Goal: Task Accomplishment & Management: Use online tool/utility

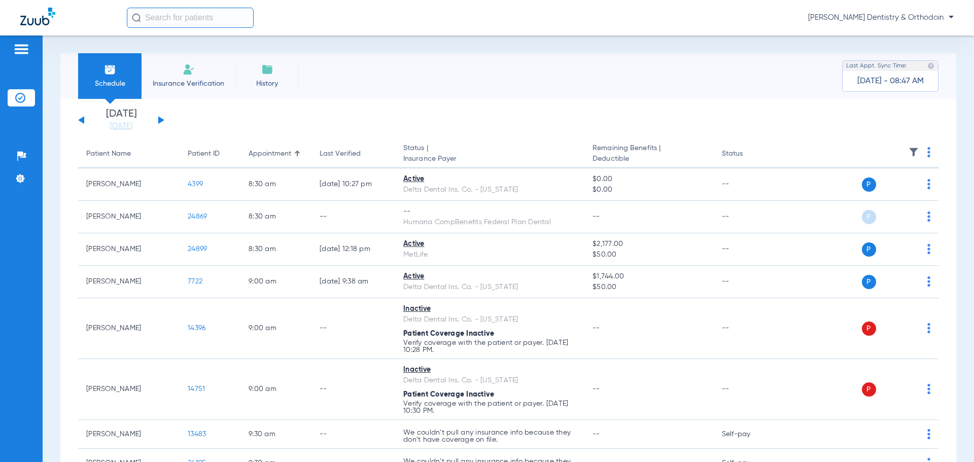
click at [159, 121] on button at bounding box center [161, 120] width 6 height 8
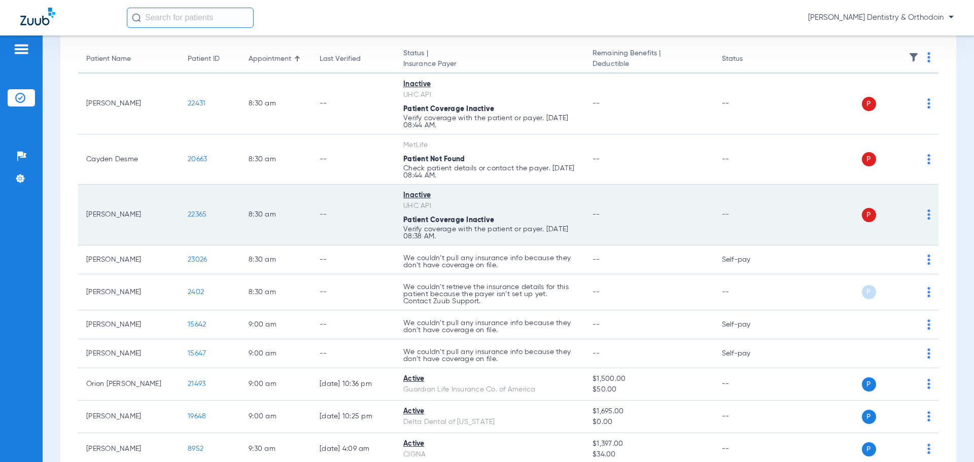
scroll to position [101, 0]
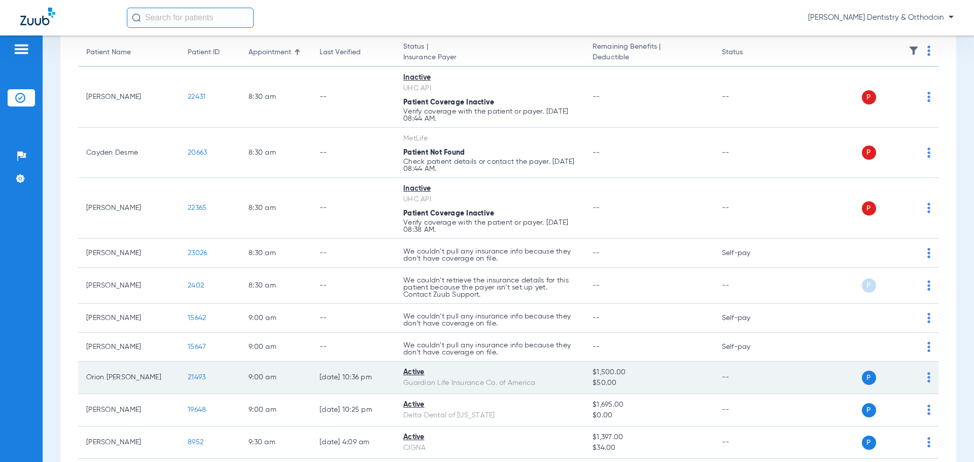
click at [193, 375] on span "21493" at bounding box center [197, 377] width 18 height 7
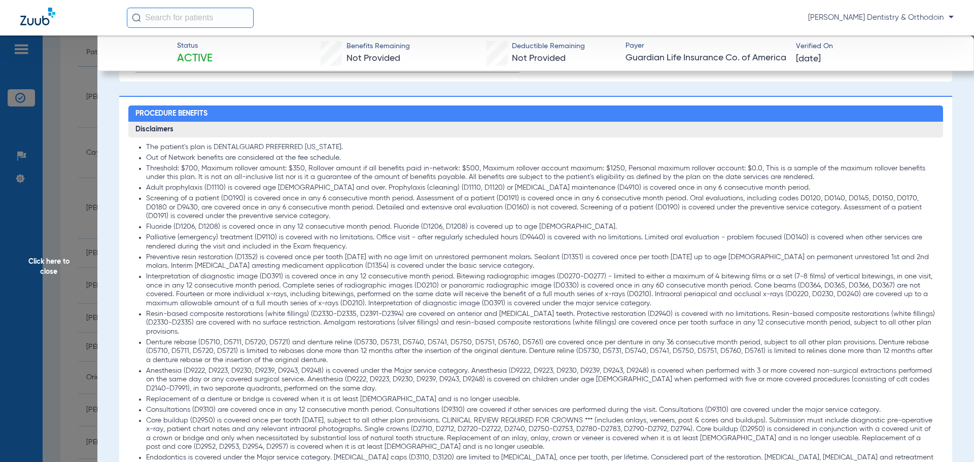
scroll to position [558, 0]
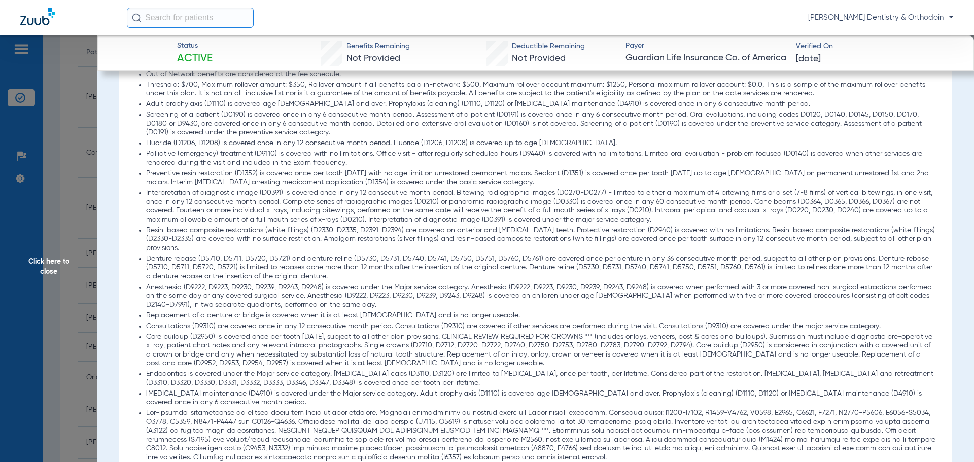
click at [43, 264] on span "Click here to close" at bounding box center [48, 266] width 97 height 462
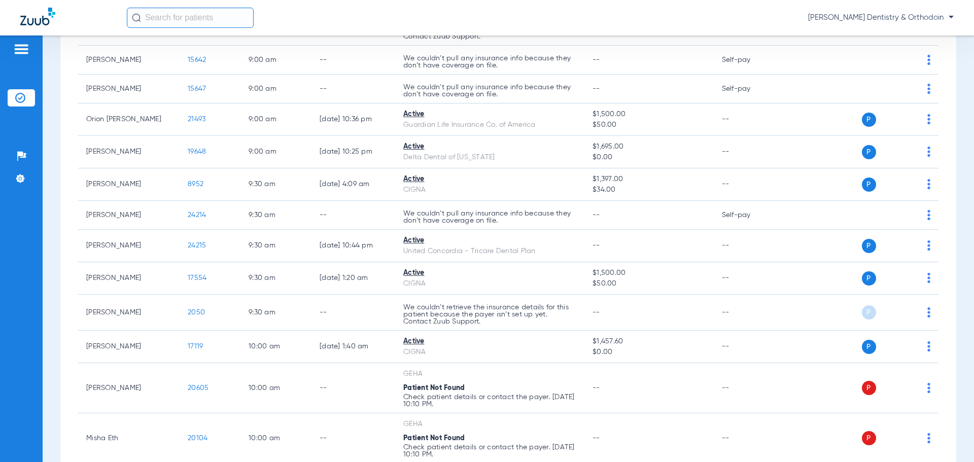
scroll to position [406, 0]
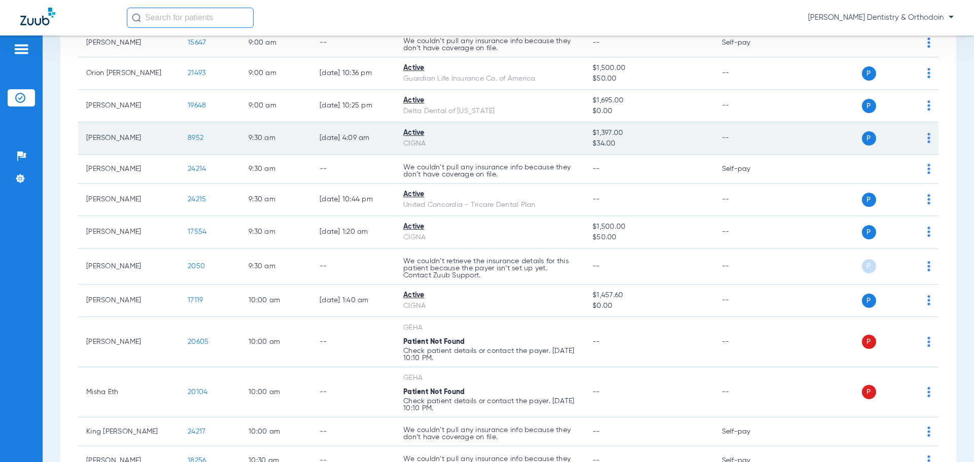
click at [194, 136] on span "8952" at bounding box center [196, 137] width 16 height 7
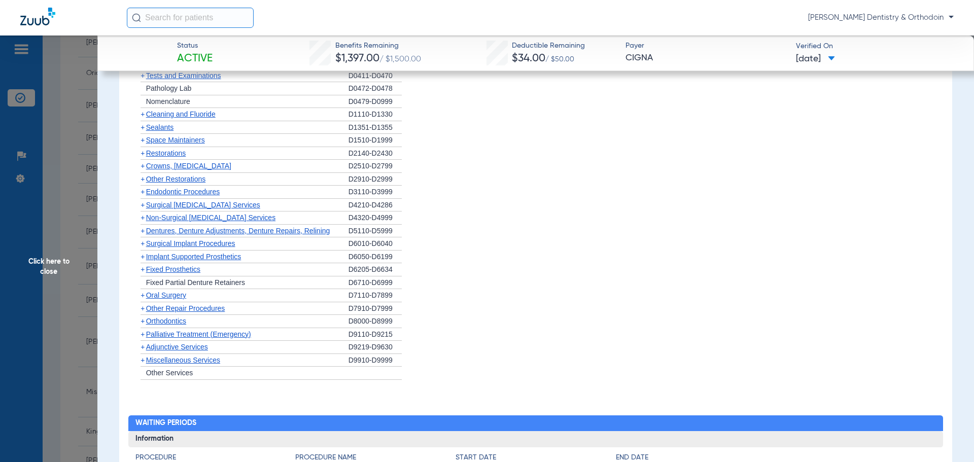
scroll to position [550, 0]
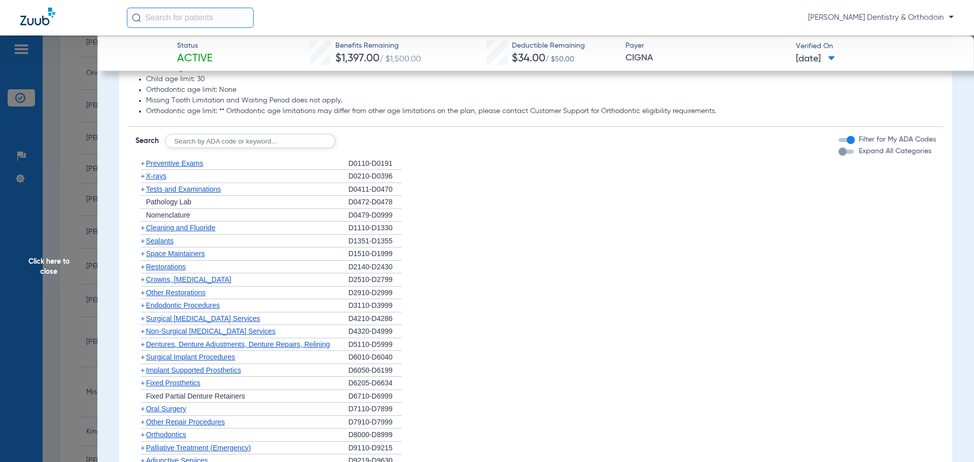
click at [155, 178] on span "X-rays" at bounding box center [156, 176] width 20 height 8
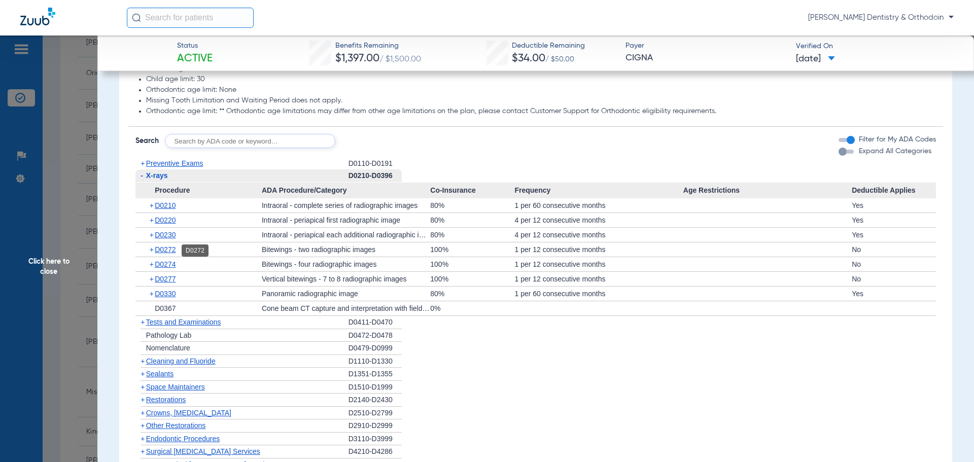
click at [168, 250] on span "D0272" at bounding box center [165, 249] width 21 height 8
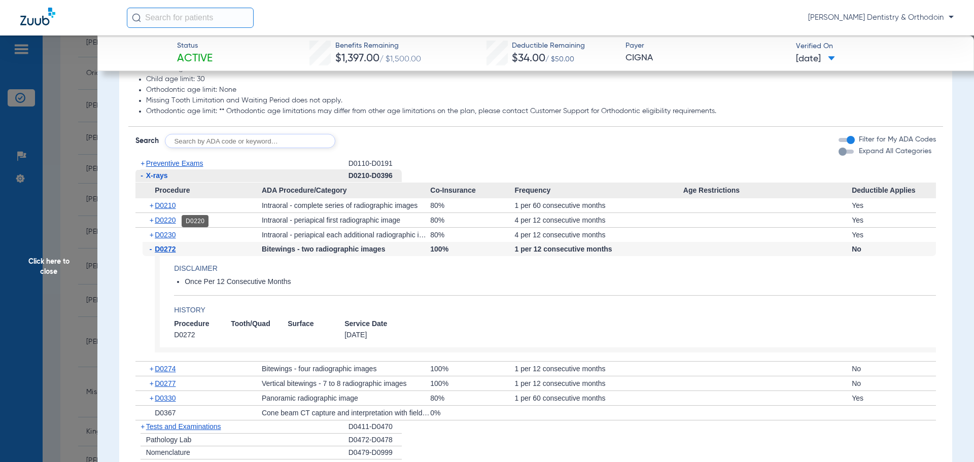
drag, startPoint x: 171, startPoint y: 221, endPoint x: 267, endPoint y: 226, distance: 96.5
click at [170, 221] on span "D0220" at bounding box center [165, 220] width 21 height 8
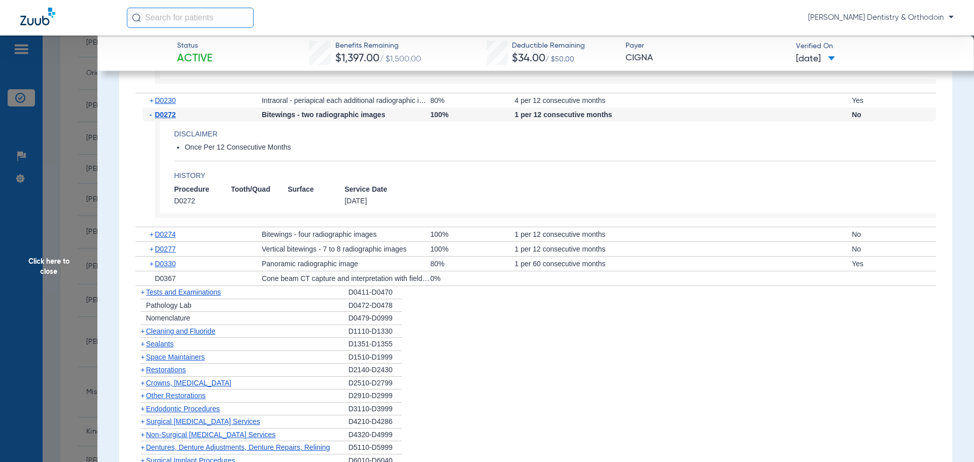
scroll to position [804, 0]
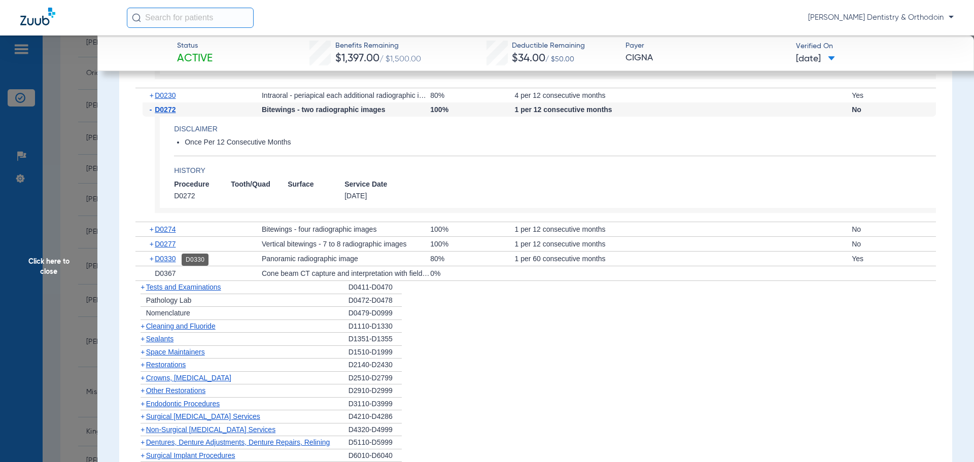
click at [167, 261] on span "D0330" at bounding box center [165, 259] width 21 height 8
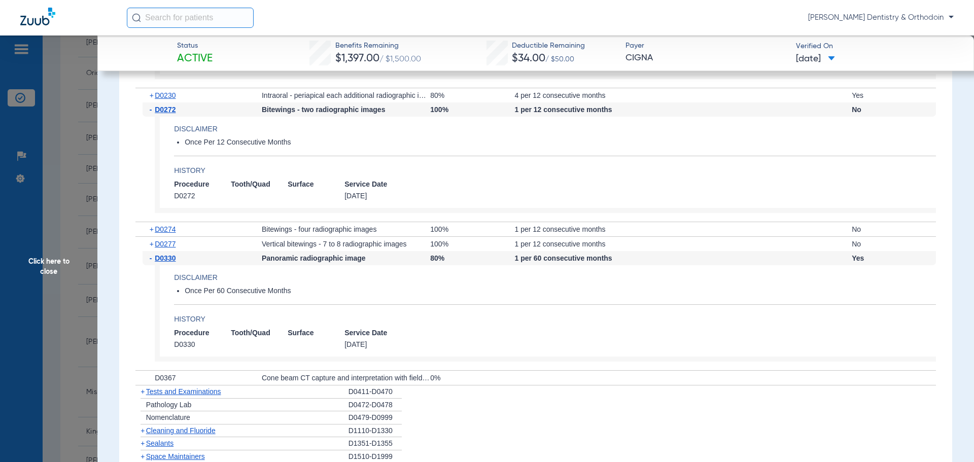
drag, startPoint x: 160, startPoint y: 445, endPoint x: 370, endPoint y: 370, distance: 222.4
click at [160, 445] on span "Sealants" at bounding box center [159, 443] width 27 height 8
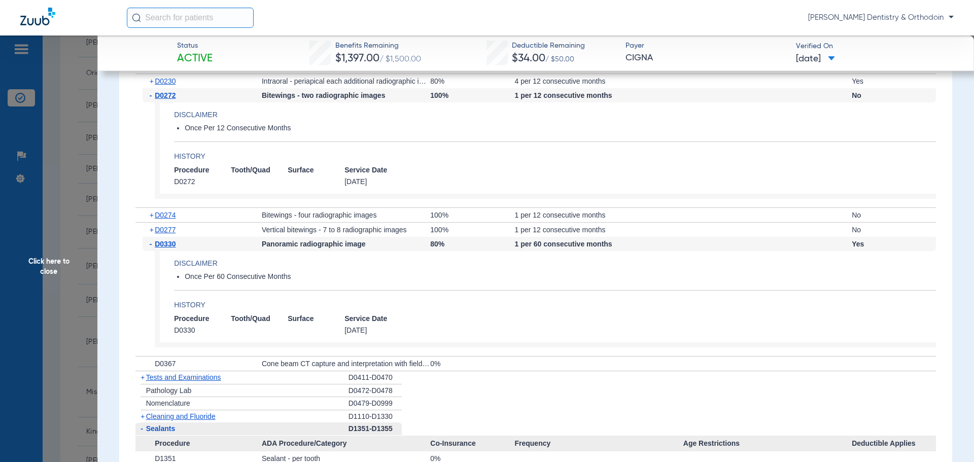
scroll to position [905, 0]
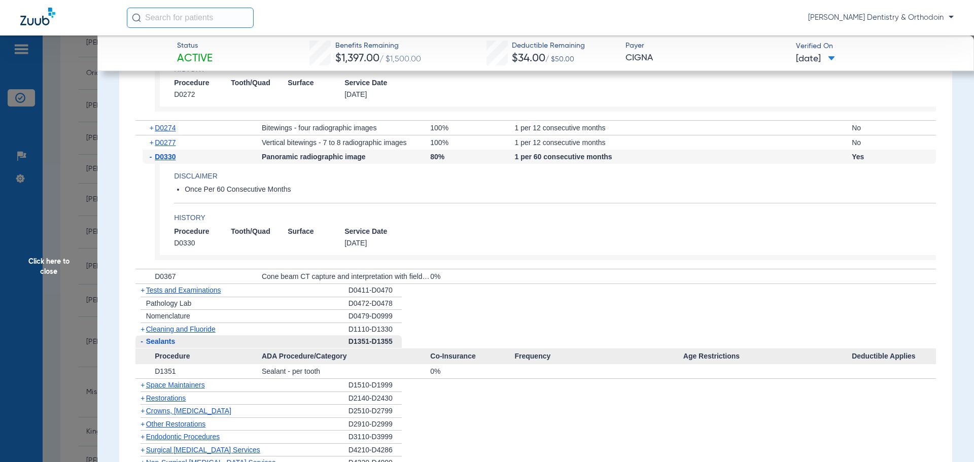
click at [199, 331] on span "Cleaning and Fluoride" at bounding box center [180, 329] width 69 height 8
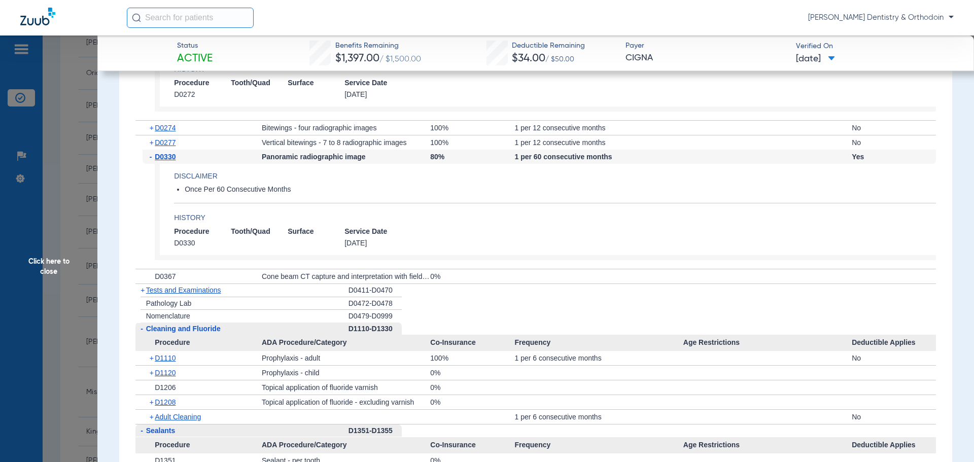
scroll to position [1057, 0]
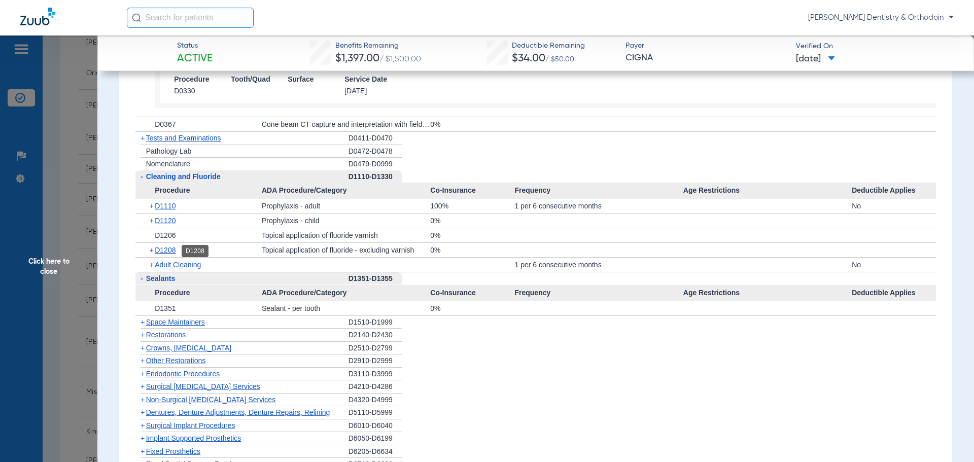
click at [175, 247] on span "D1208" at bounding box center [165, 250] width 21 height 8
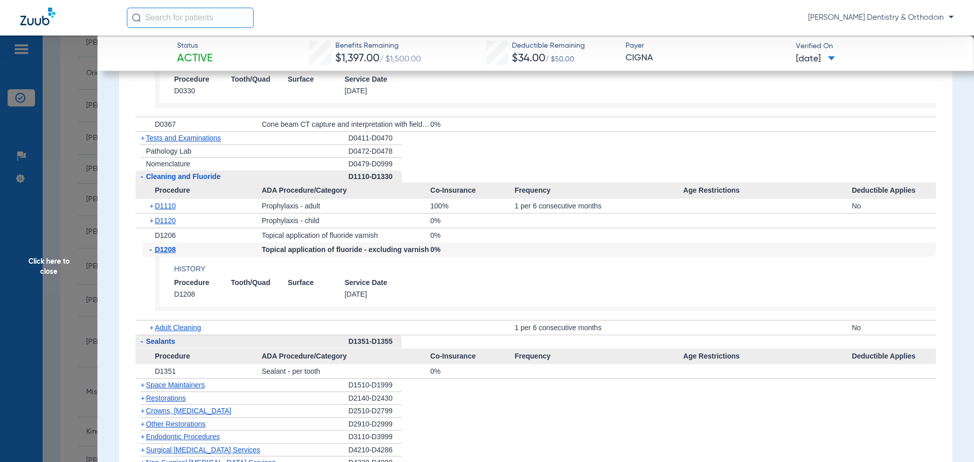
click at [49, 262] on span "Click here to close" at bounding box center [48, 266] width 97 height 462
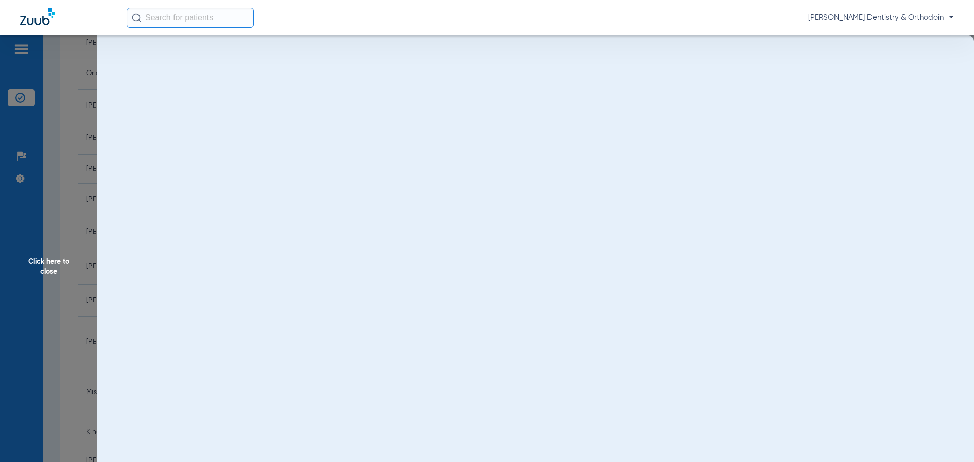
scroll to position [0, 0]
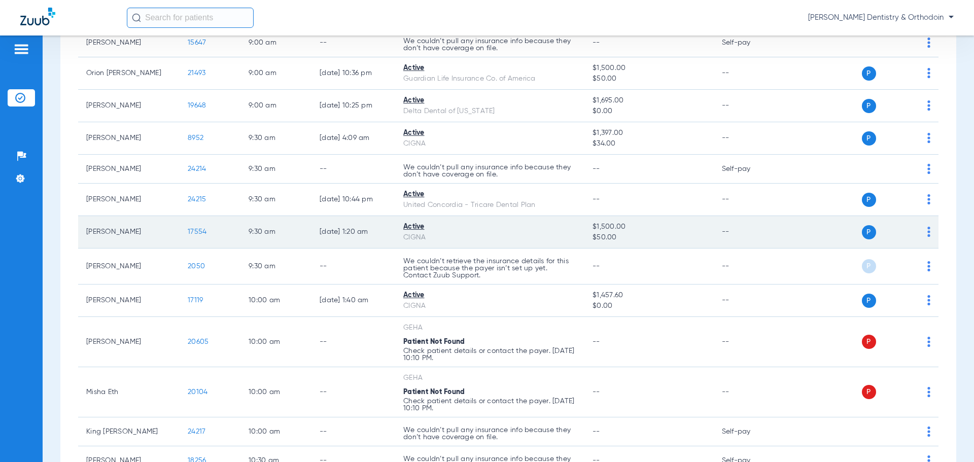
click at [193, 230] on span "17554" at bounding box center [197, 231] width 19 height 7
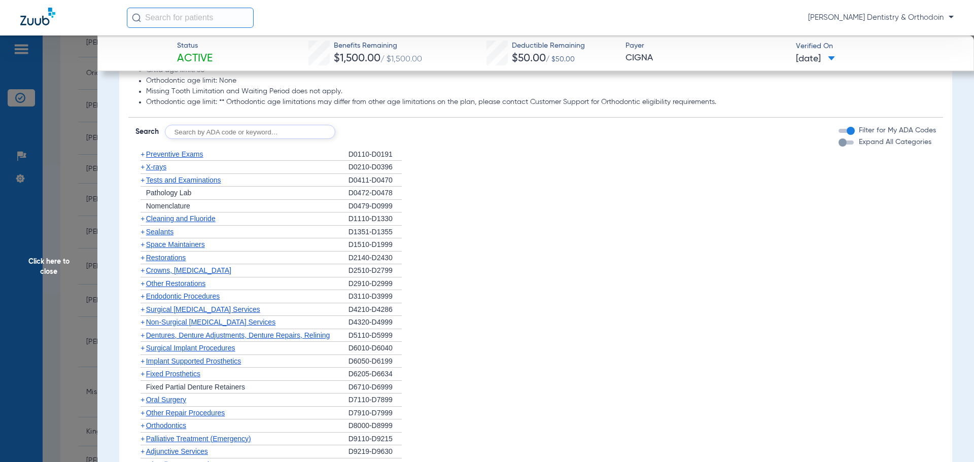
scroll to position [558, 0]
drag, startPoint x: 145, startPoint y: 166, endPoint x: 149, endPoint y: 171, distance: 6.1
click at [145, 166] on span "+" at bounding box center [140, 168] width 11 height 13
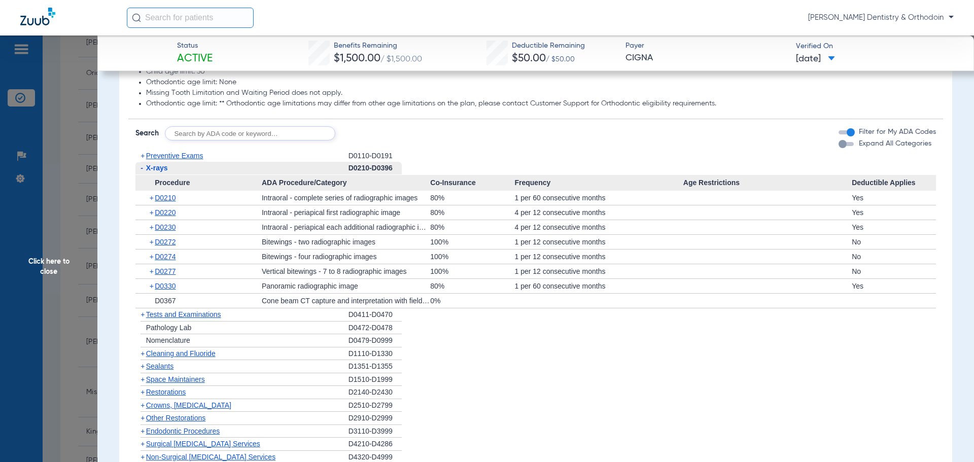
click at [150, 171] on span "X-rays" at bounding box center [157, 168] width 22 height 8
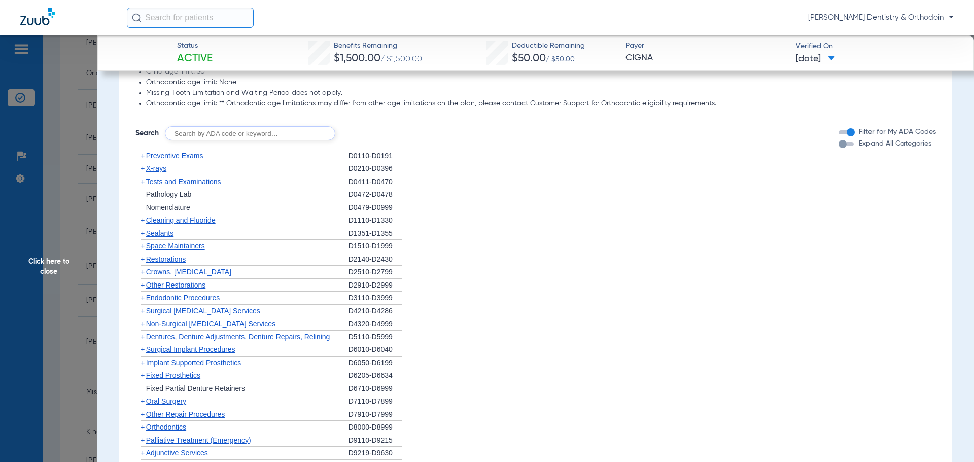
click at [164, 167] on span "X-rays" at bounding box center [156, 168] width 20 height 8
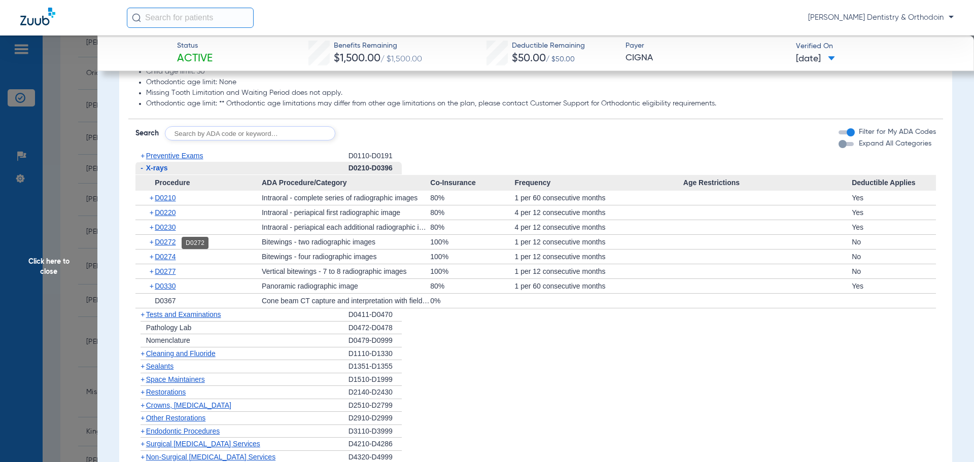
click at [170, 242] on span "D0272" at bounding box center [165, 242] width 21 height 8
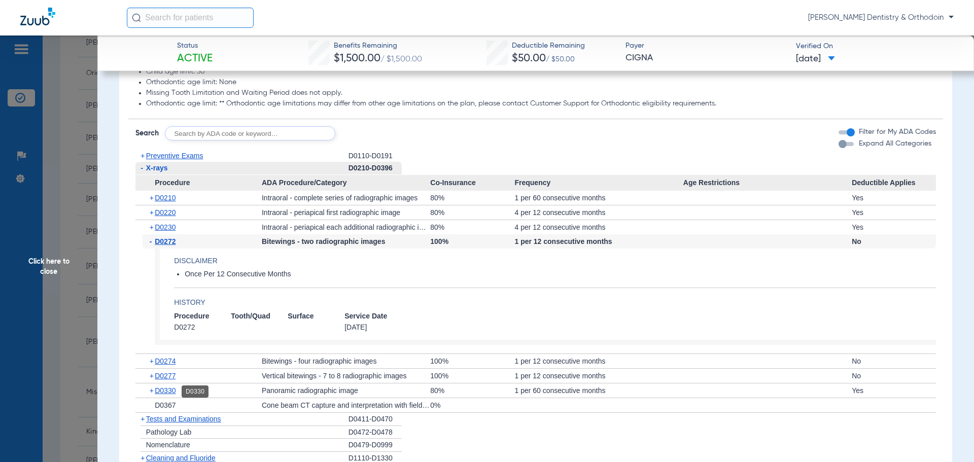
click at [165, 393] on span "D0330" at bounding box center [165, 390] width 21 height 8
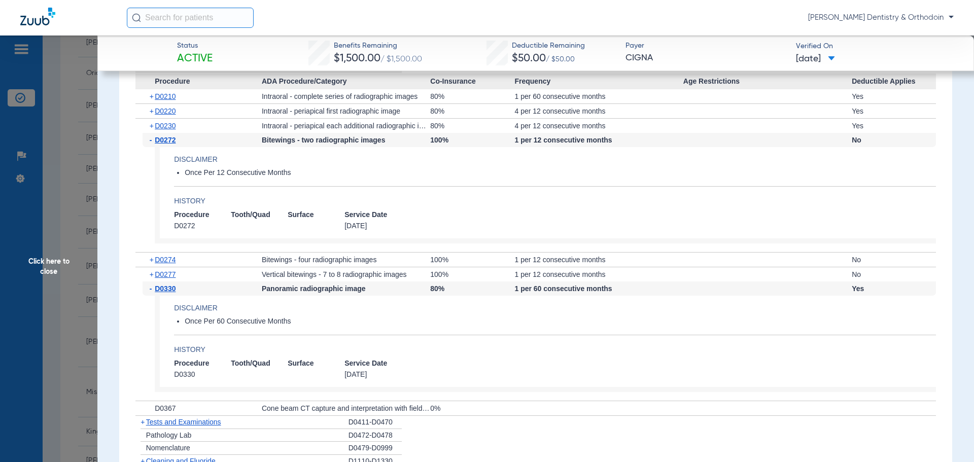
scroll to position [862, 0]
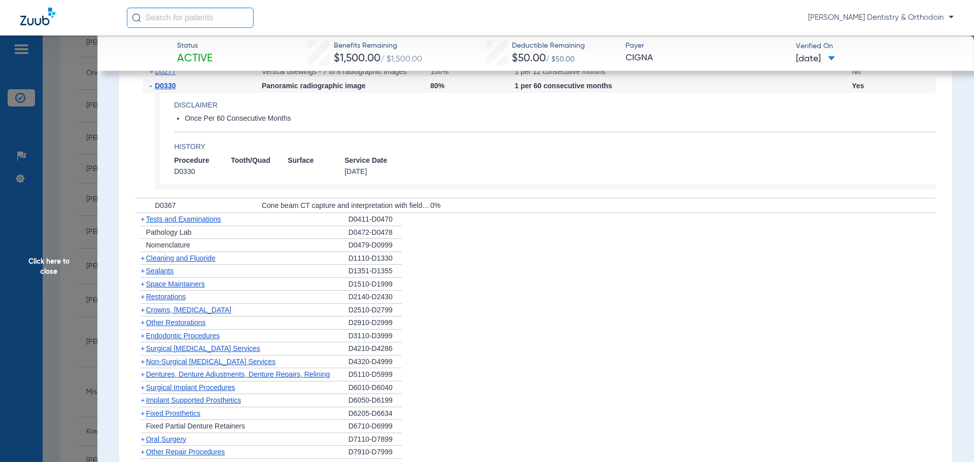
click at [183, 259] on span "Cleaning and Fluoride" at bounding box center [180, 258] width 69 height 8
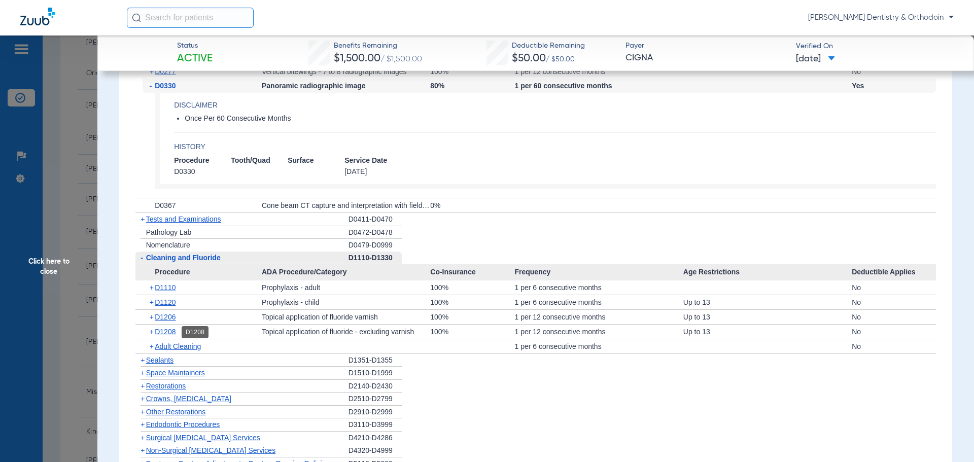
click at [164, 332] on span "D1208" at bounding box center [165, 332] width 21 height 8
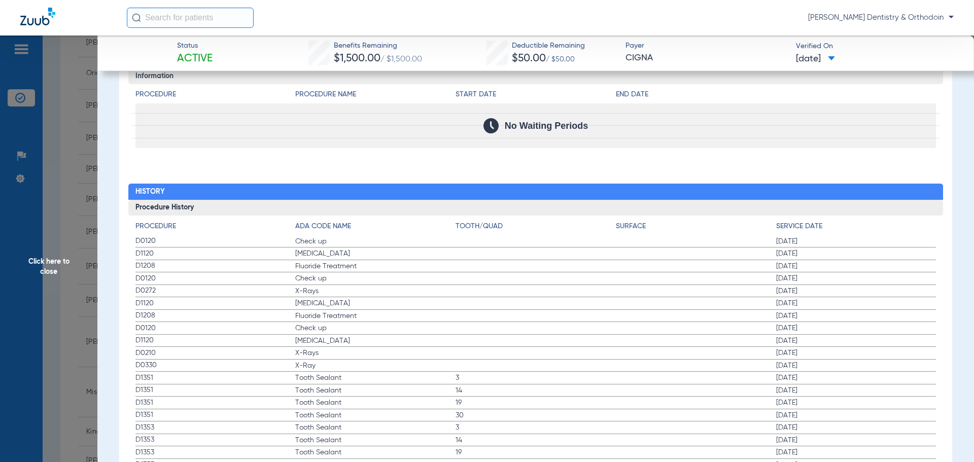
scroll to position [1616, 0]
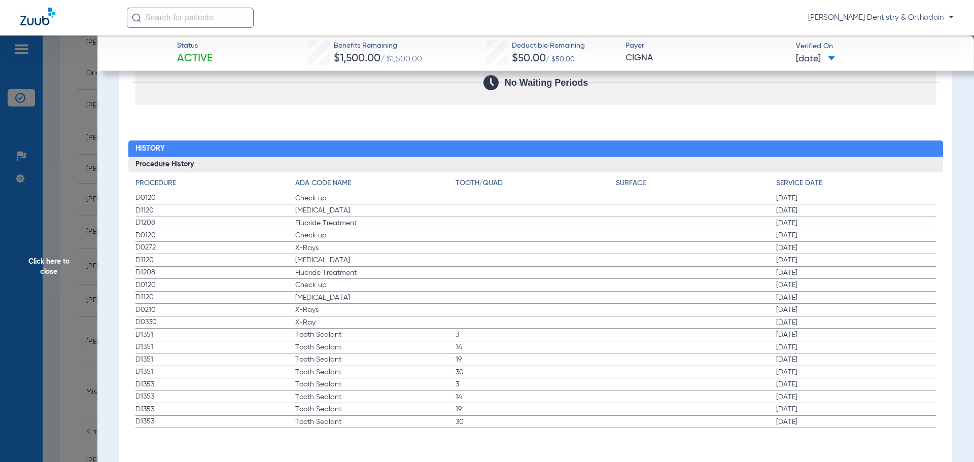
click at [47, 263] on span "Click here to close" at bounding box center [48, 266] width 97 height 462
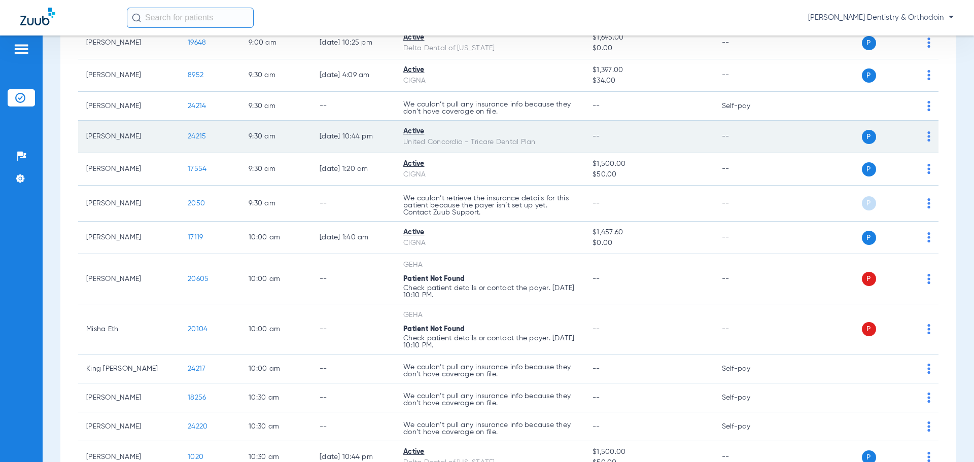
scroll to position [558, 0]
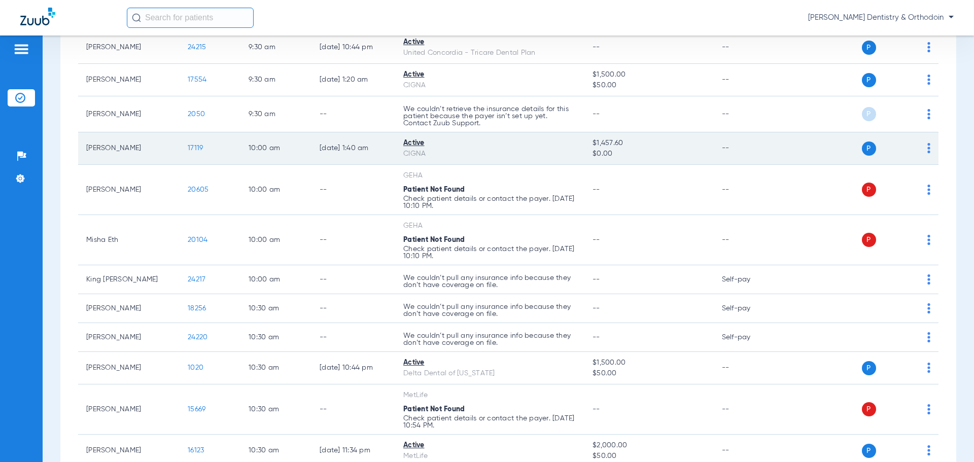
click at [190, 150] on span "17119" at bounding box center [195, 148] width 15 height 7
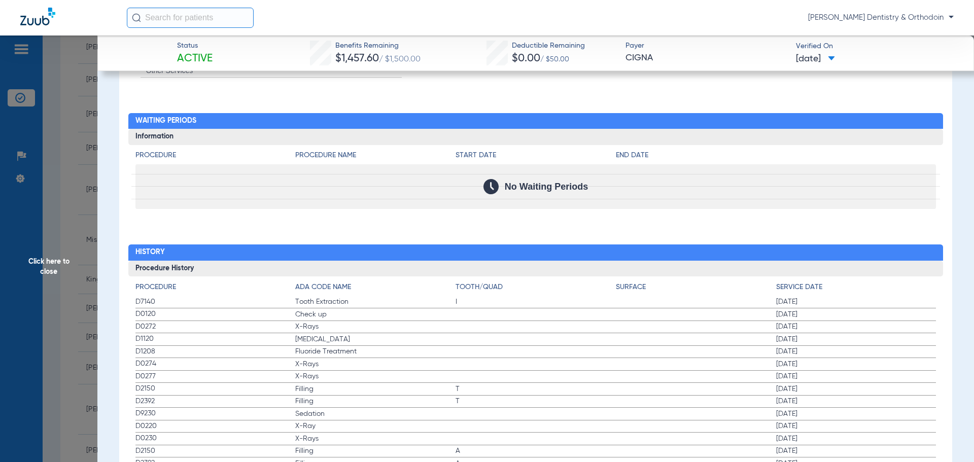
scroll to position [662, 0]
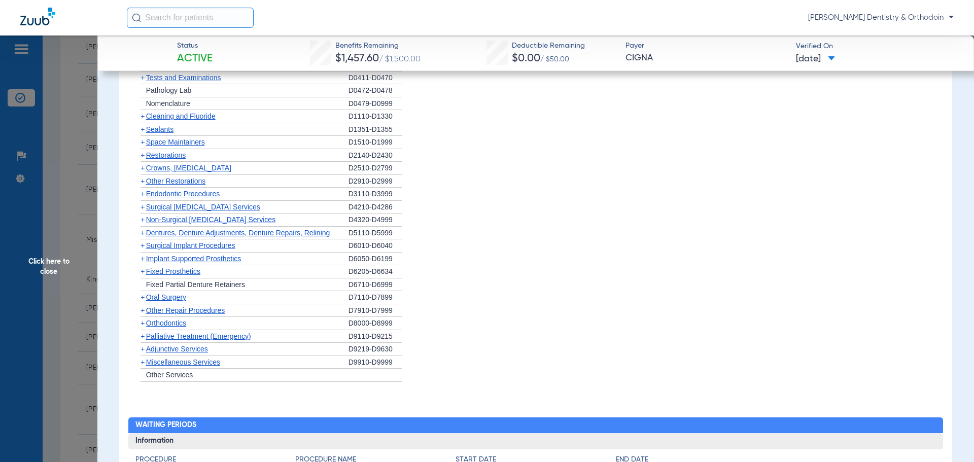
click at [173, 117] on span "Cleaning and Fluoride" at bounding box center [180, 116] width 69 height 8
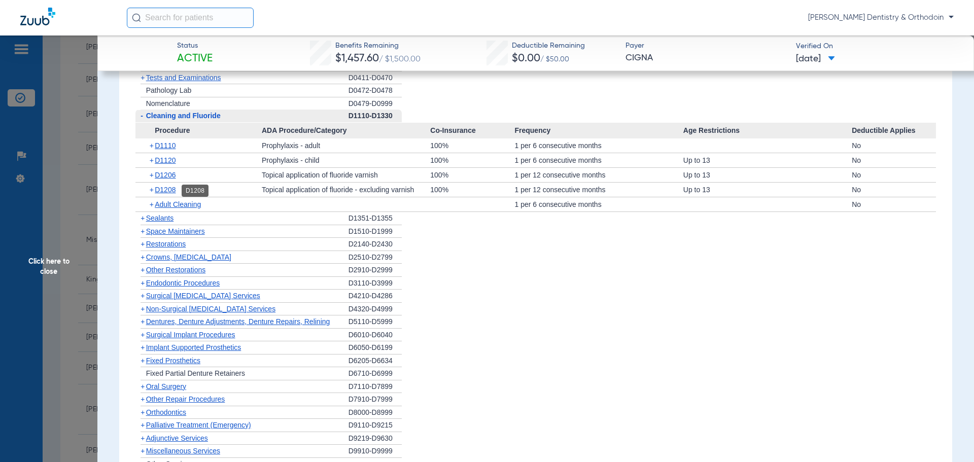
click at [170, 188] on span "D1208" at bounding box center [165, 190] width 21 height 8
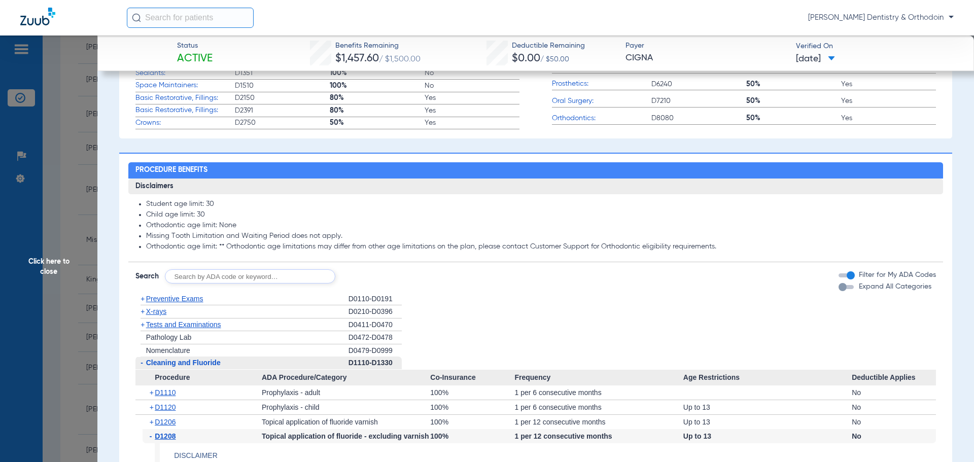
scroll to position [408, 0]
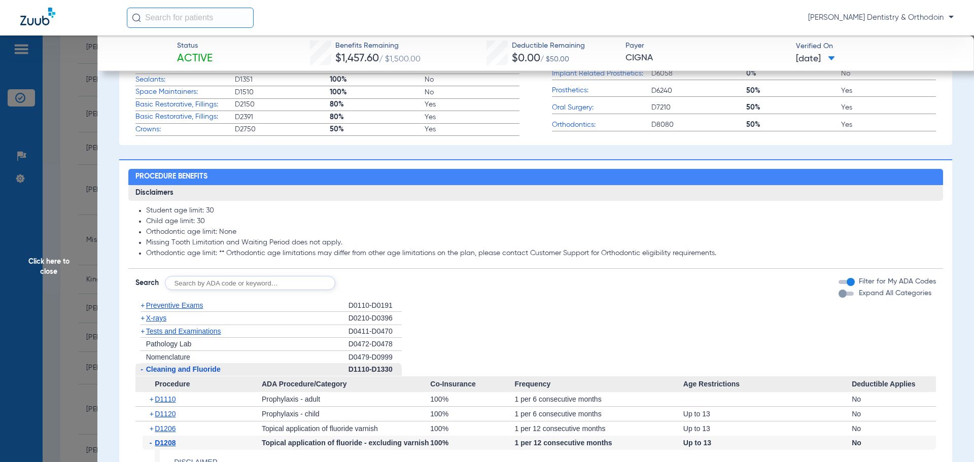
click at [162, 320] on span "X-rays" at bounding box center [156, 318] width 20 height 8
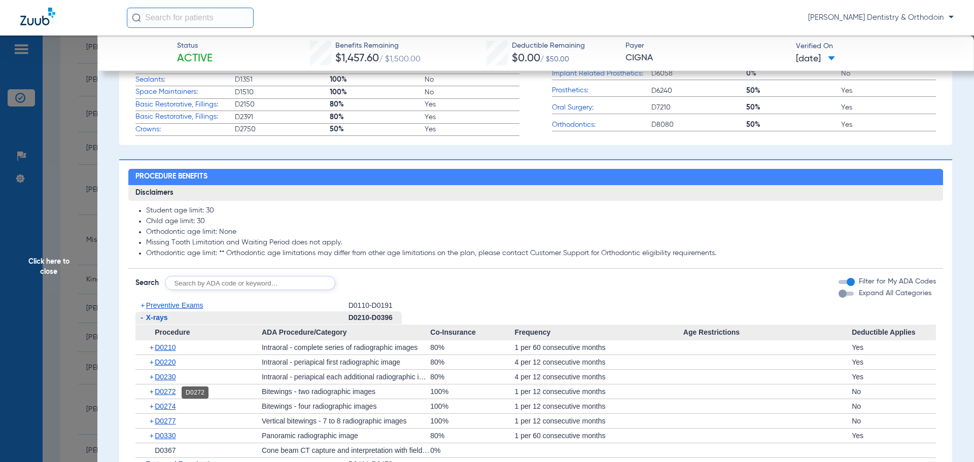
click at [168, 391] on span "D0272" at bounding box center [165, 391] width 21 height 8
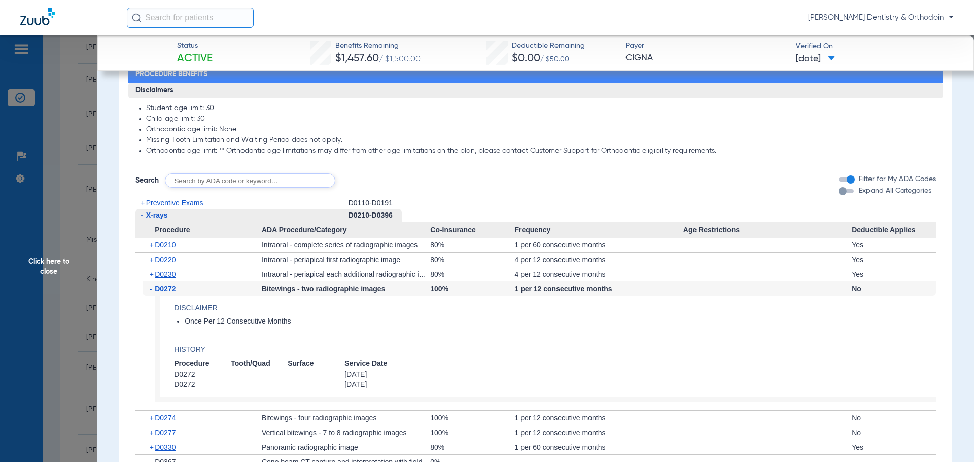
scroll to position [611, 0]
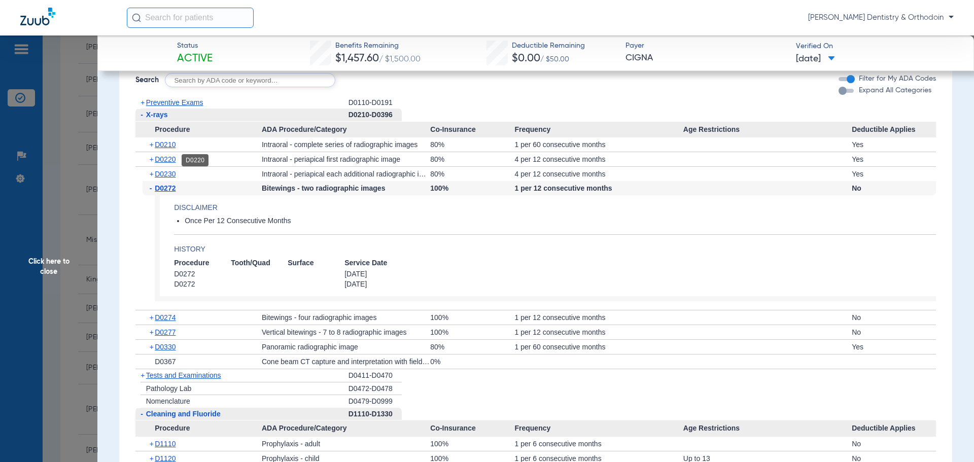
drag, startPoint x: 168, startPoint y: 157, endPoint x: 174, endPoint y: 153, distance: 8.0
click at [168, 157] on span "D0220" at bounding box center [165, 159] width 21 height 8
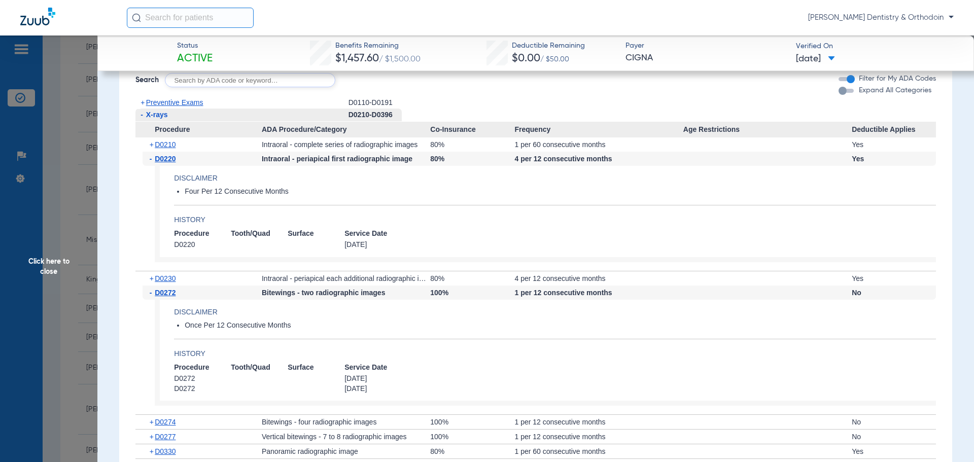
click at [50, 260] on span "Click here to close" at bounding box center [48, 266] width 97 height 462
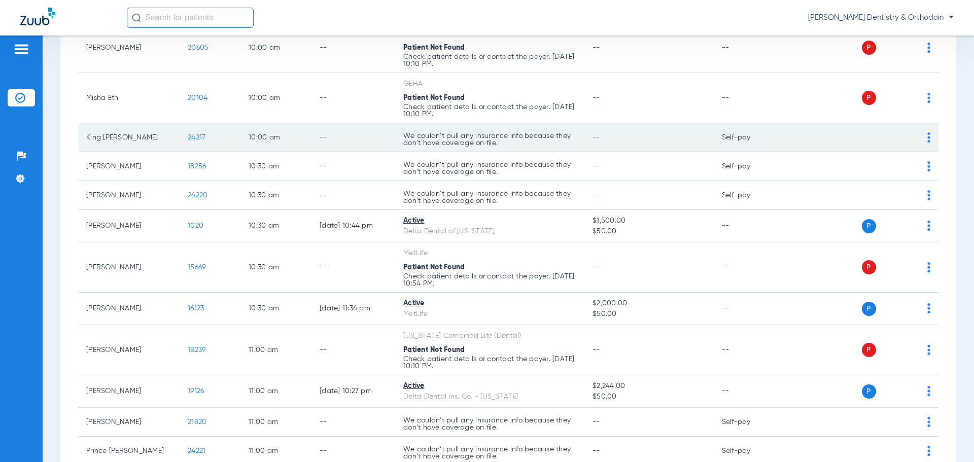
scroll to position [710, 0]
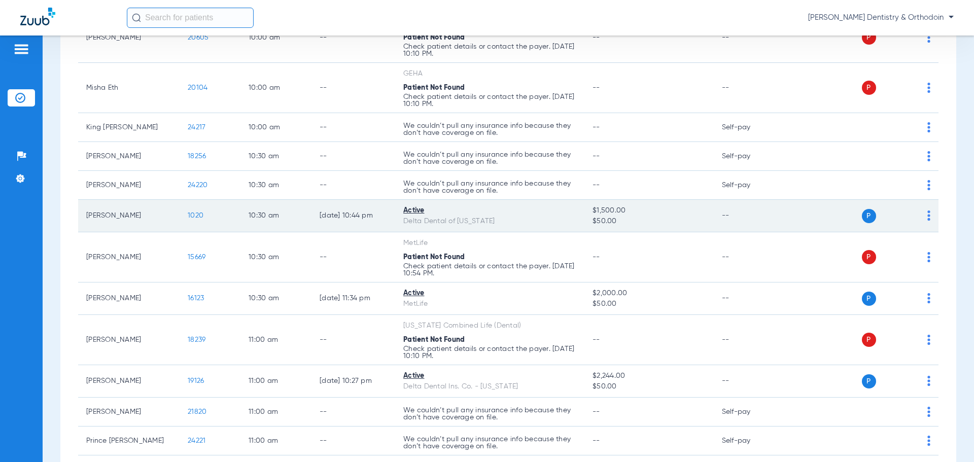
click at [196, 217] on span "1020" at bounding box center [196, 215] width 16 height 7
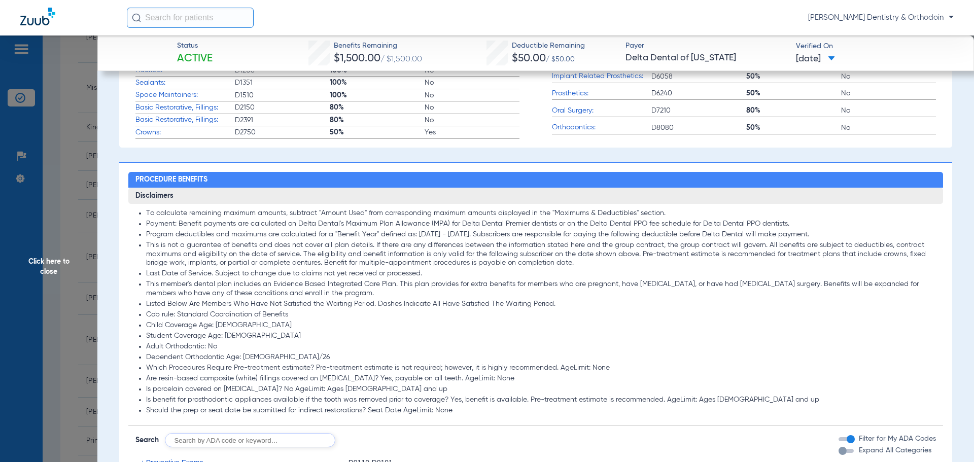
scroll to position [761, 0]
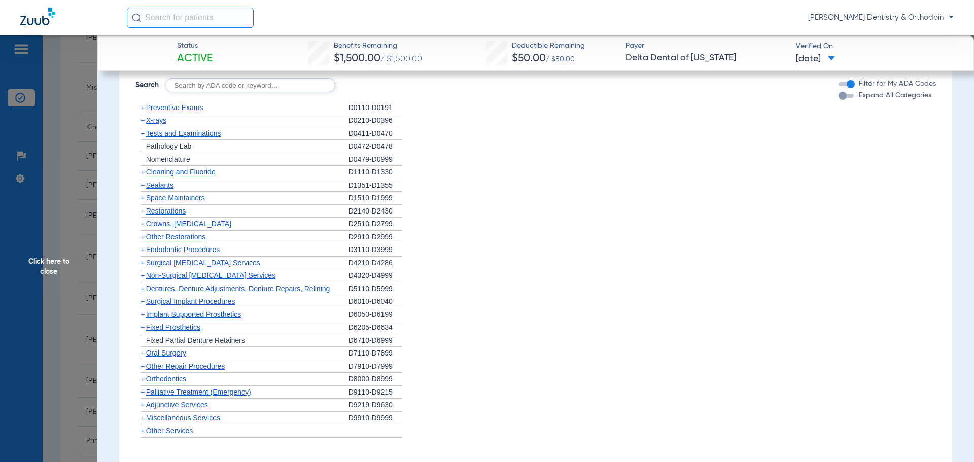
click at [160, 185] on span "Sealants" at bounding box center [159, 185] width 27 height 8
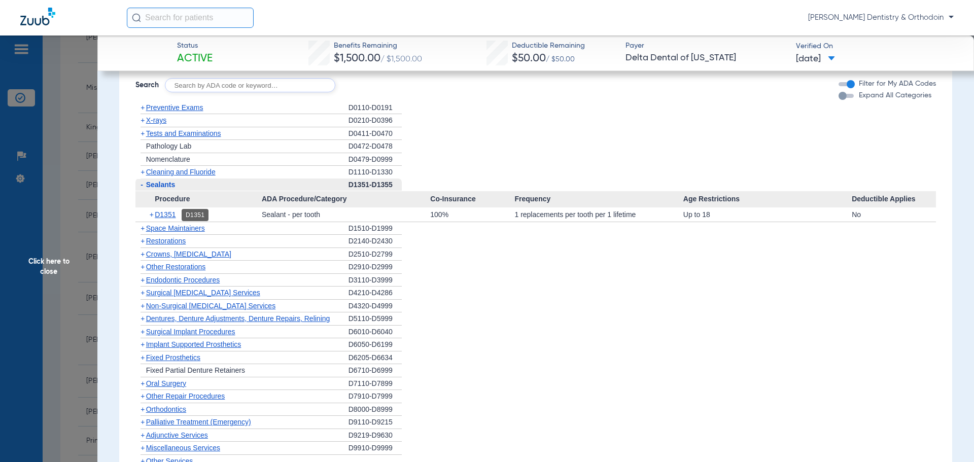
click at [165, 212] on span "D1351" at bounding box center [165, 214] width 21 height 8
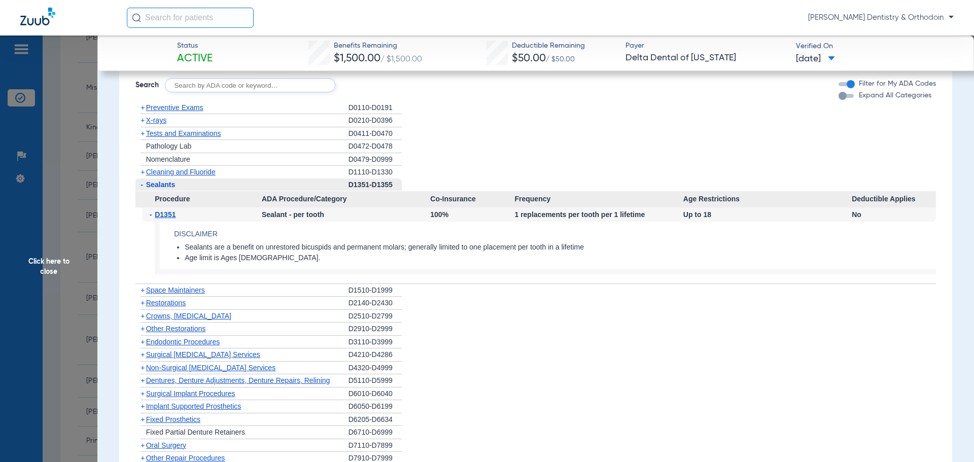
click at [158, 121] on span "X-rays" at bounding box center [156, 120] width 20 height 8
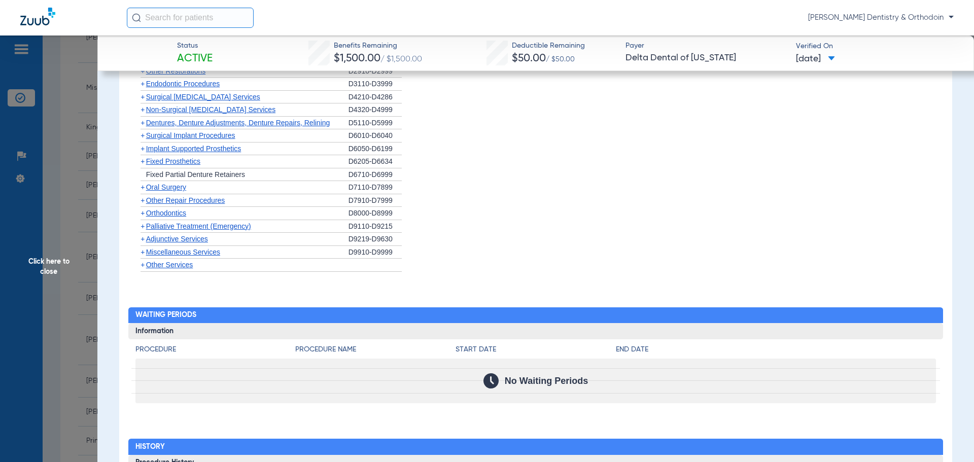
scroll to position [1353, 0]
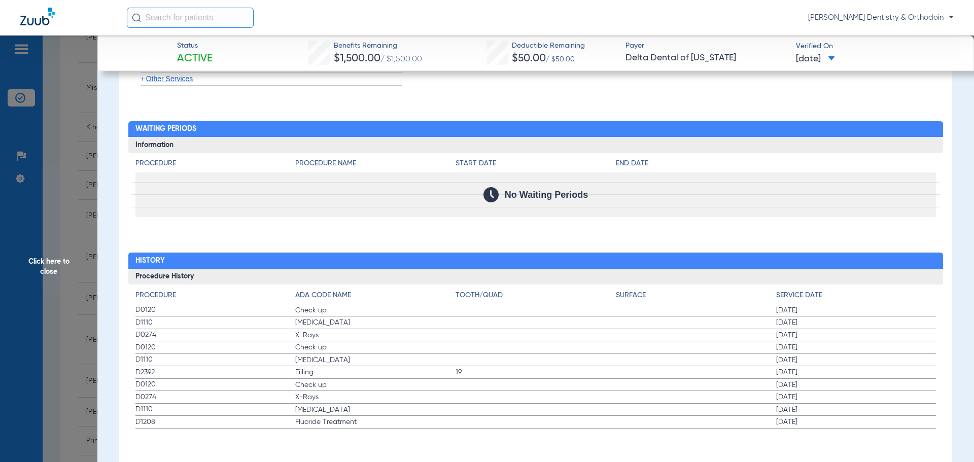
drag, startPoint x: 47, startPoint y: 266, endPoint x: 254, endPoint y: 336, distance: 218.4
click at [47, 266] on span "Click here to close" at bounding box center [48, 266] width 97 height 462
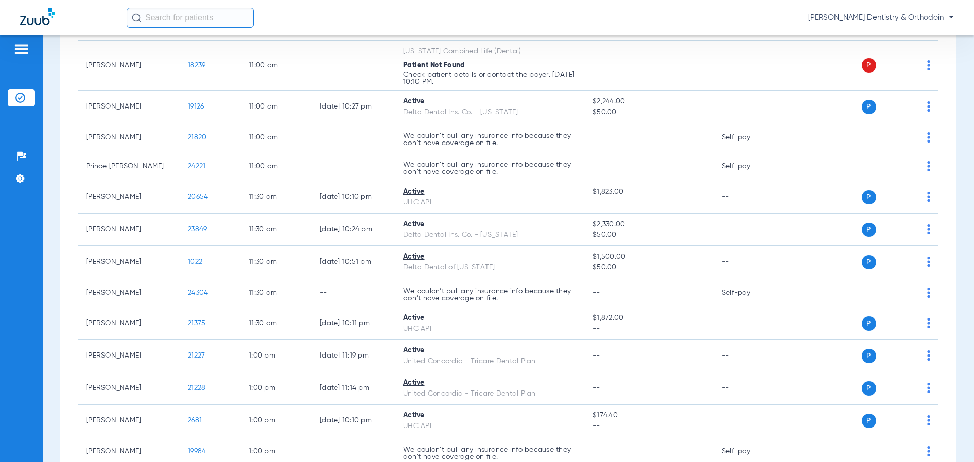
scroll to position [1065, 0]
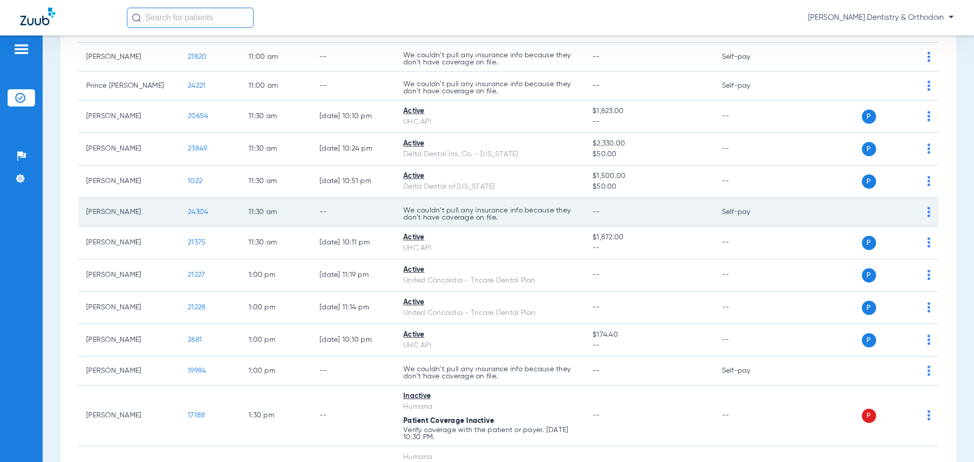
click at [203, 211] on span "24304" at bounding box center [198, 211] width 20 height 7
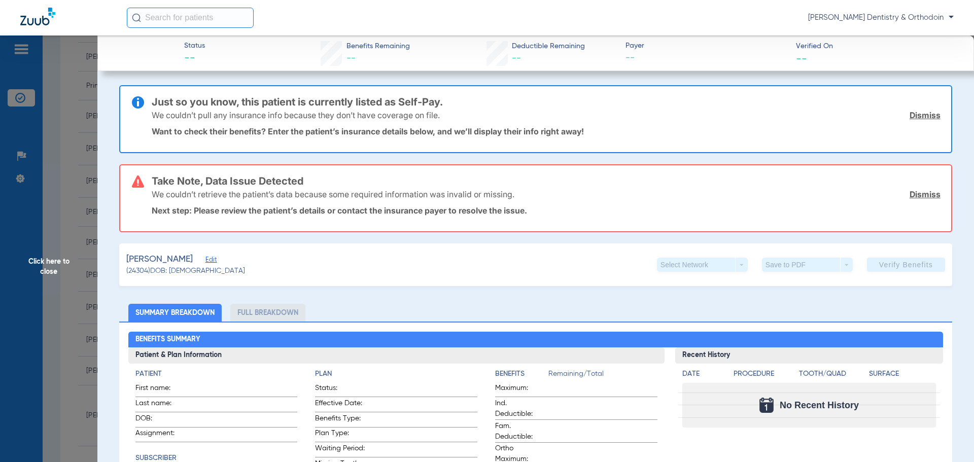
click at [48, 258] on span "Click here to close" at bounding box center [48, 266] width 97 height 462
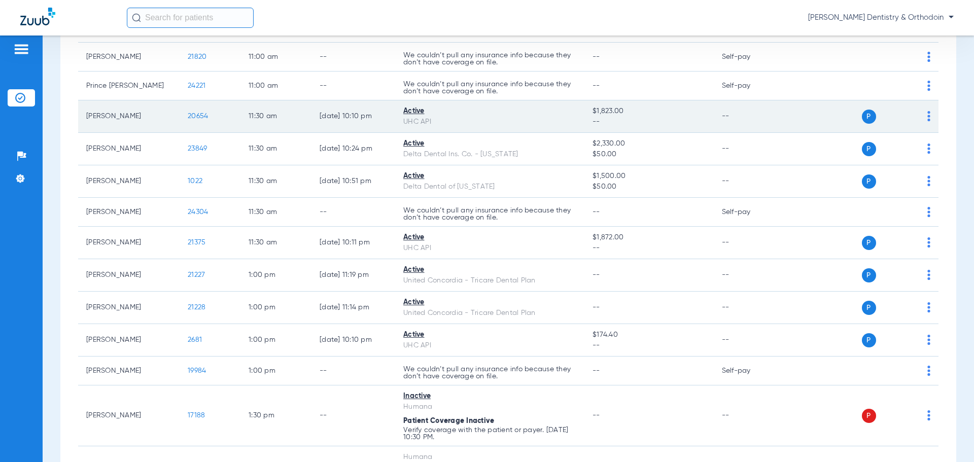
click at [194, 115] on span "20654" at bounding box center [198, 116] width 20 height 7
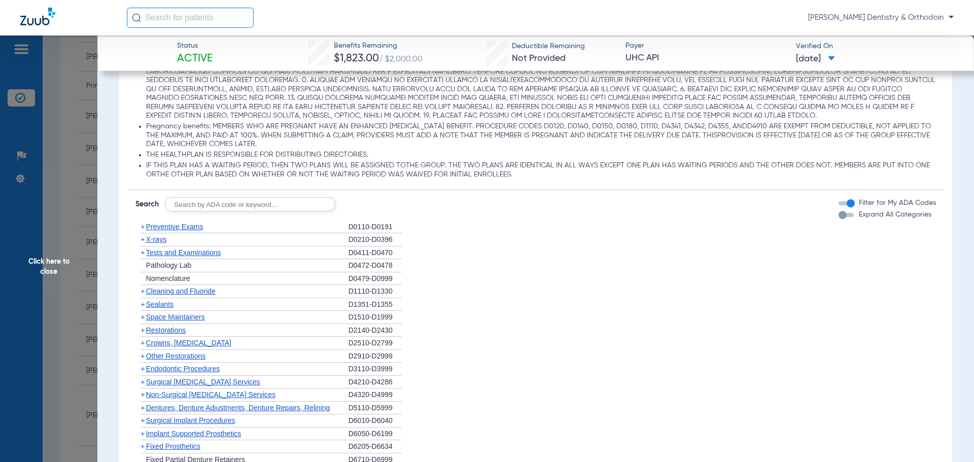
scroll to position [608, 0]
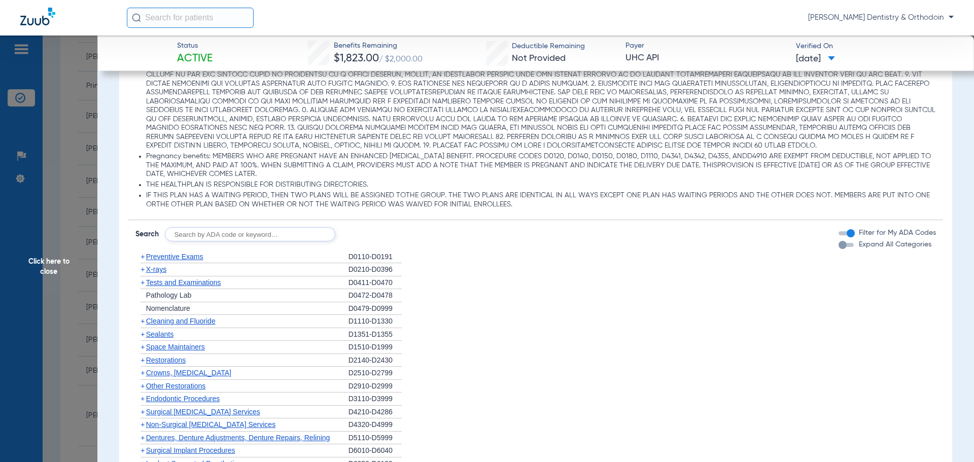
click at [151, 269] on span "X-rays" at bounding box center [156, 269] width 20 height 8
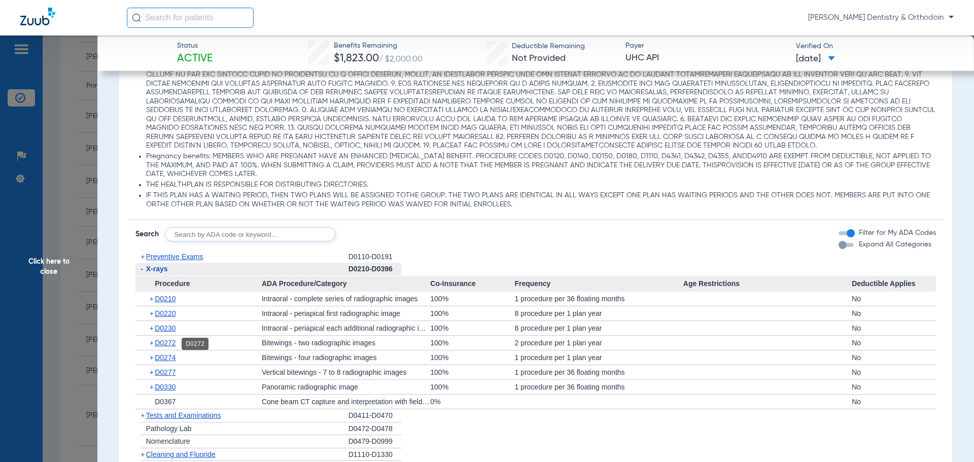
click at [171, 340] on span "D0272" at bounding box center [165, 343] width 21 height 8
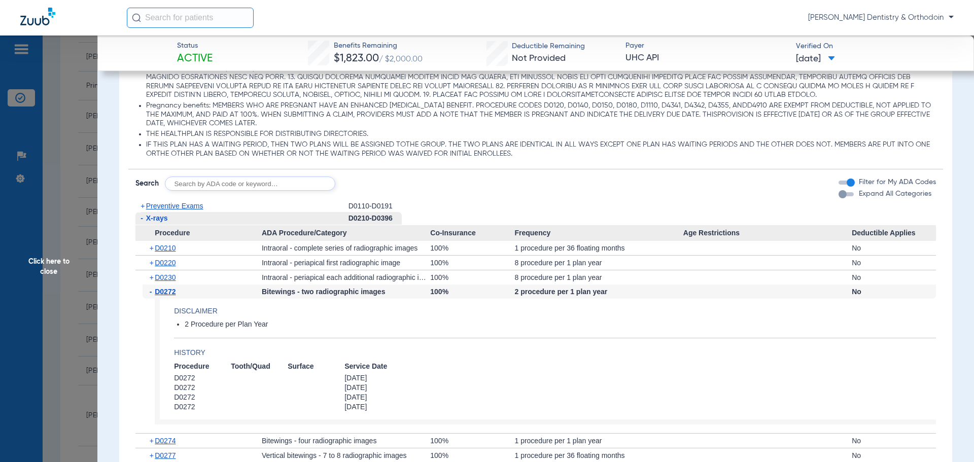
scroll to position [811, 0]
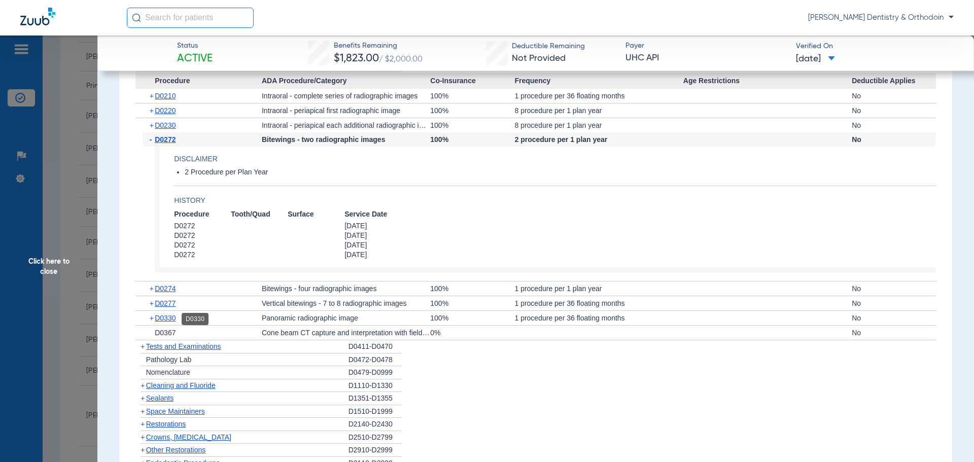
drag, startPoint x: 165, startPoint y: 320, endPoint x: 174, endPoint y: 314, distance: 10.7
click at [166, 320] on span "D0330" at bounding box center [165, 318] width 21 height 8
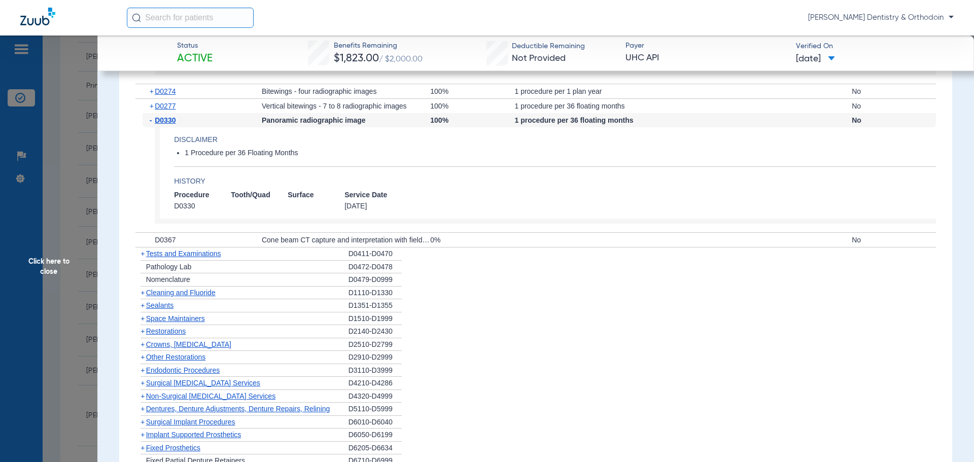
scroll to position [1014, 0]
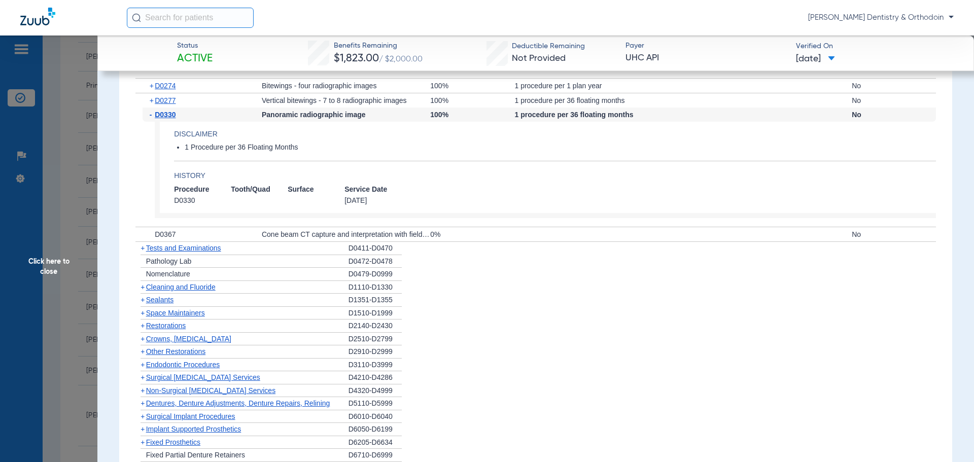
click at [175, 295] on div "+ Sealants" at bounding box center [241, 300] width 213 height 13
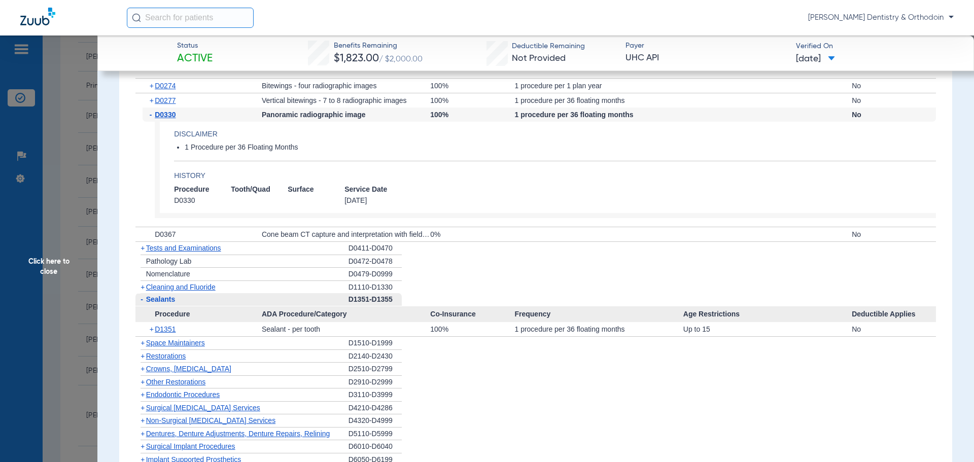
click at [176, 290] on span "Cleaning and Fluoride" at bounding box center [180, 287] width 69 height 8
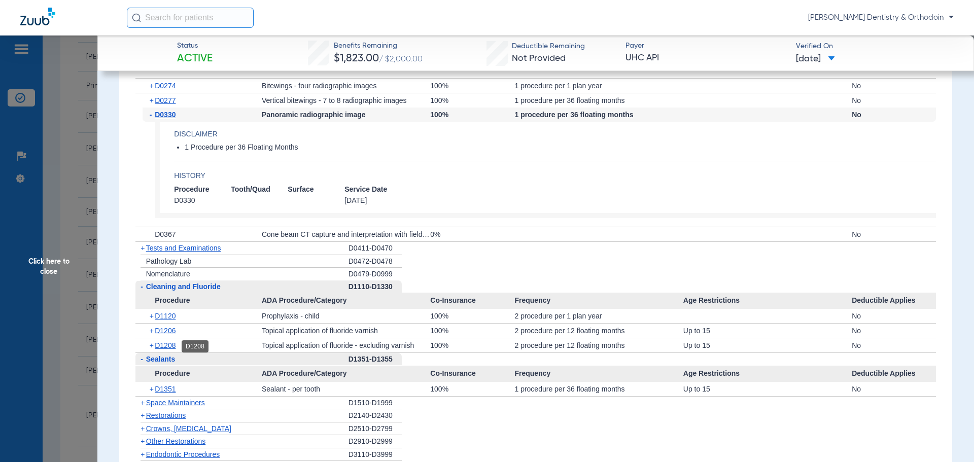
click at [171, 346] on span "D1208" at bounding box center [165, 345] width 21 height 8
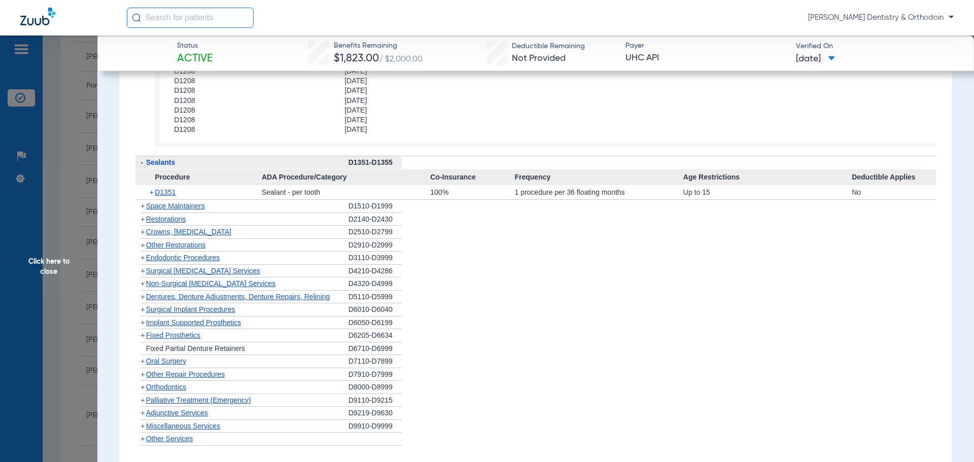
scroll to position [1369, 0]
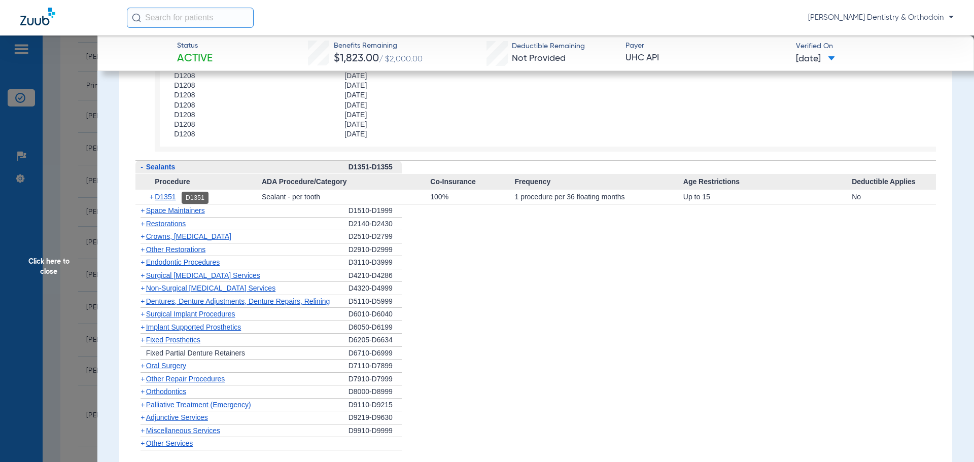
click at [167, 198] on span "D1351" at bounding box center [165, 197] width 21 height 8
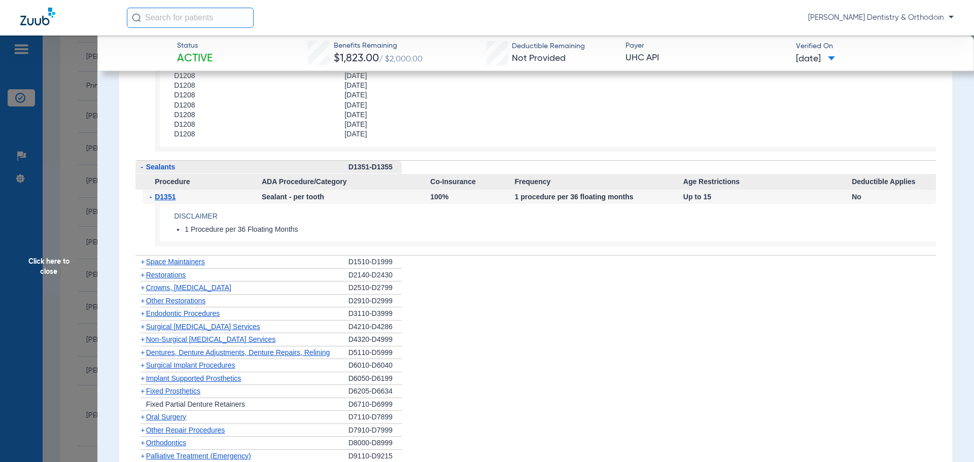
click at [48, 258] on span "Click here to close" at bounding box center [48, 266] width 97 height 462
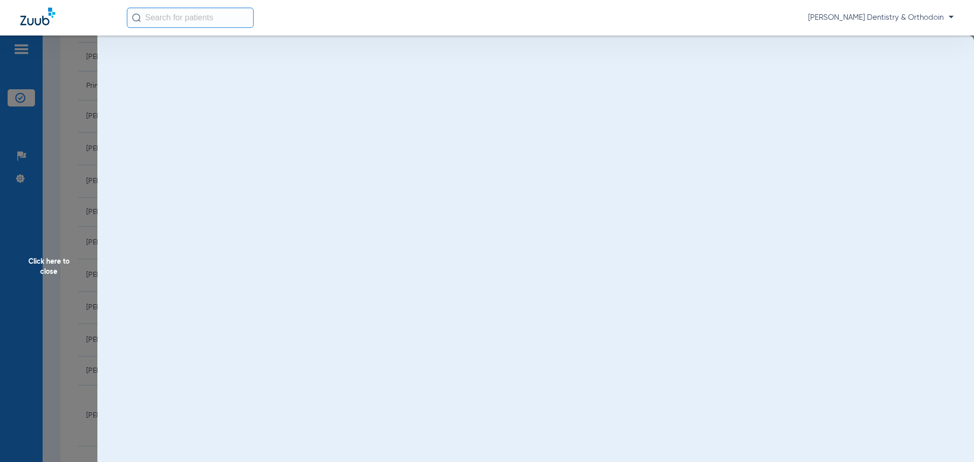
scroll to position [0, 0]
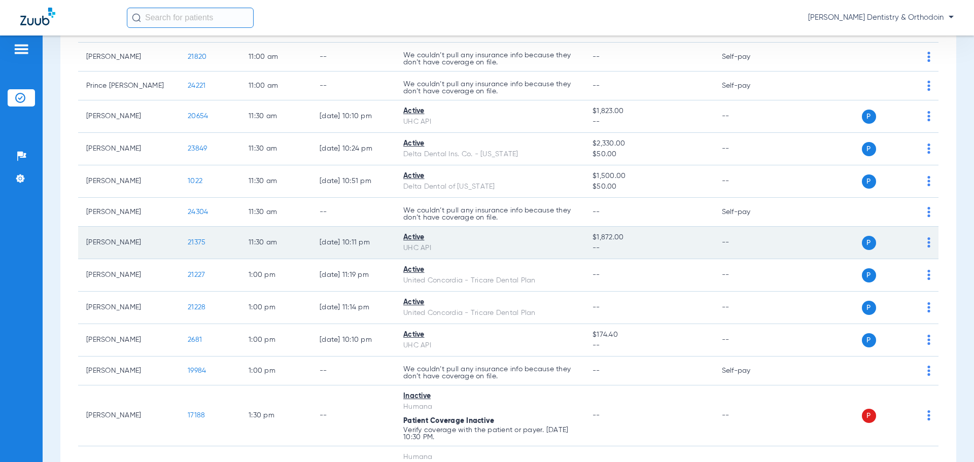
click at [192, 241] on span "21375" at bounding box center [197, 242] width 18 height 7
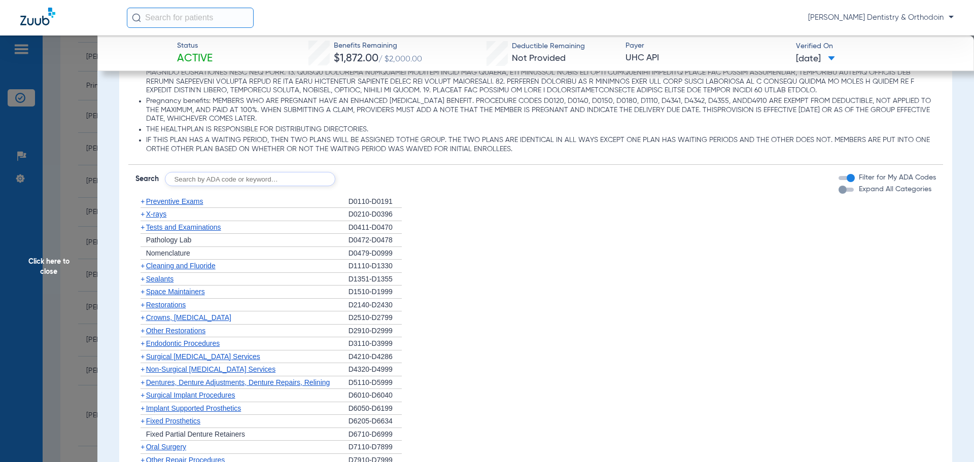
scroll to position [659, 0]
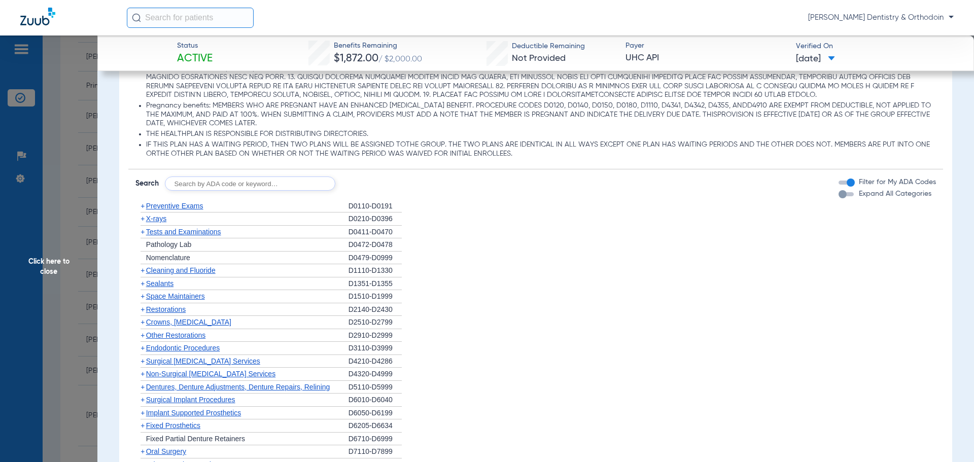
drag, startPoint x: 151, startPoint y: 214, endPoint x: 155, endPoint y: 222, distance: 9.1
click at [151, 214] on div "+ X-rays" at bounding box center [241, 218] width 213 height 13
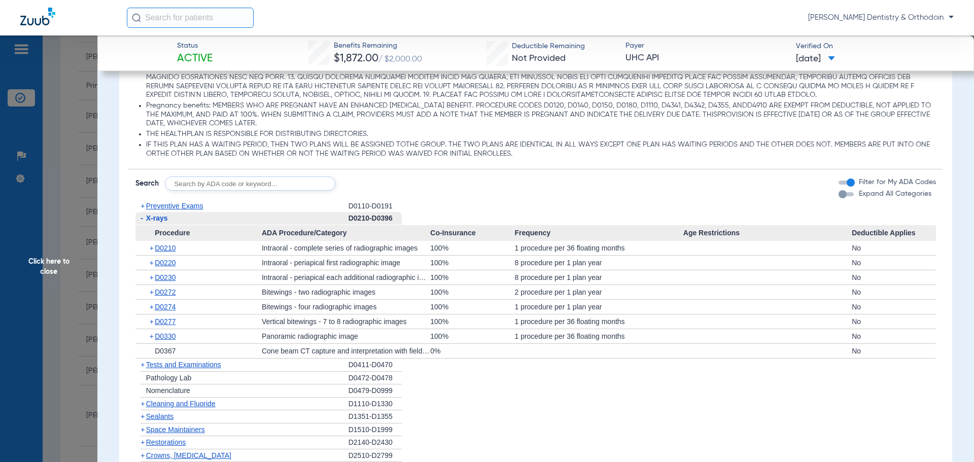
click at [155, 222] on span "X-rays" at bounding box center [157, 218] width 22 height 8
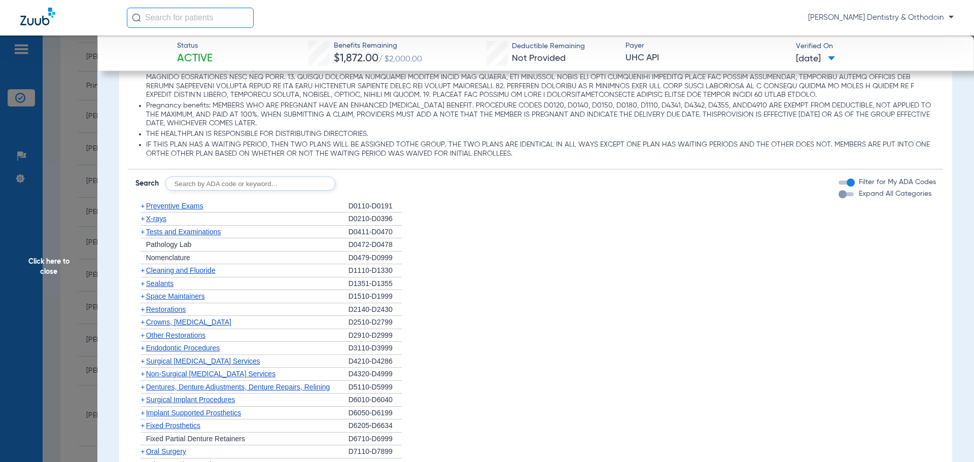
click at [156, 222] on span "X-rays" at bounding box center [156, 218] width 20 height 8
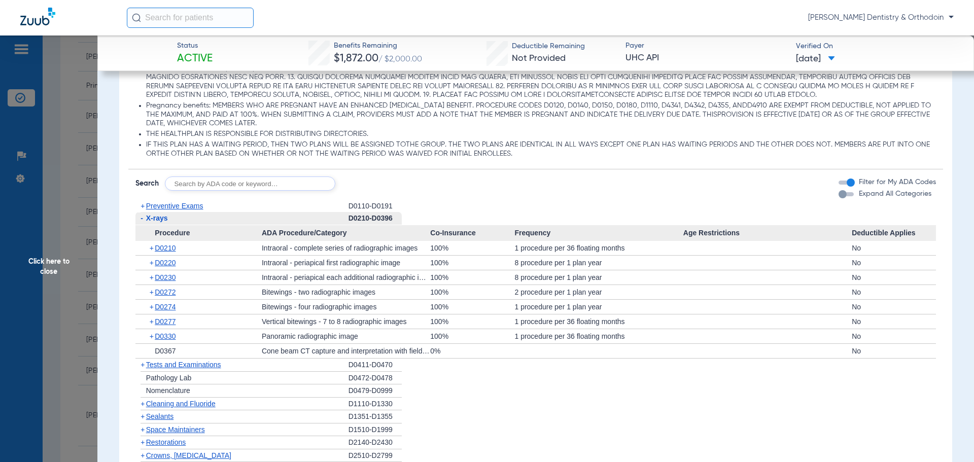
click at [53, 263] on span "Click here to close" at bounding box center [48, 266] width 97 height 462
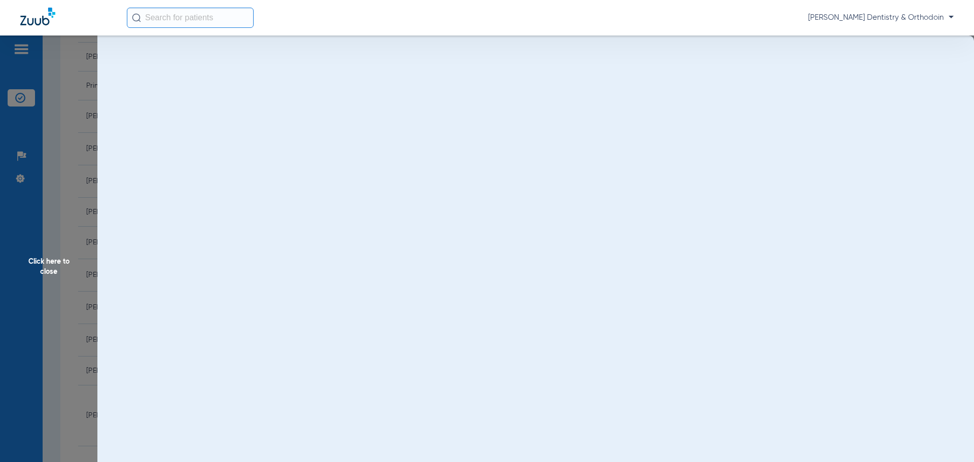
scroll to position [0, 0]
click at [167, 24] on input "text" at bounding box center [190, 18] width 127 height 20
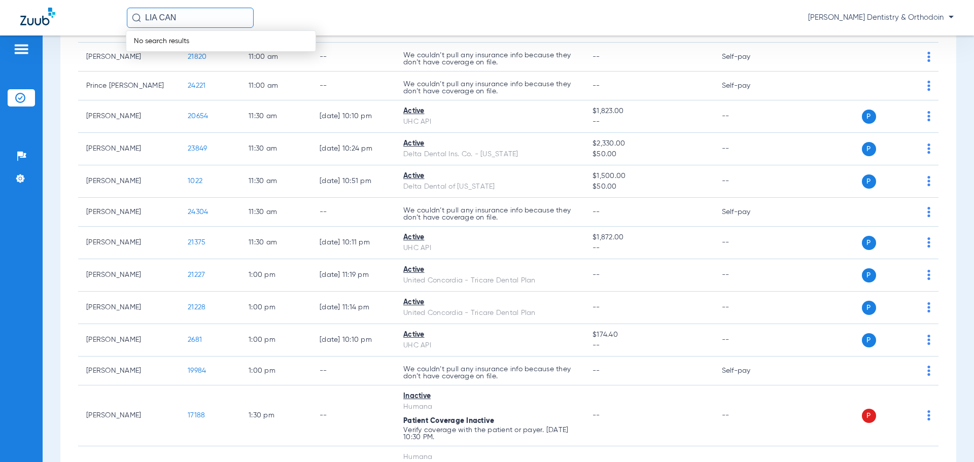
drag, startPoint x: 199, startPoint y: 18, endPoint x: -97, endPoint y: -10, distance: 297.5
click at [0, 0] on html "LIA CAN No search results [PERSON_NAME] Pediatric Dentistry & Orthodoin Patient…" at bounding box center [487, 231] width 974 height 462
click at [217, 19] on input "[PERSON_NAME]" at bounding box center [190, 18] width 127 height 20
type input "[PERSON_NAME]"
click at [188, 58] on td "[PERSON_NAME] tres" at bounding box center [174, 54] width 97 height 14
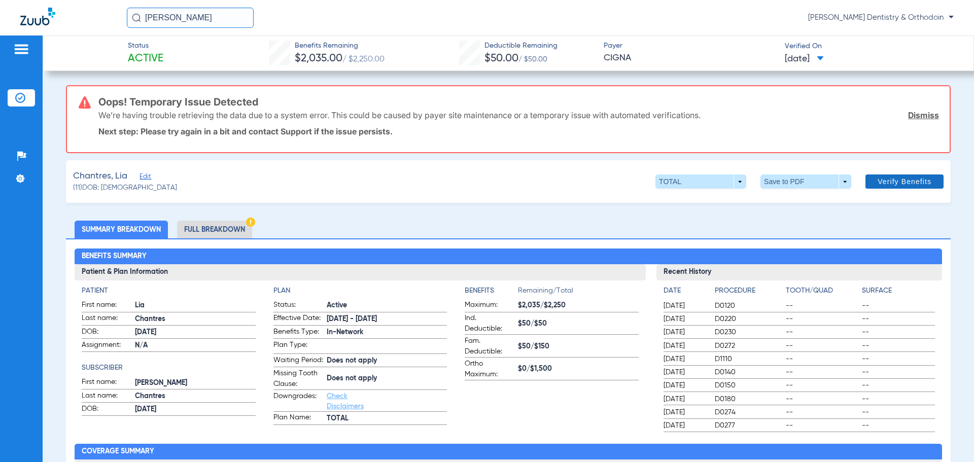
click at [884, 187] on span at bounding box center [904, 181] width 78 height 24
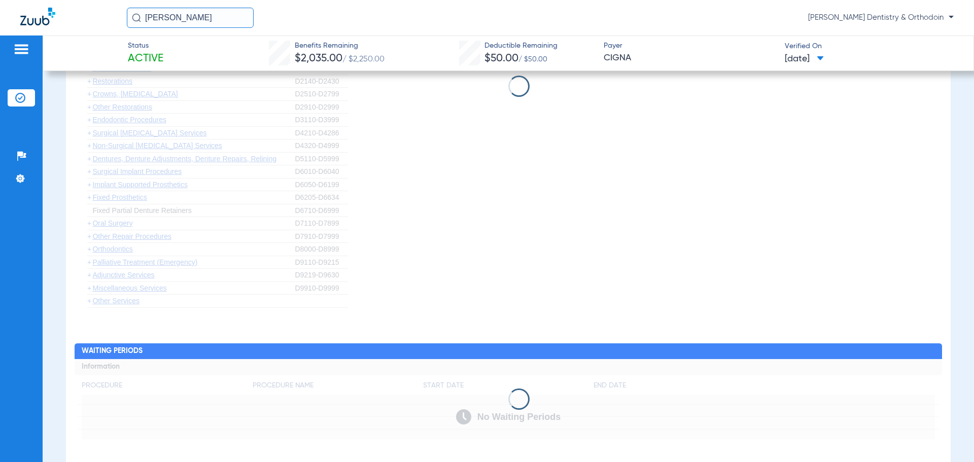
scroll to position [811, 0]
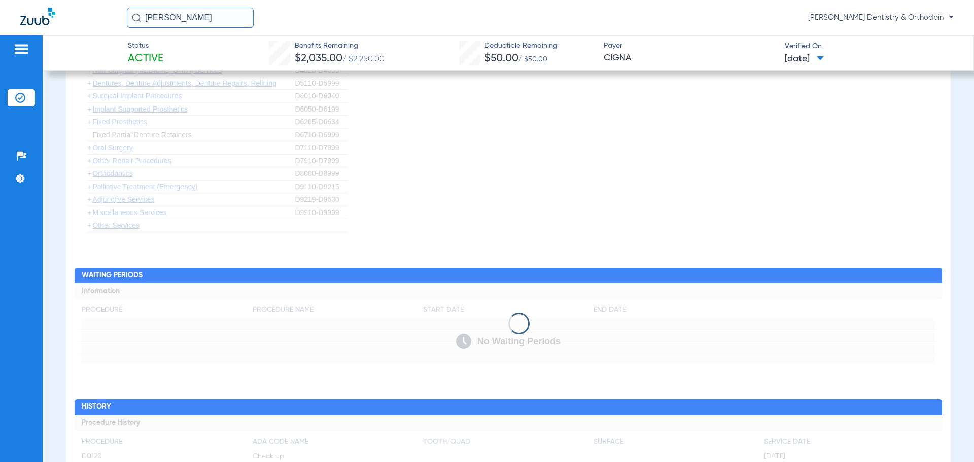
click at [194, 361] on app-loading-indicator at bounding box center [508, 323] width 867 height 80
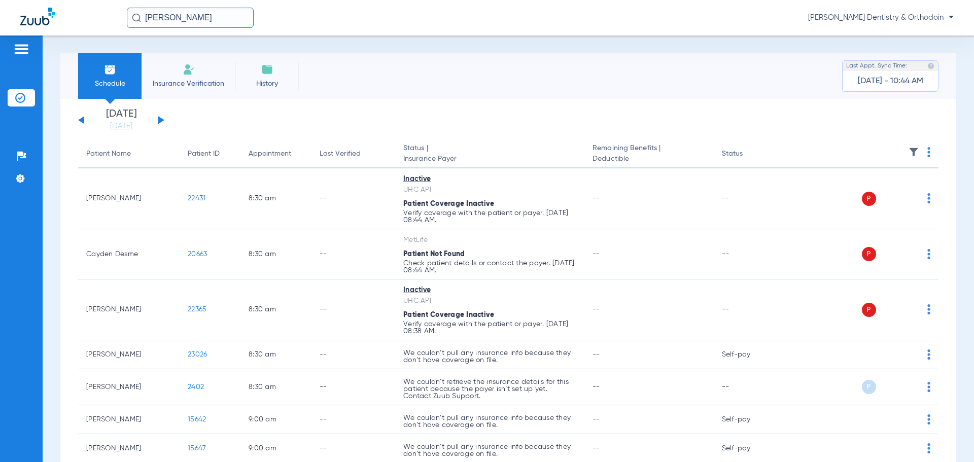
click at [185, 11] on input "[PERSON_NAME]" at bounding box center [190, 18] width 127 height 20
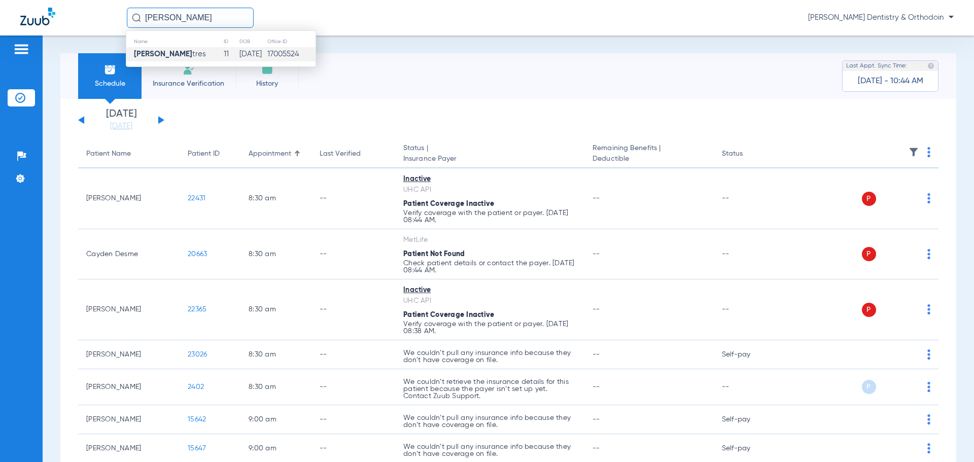
click at [183, 53] on td "[PERSON_NAME] tres" at bounding box center [174, 54] width 97 height 14
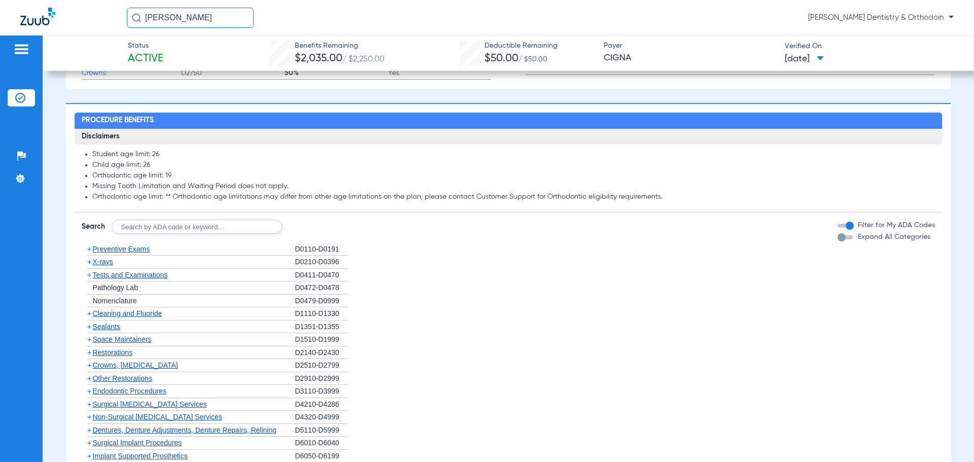
scroll to position [659, 0]
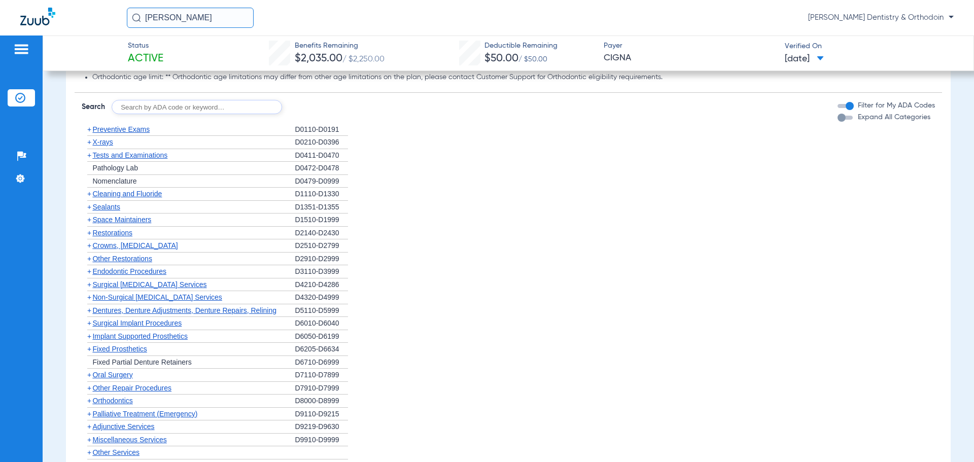
click at [97, 144] on span "X-rays" at bounding box center [102, 142] width 20 height 8
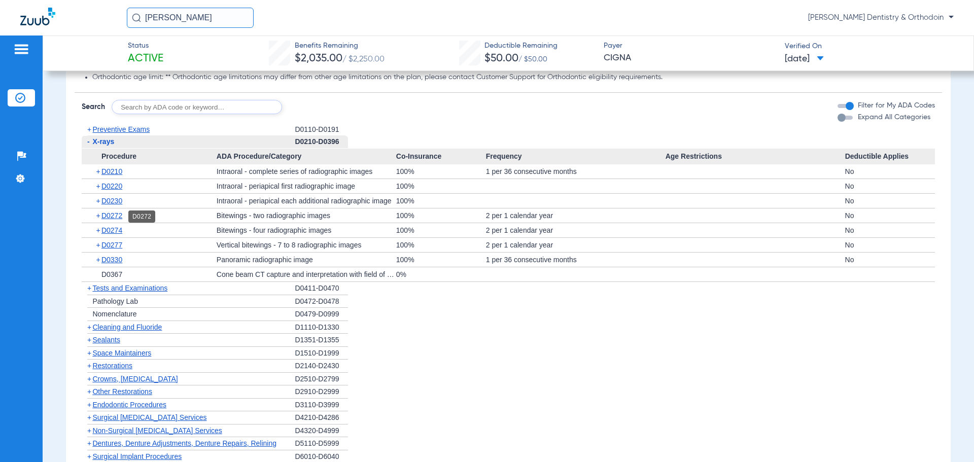
click at [118, 216] on span "D0272" at bounding box center [111, 215] width 21 height 8
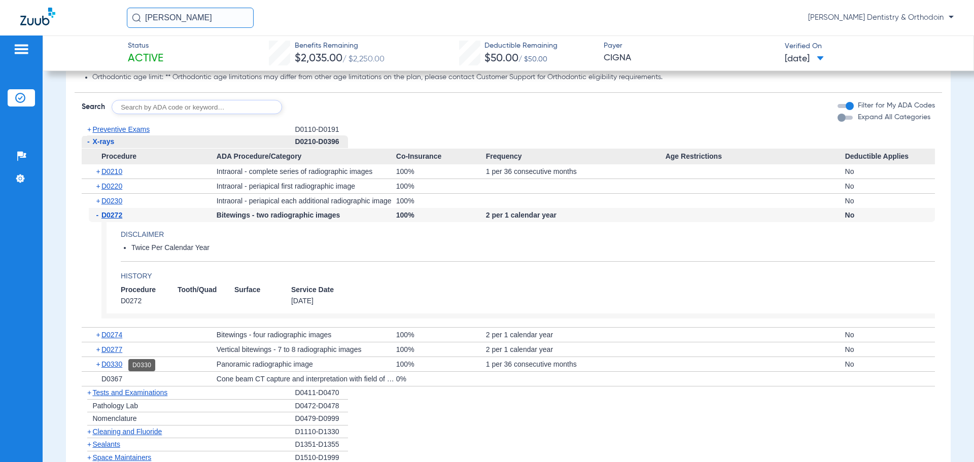
click at [107, 364] on span "D0330" at bounding box center [111, 364] width 21 height 8
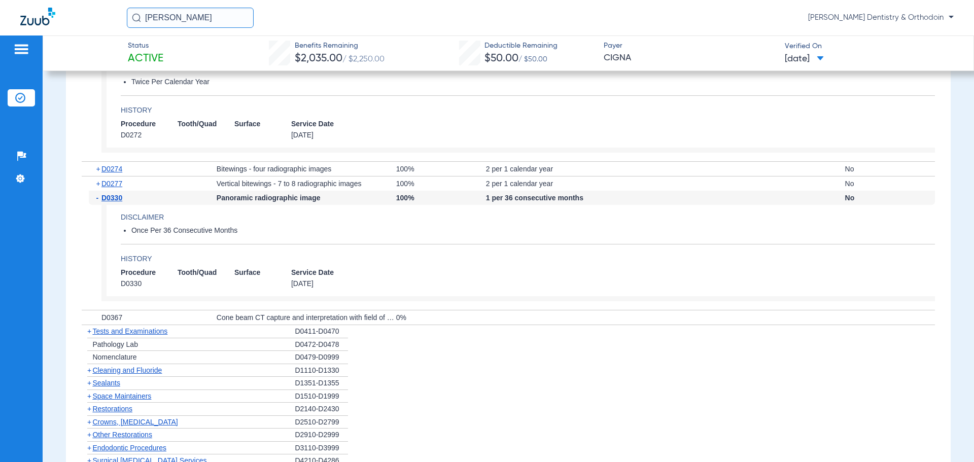
scroll to position [913, 0]
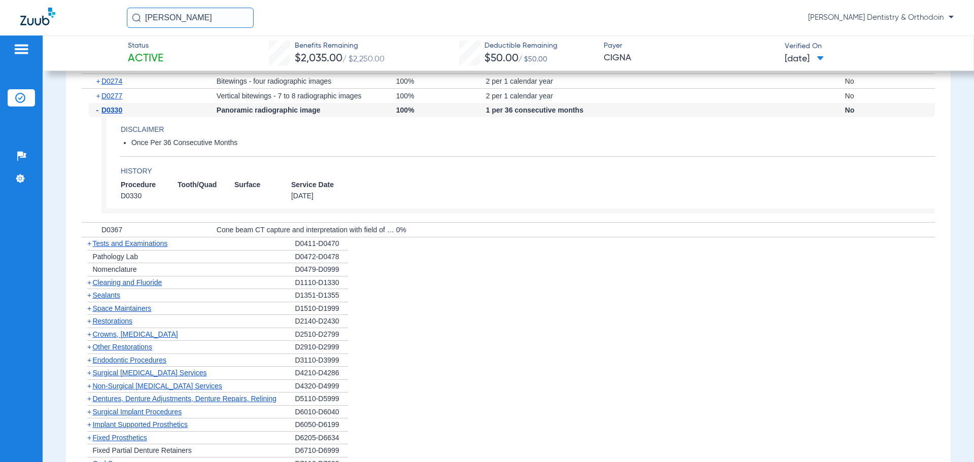
click at [137, 277] on div "+ Cleaning and Fluoride" at bounding box center [188, 282] width 213 height 13
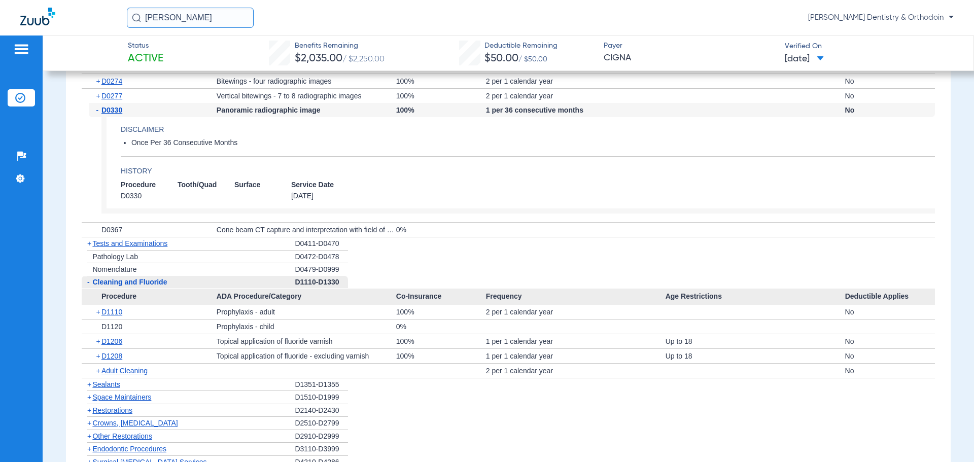
click at [137, 283] on span "Cleaning and Fluoride" at bounding box center [129, 282] width 75 height 8
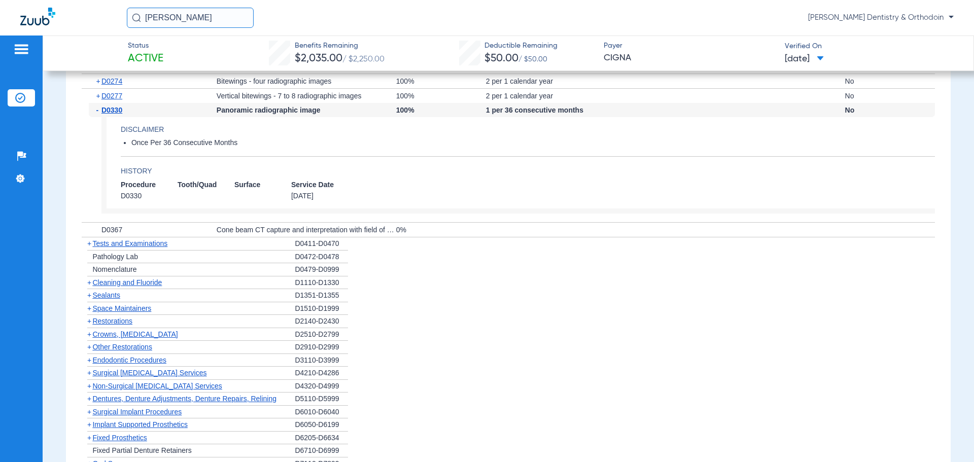
click at [137, 283] on span "Cleaning and Fluoride" at bounding box center [126, 282] width 69 height 8
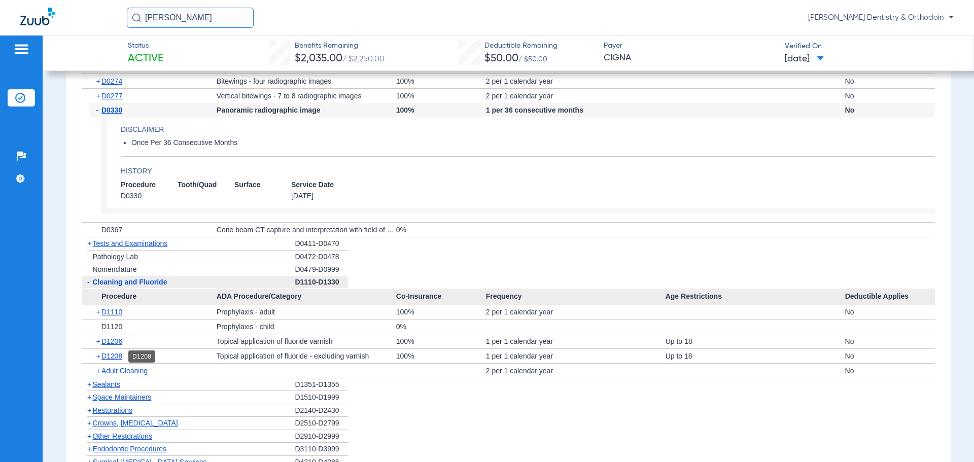
click at [111, 358] on span "D1208" at bounding box center [111, 356] width 21 height 8
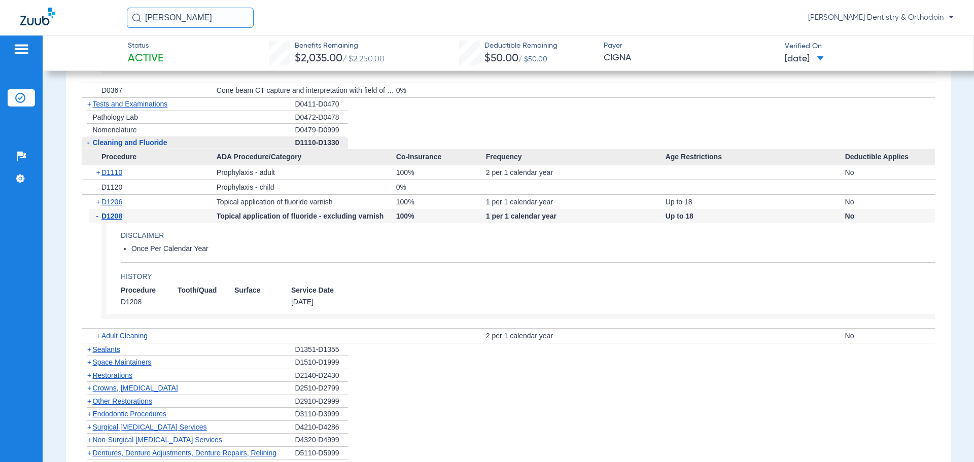
scroll to position [1115, 0]
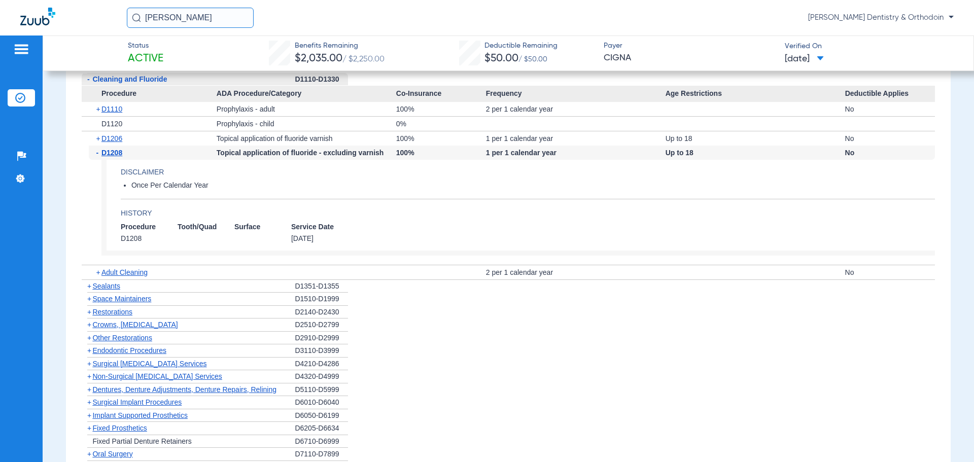
click at [103, 286] on span "Sealants" at bounding box center [105, 286] width 27 height 8
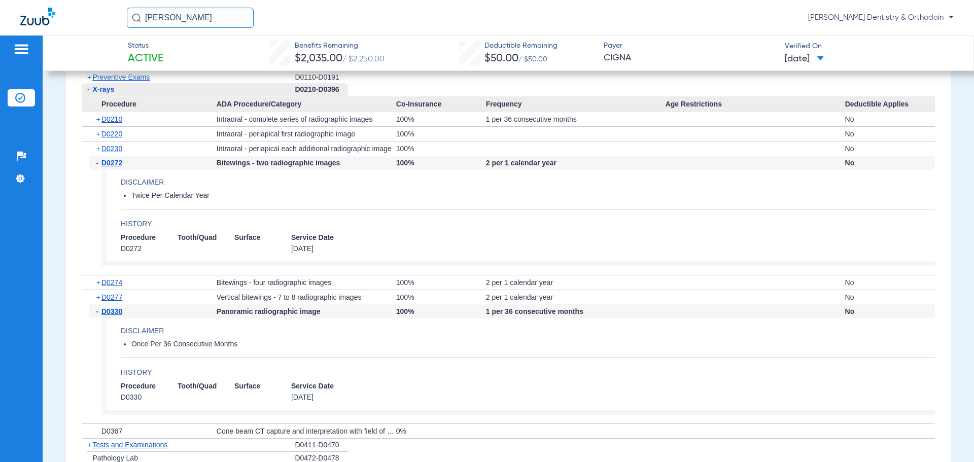
scroll to position [710, 0]
drag, startPoint x: 112, startPoint y: 148, endPoint x: 95, endPoint y: 182, distance: 37.4
click at [112, 148] on span "D0230" at bounding box center [111, 150] width 21 height 8
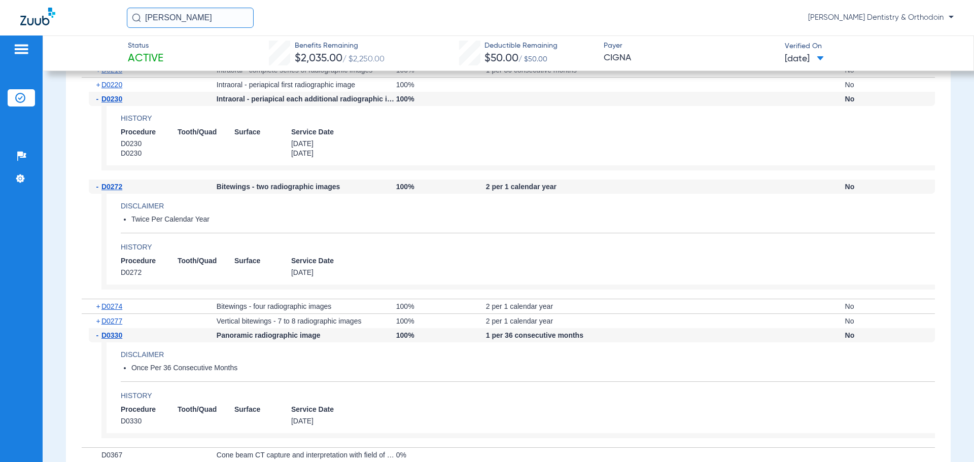
scroll to position [963, 0]
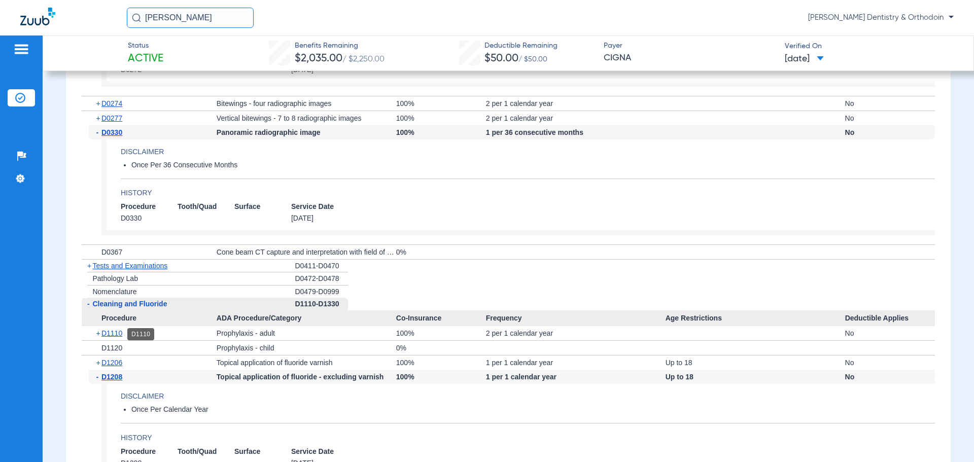
click at [116, 332] on span "D1110" at bounding box center [111, 333] width 21 height 8
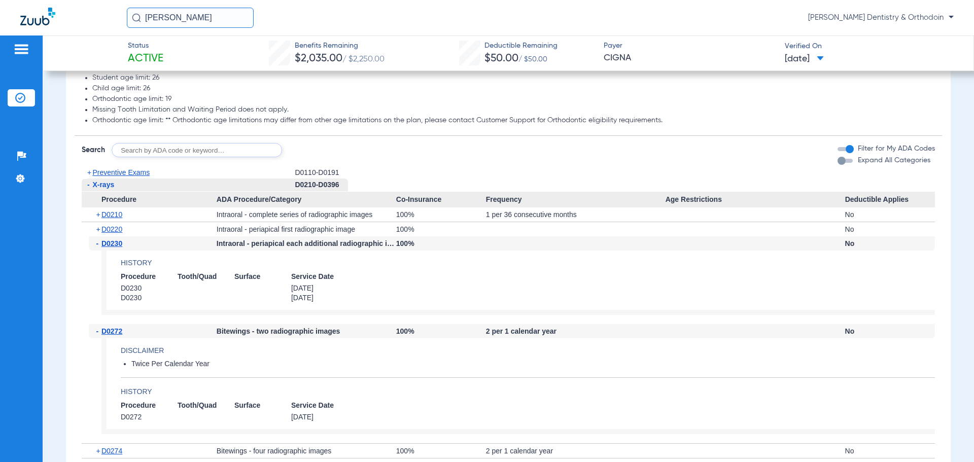
scroll to position [507, 0]
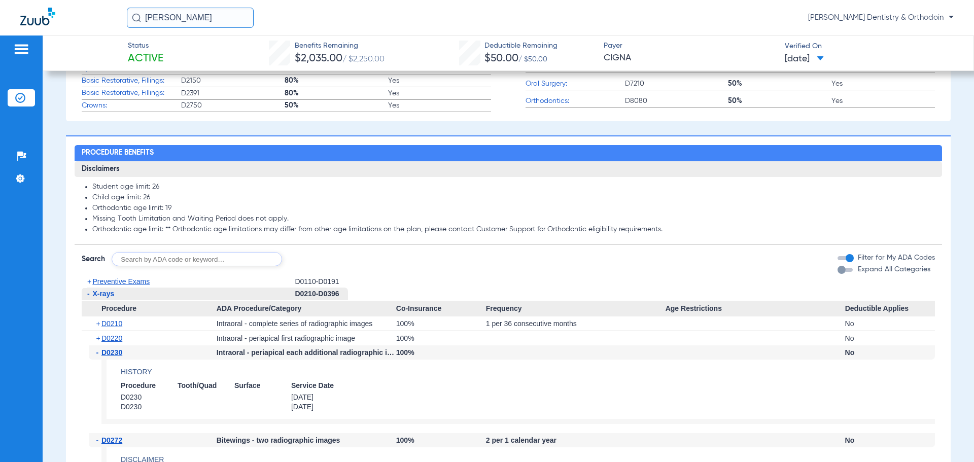
click at [125, 281] on span "Preventive Exams" at bounding box center [120, 281] width 57 height 8
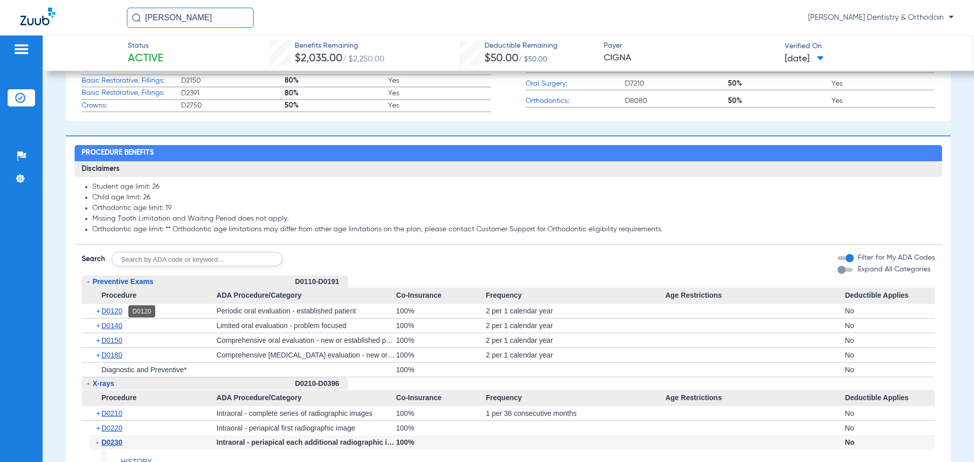
click at [117, 312] on span "D0120" at bounding box center [111, 311] width 21 height 8
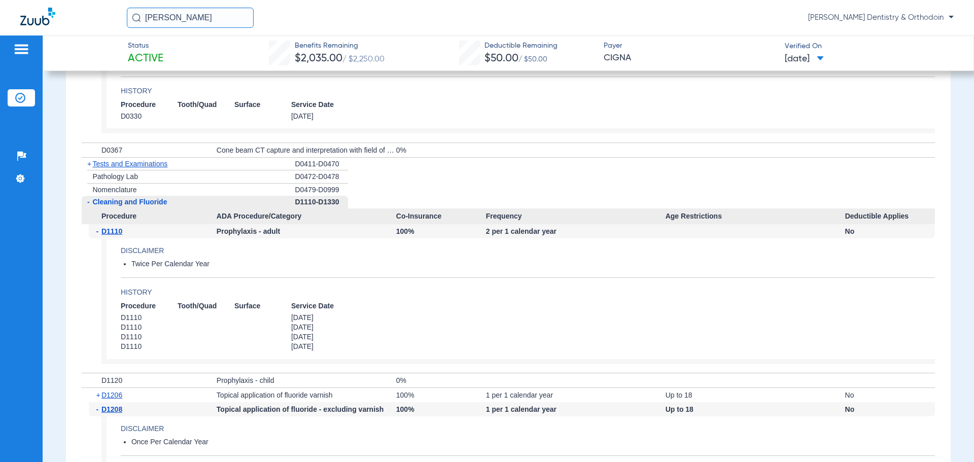
scroll to position [1166, 0]
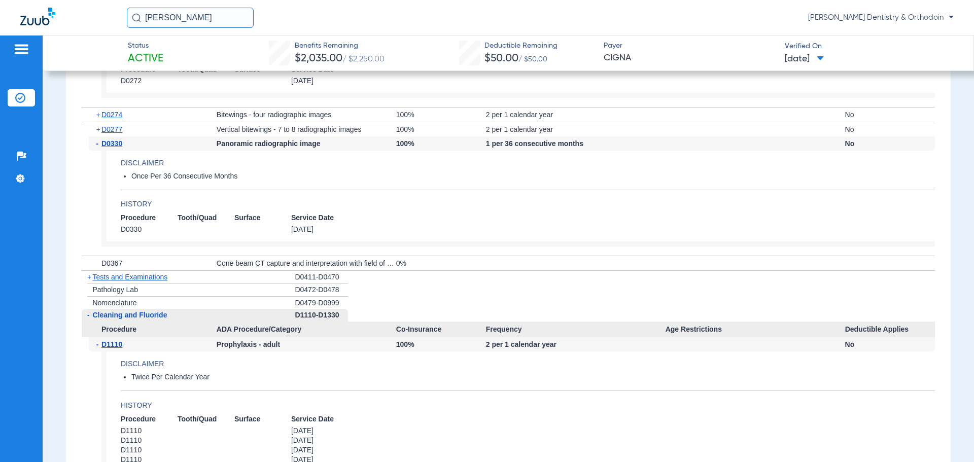
drag, startPoint x: 114, startPoint y: 19, endPoint x: 66, endPoint y: 17, distance: 47.7
click at [66, 17] on div "[PERSON_NAME] [PERSON_NAME] Dentistry & Orthodoin" at bounding box center [487, 17] width 974 height 35
click at [54, 16] on img at bounding box center [37, 17] width 35 height 18
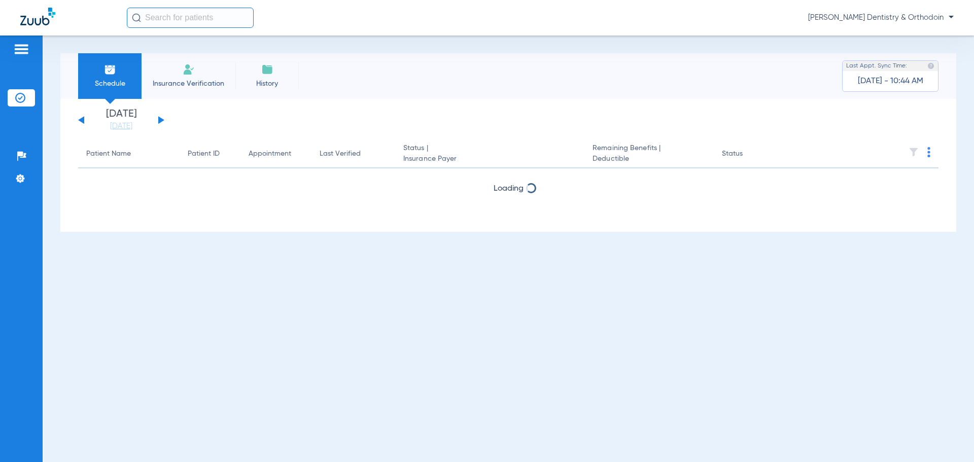
click at [47, 19] on img at bounding box center [37, 17] width 35 height 18
click at [163, 121] on div "[DATE] [DATE] [DATE] [DATE] [DATE] [DATE] [DATE] [DATE] [DATE] [DATE] [DATE] [D…" at bounding box center [121, 120] width 86 height 22
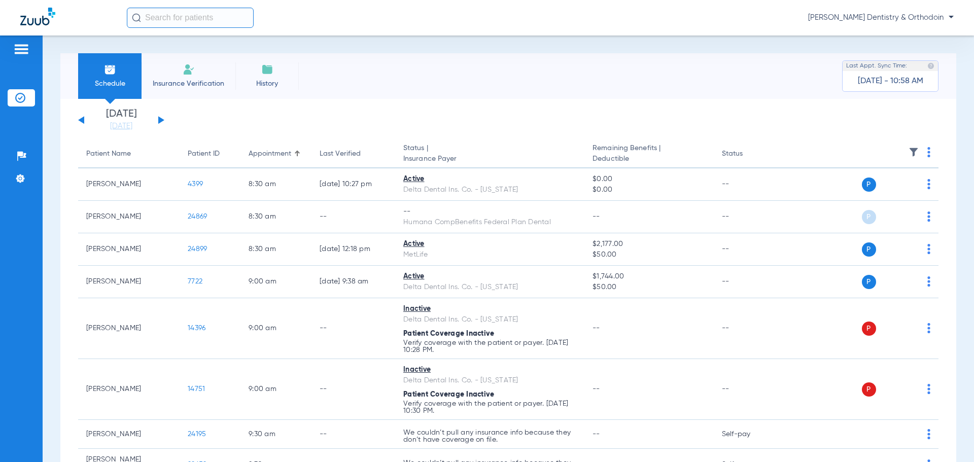
click at [162, 121] on button at bounding box center [161, 120] width 6 height 8
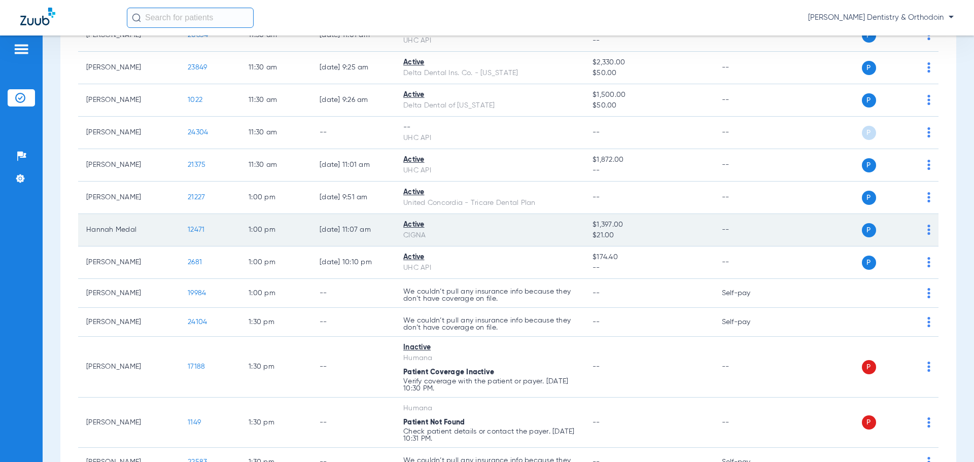
scroll to position [1217, 0]
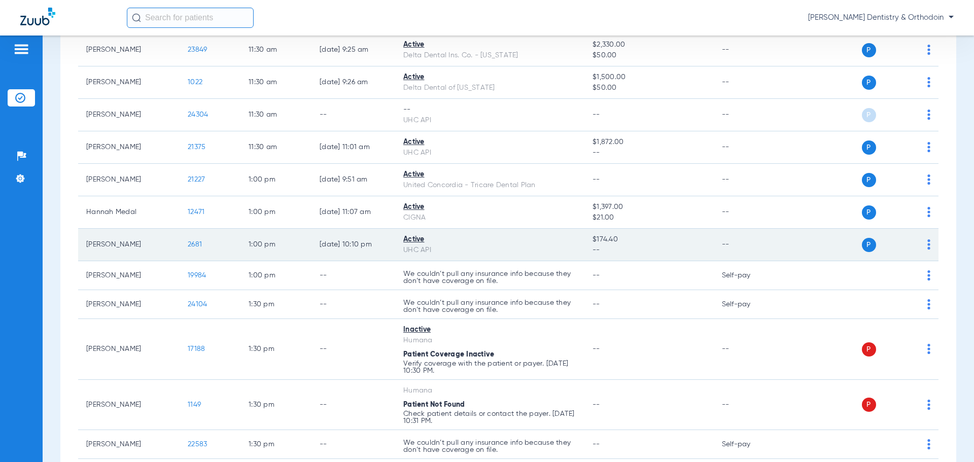
click at [193, 242] on span "2681" at bounding box center [195, 244] width 14 height 7
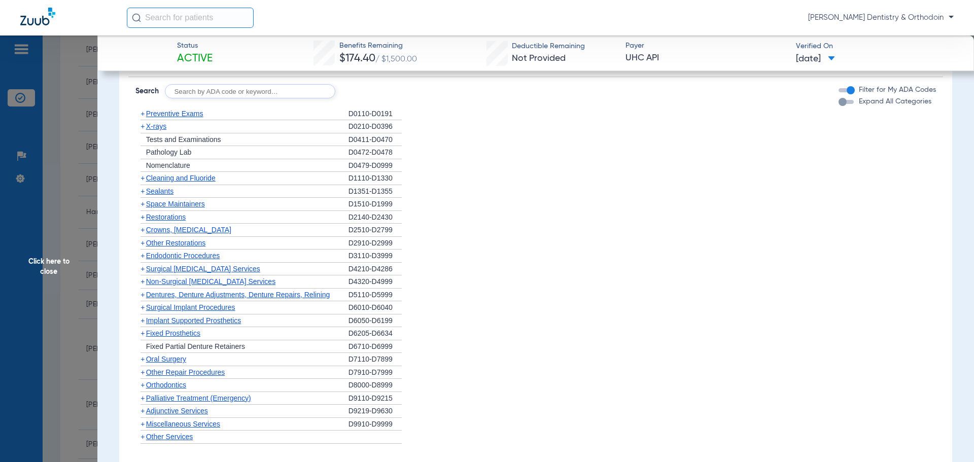
scroll to position [761, 0]
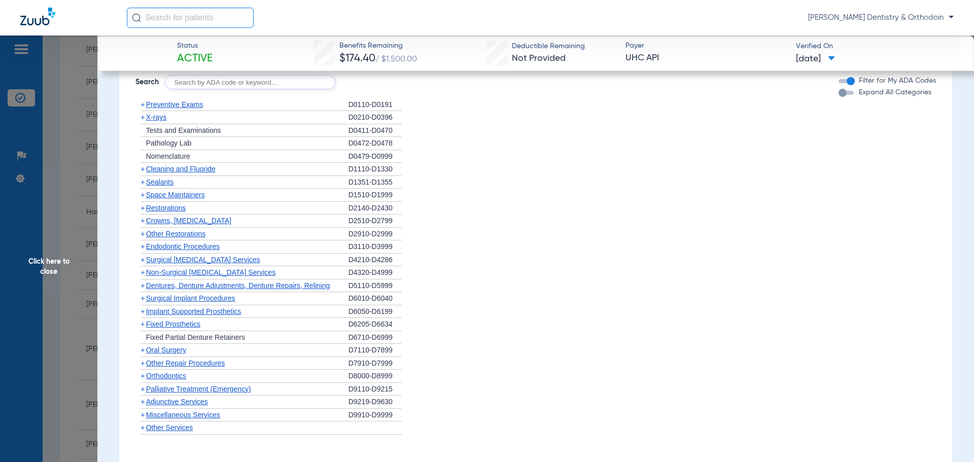
click at [153, 119] on span "X-rays" at bounding box center [156, 117] width 20 height 8
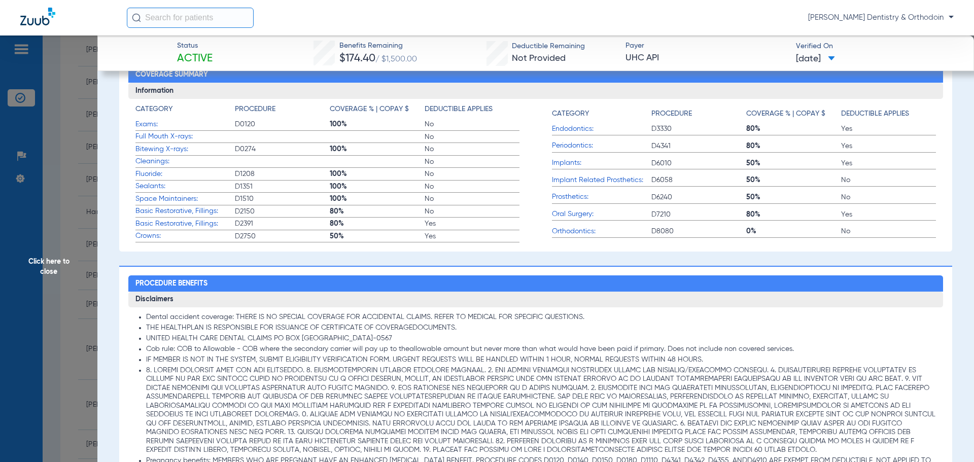
scroll to position [710, 0]
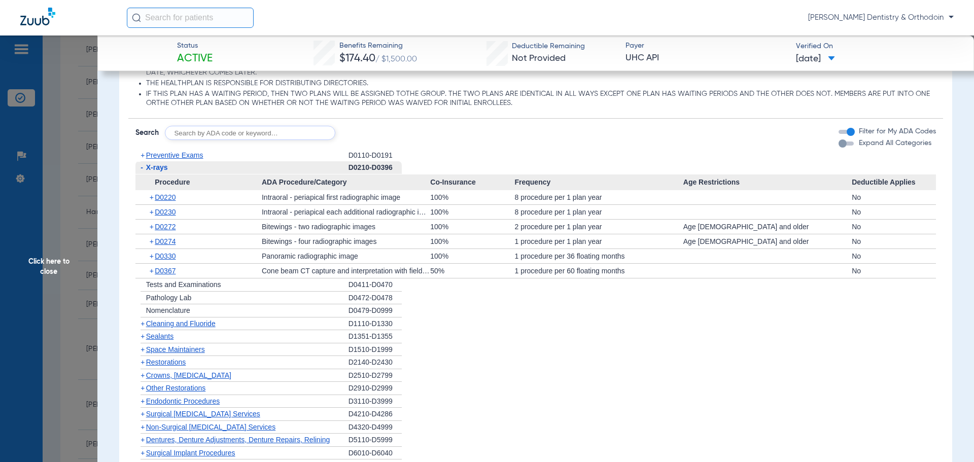
click at [173, 257] on span "D0330" at bounding box center [165, 256] width 21 height 8
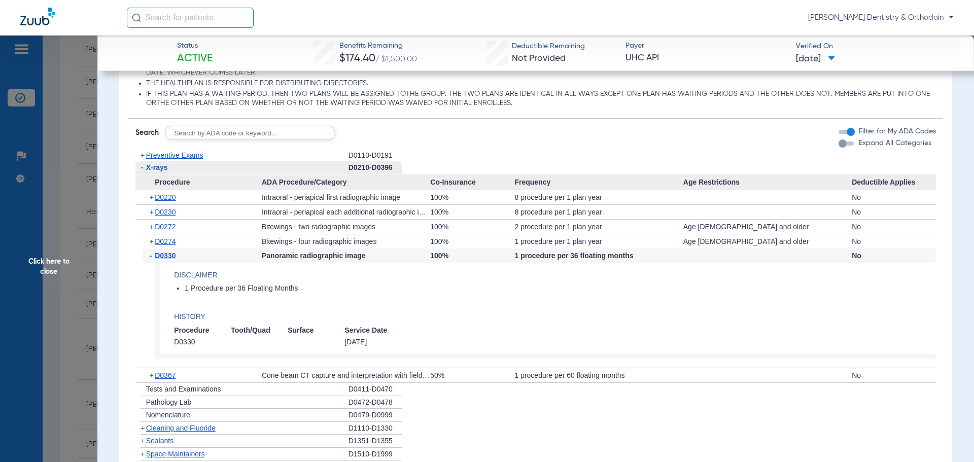
scroll to position [963, 0]
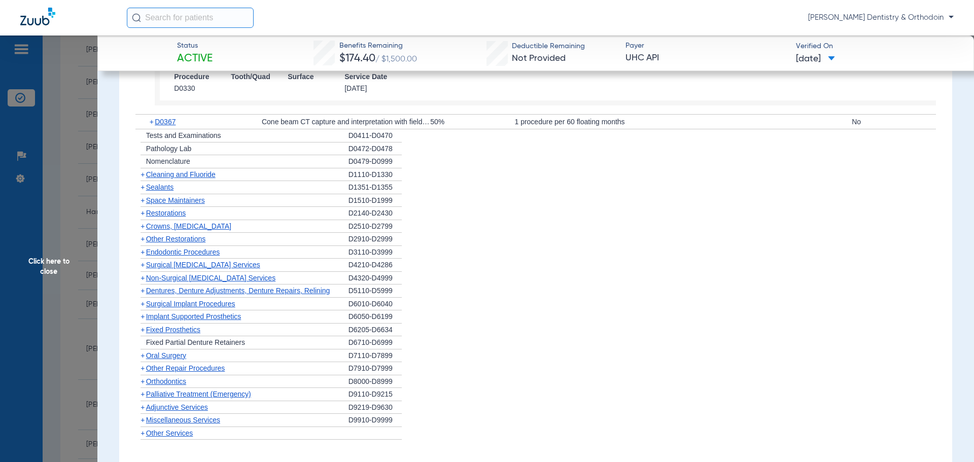
click at [160, 186] on span "Sealants" at bounding box center [159, 187] width 27 height 8
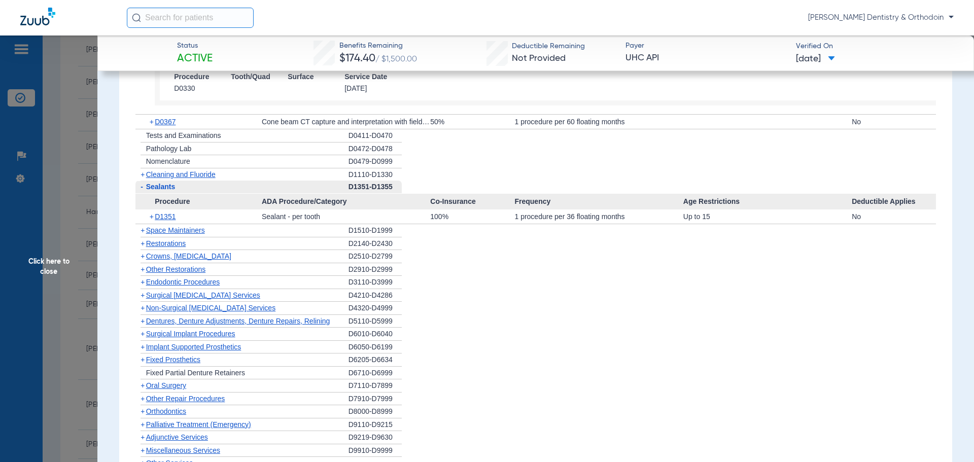
click at [166, 220] on span "D1351" at bounding box center [165, 216] width 21 height 8
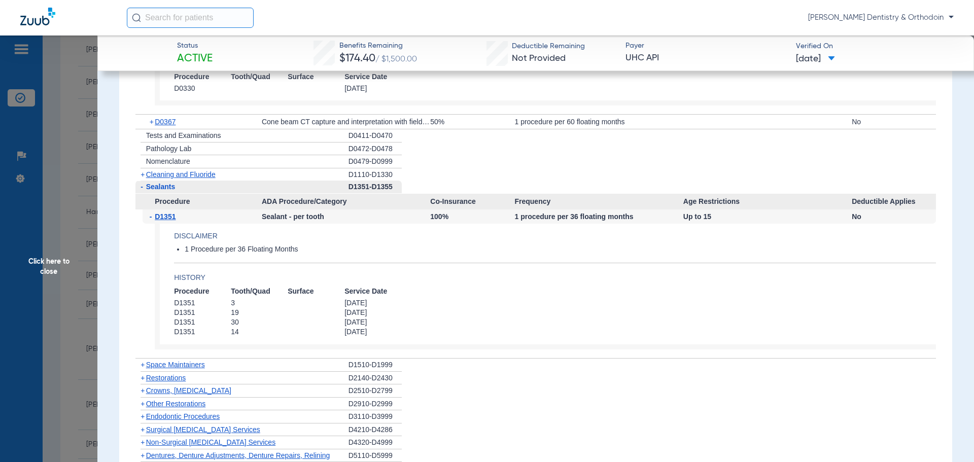
click at [48, 265] on span "Click here to close" at bounding box center [48, 266] width 97 height 462
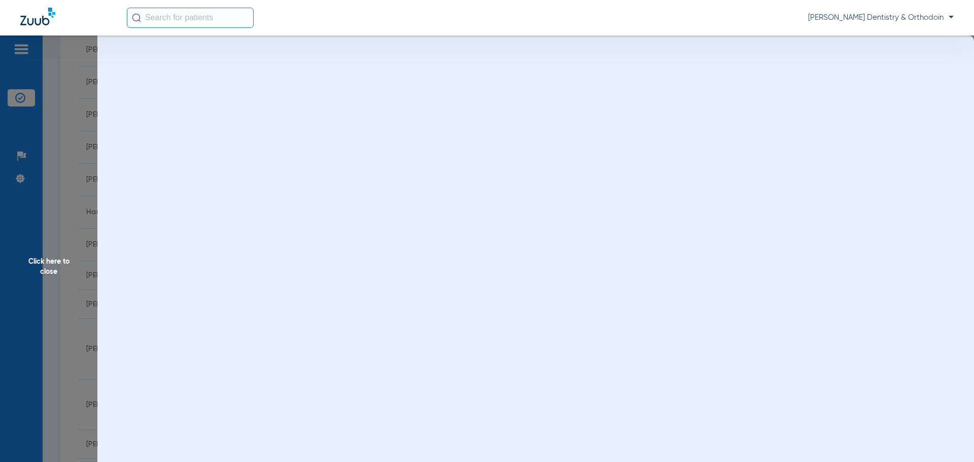
scroll to position [0, 0]
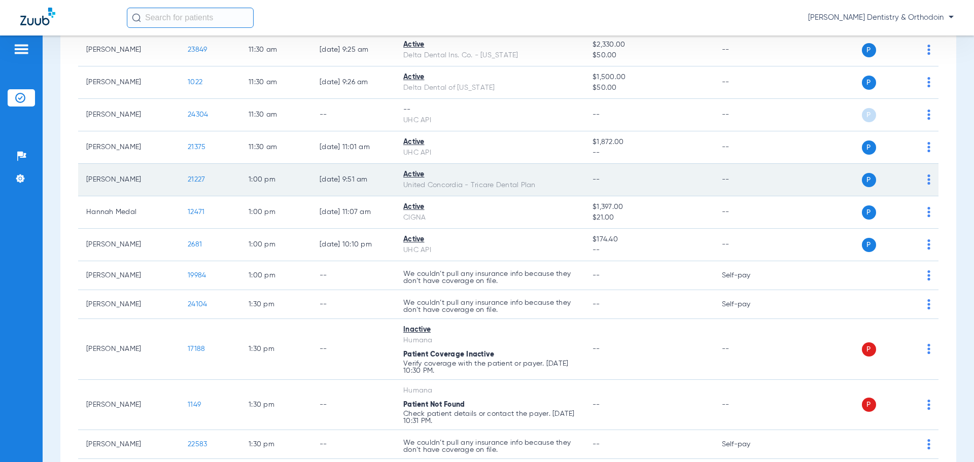
click at [193, 176] on span "21227" at bounding box center [196, 179] width 17 height 7
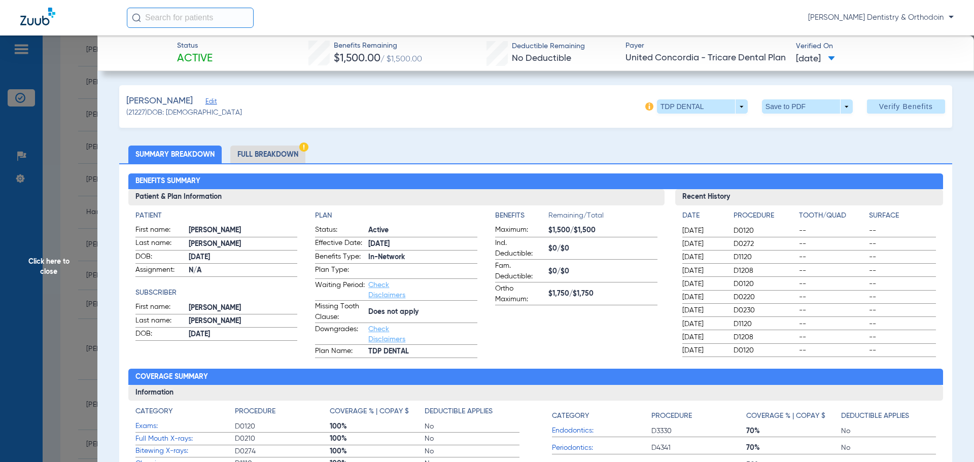
drag, startPoint x: 51, startPoint y: 269, endPoint x: 8, endPoint y: 243, distance: 49.8
click at [51, 269] on span "Click here to close" at bounding box center [48, 266] width 97 height 462
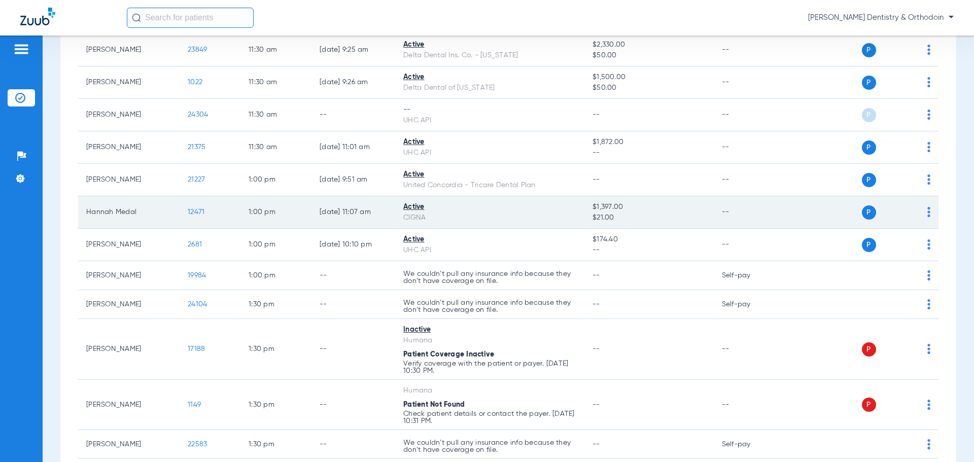
click at [198, 208] on span "12471" at bounding box center [196, 211] width 17 height 7
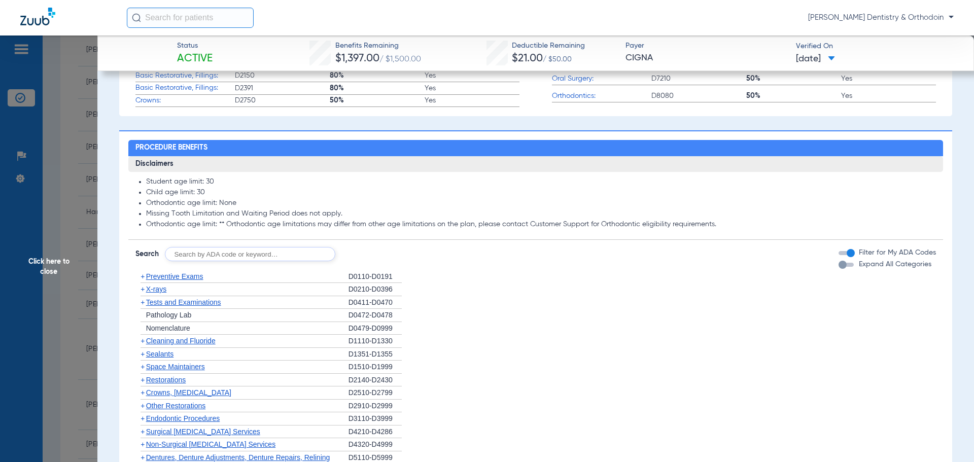
scroll to position [456, 0]
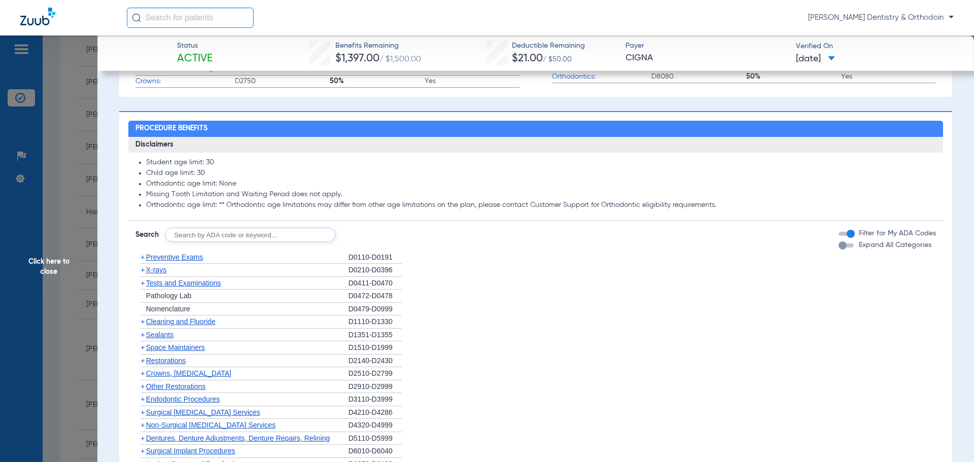
click at [160, 270] on span "X-rays" at bounding box center [156, 270] width 20 height 8
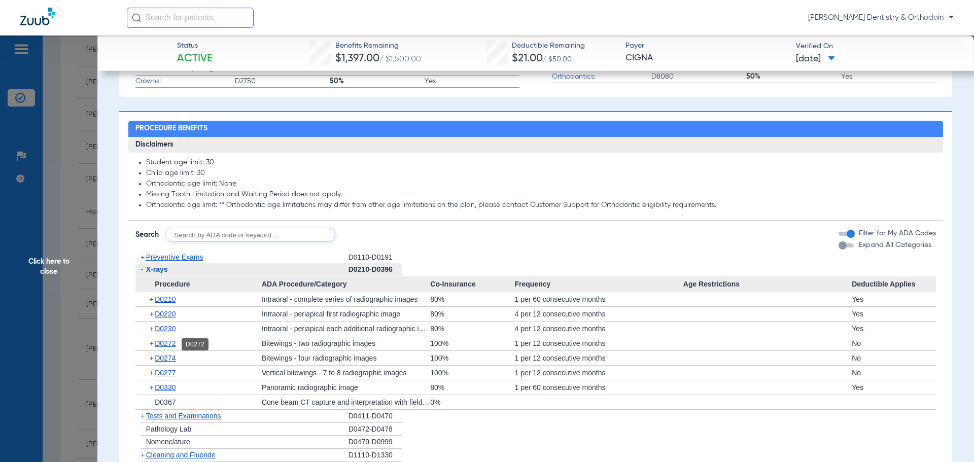
click at [173, 345] on span "D0272" at bounding box center [165, 343] width 21 height 8
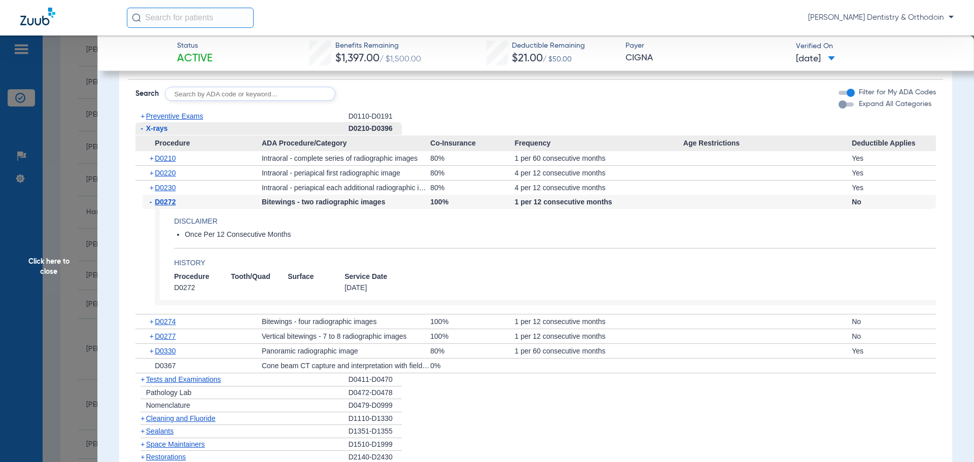
scroll to position [608, 0]
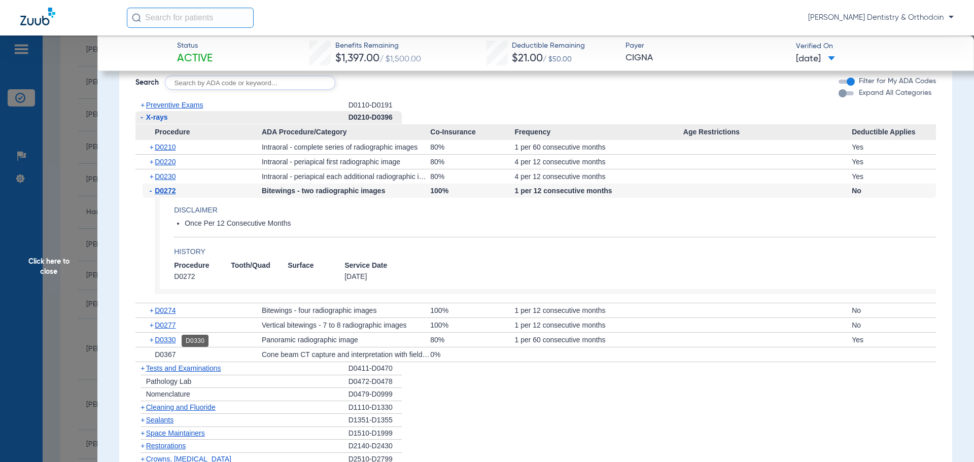
click at [162, 341] on span "D0330" at bounding box center [165, 340] width 21 height 8
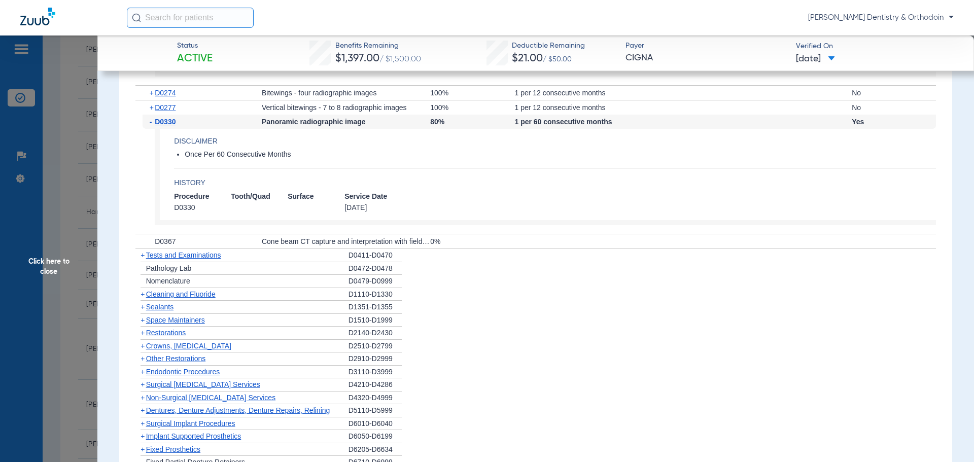
scroll to position [862, 0]
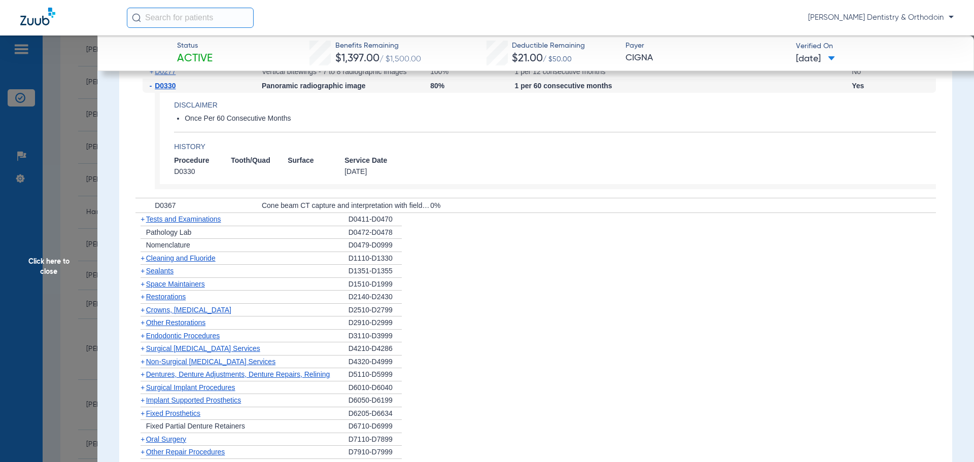
click at [170, 274] on span "Sealants" at bounding box center [159, 271] width 27 height 8
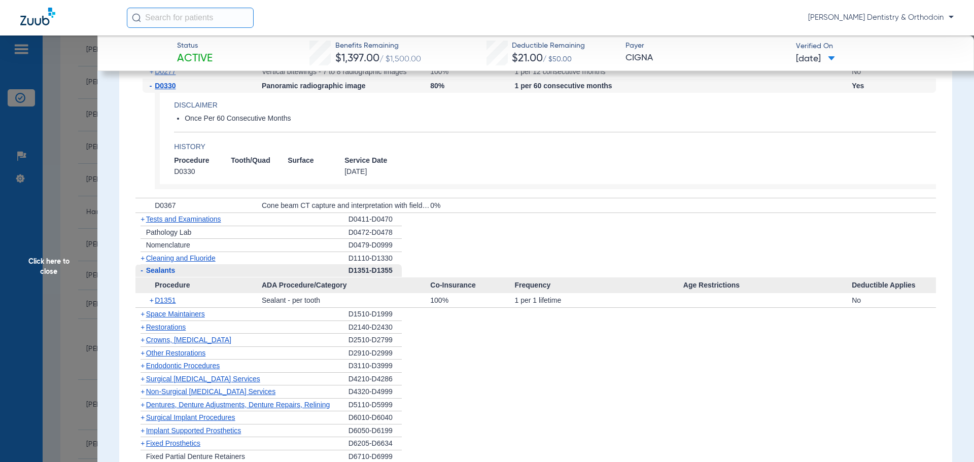
scroll to position [1014, 0]
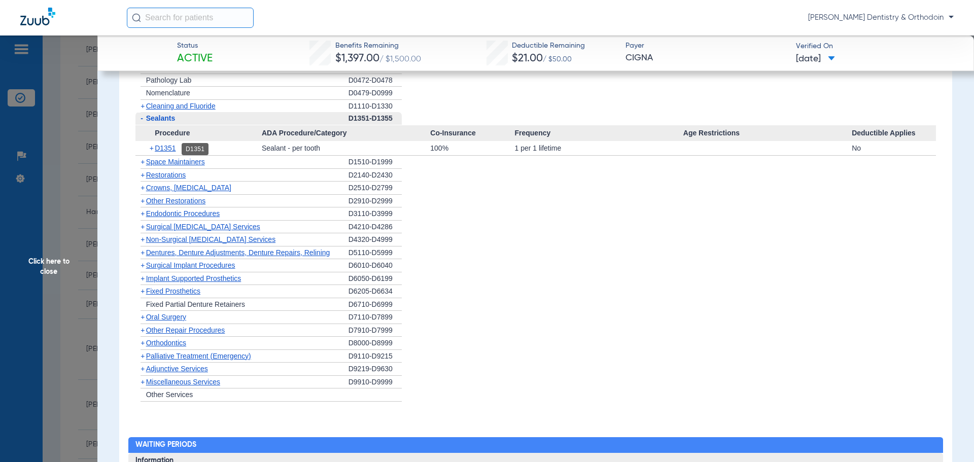
click at [168, 146] on span "D1351" at bounding box center [165, 148] width 21 height 8
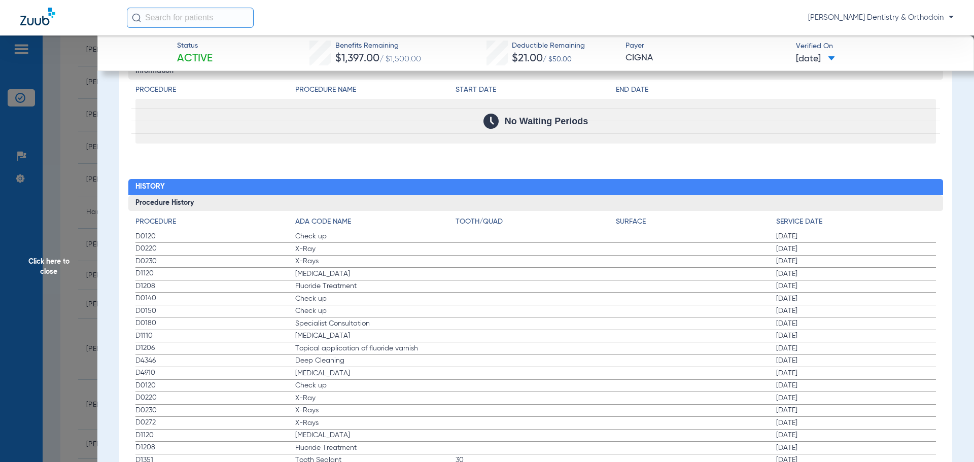
scroll to position [1585, 0]
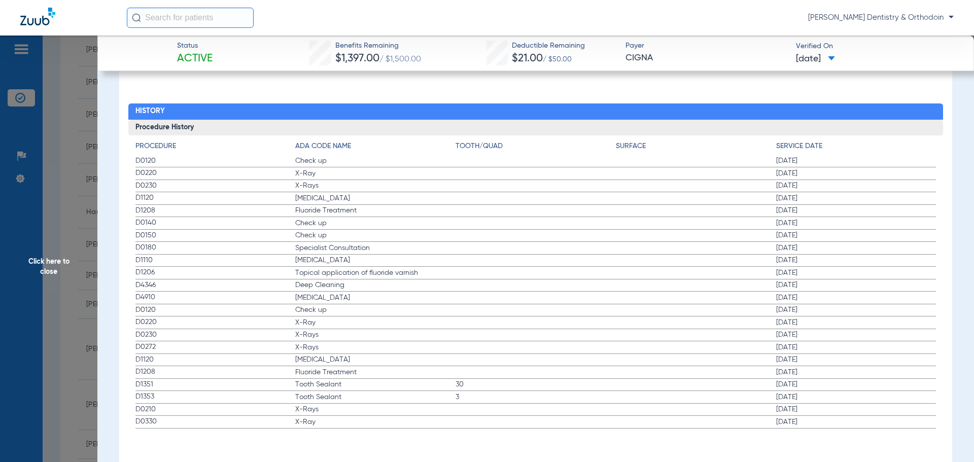
click at [56, 265] on span "Click here to close" at bounding box center [48, 266] width 97 height 462
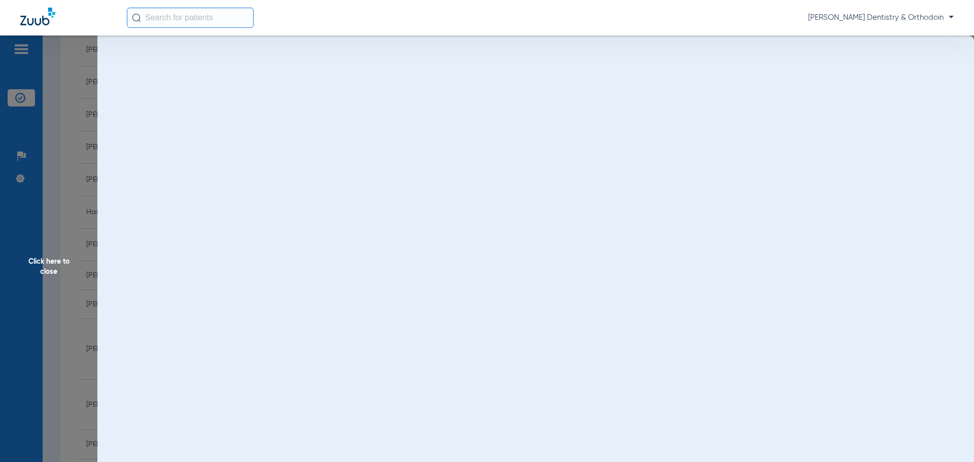
scroll to position [0, 0]
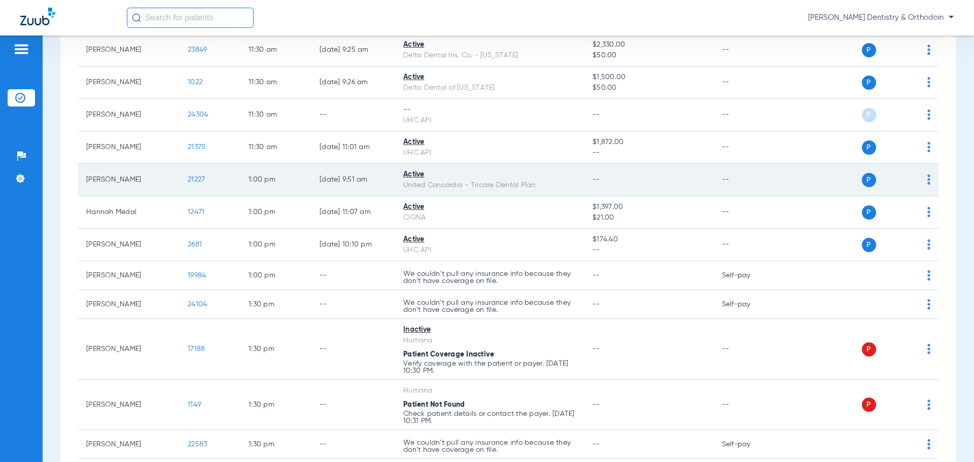
click at [189, 176] on span "21227" at bounding box center [196, 179] width 17 height 7
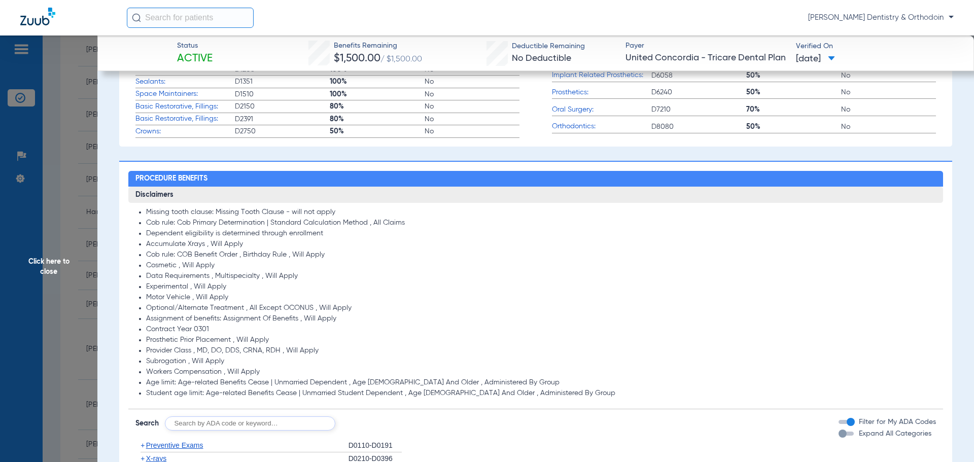
scroll to position [659, 0]
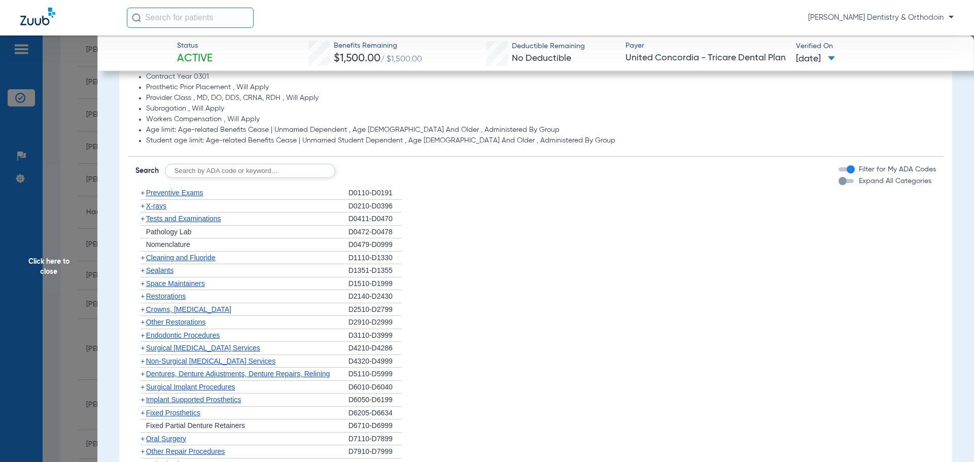
click at [162, 207] on span "X-rays" at bounding box center [156, 206] width 20 height 8
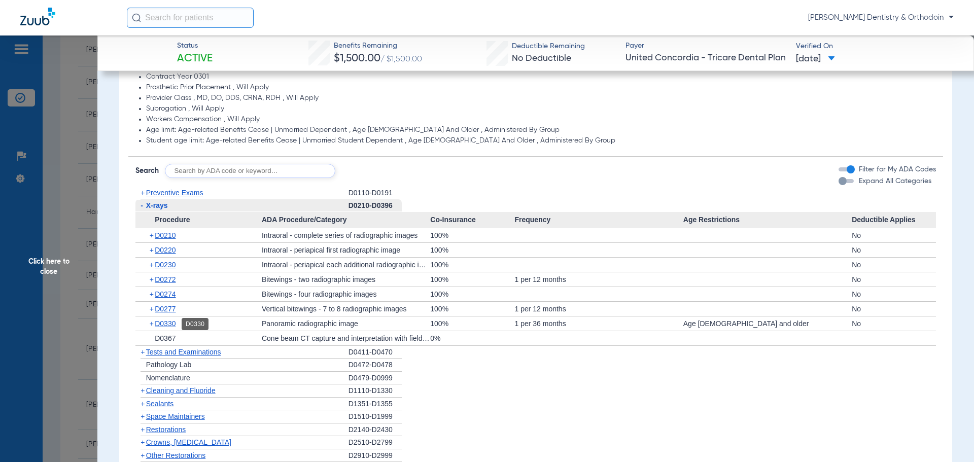
click at [166, 326] on span "D0330" at bounding box center [165, 323] width 21 height 8
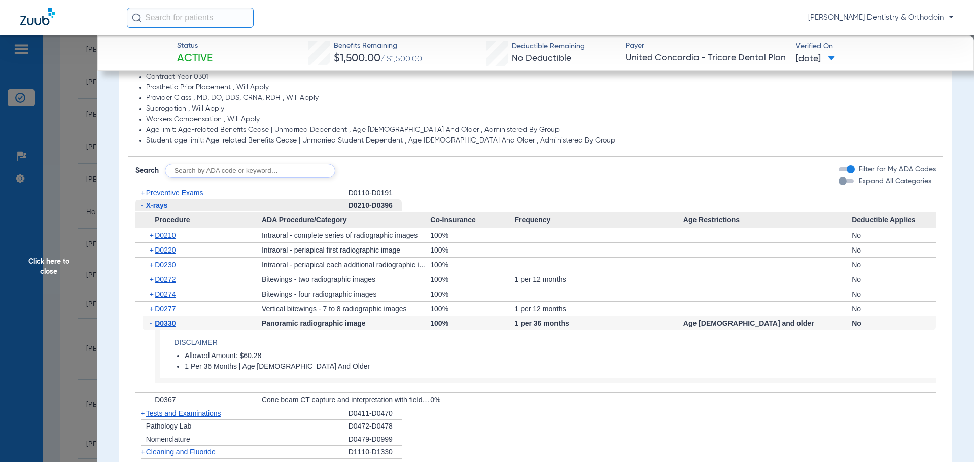
scroll to position [761, 0]
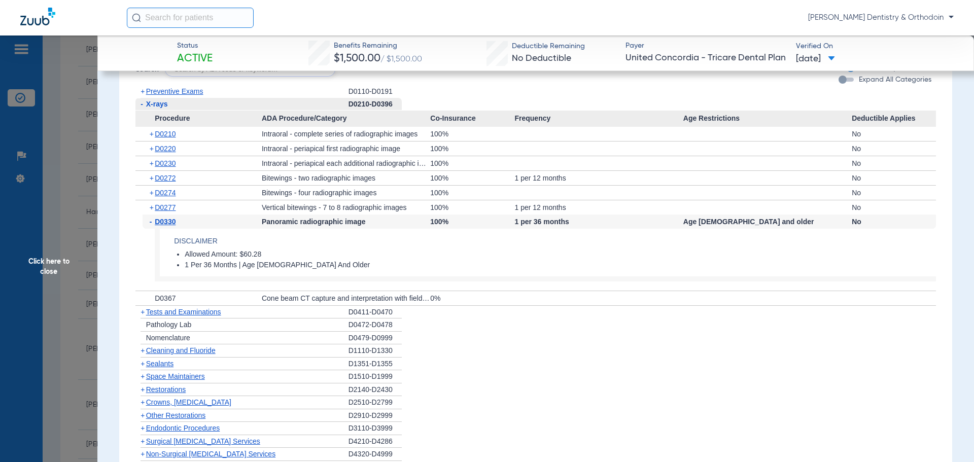
click at [167, 366] on span "Sealants" at bounding box center [159, 363] width 27 height 8
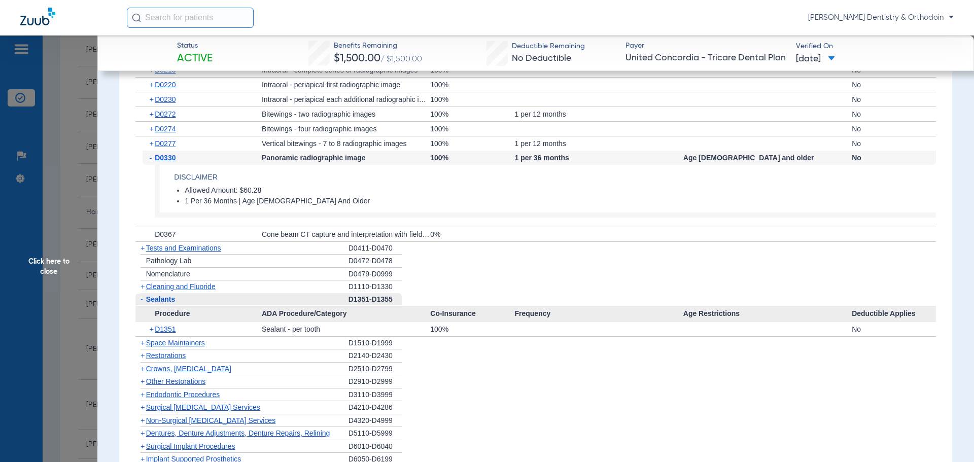
scroll to position [862, 0]
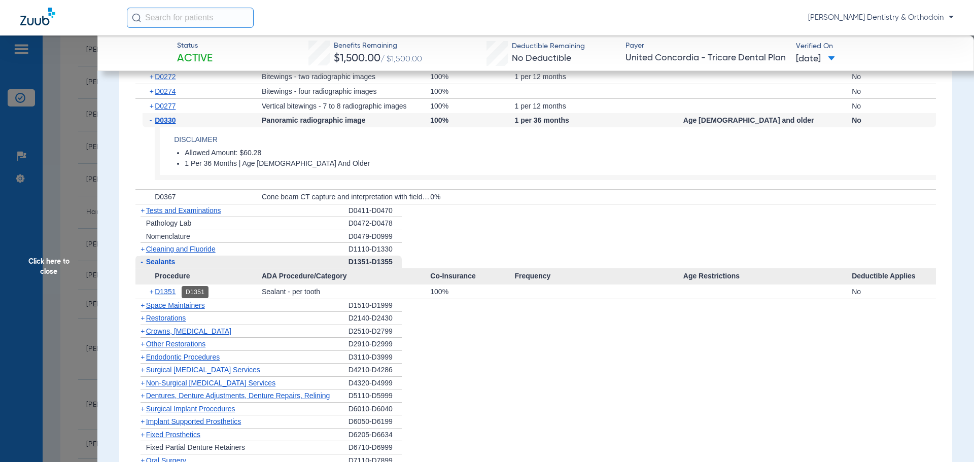
click at [157, 288] on span "D1351" at bounding box center [165, 291] width 21 height 8
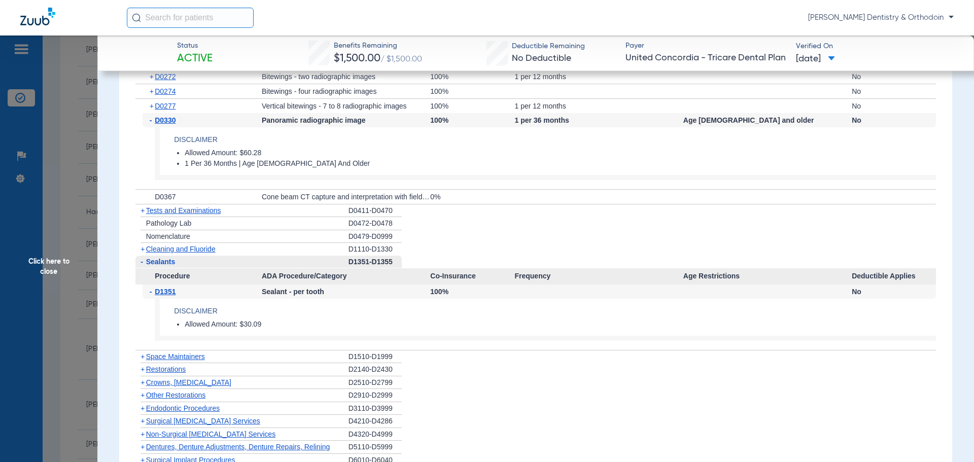
click at [162, 291] on span "D1351" at bounding box center [165, 291] width 21 height 8
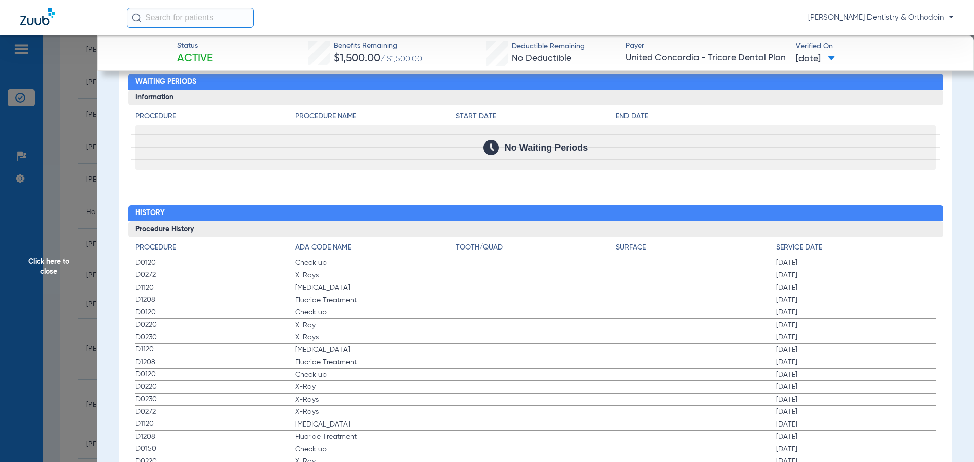
scroll to position [1369, 0]
click at [194, 20] on input "text" at bounding box center [190, 18] width 127 height 20
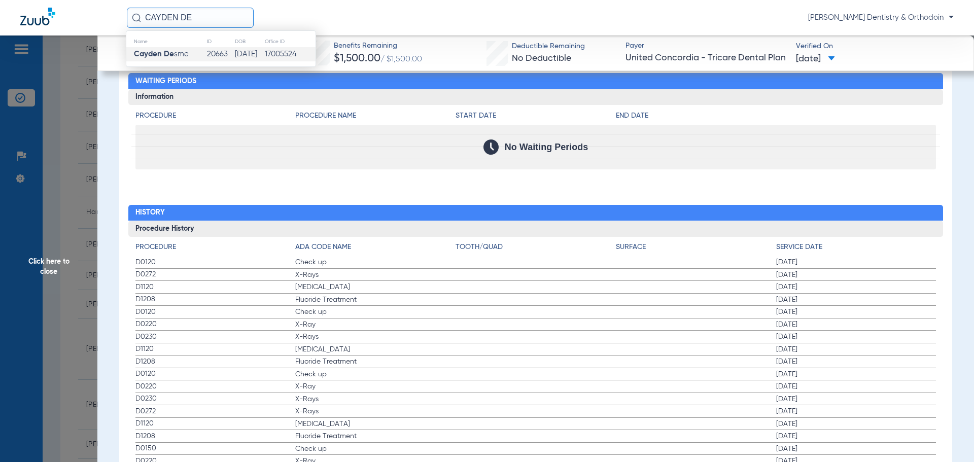
type input "CAYDEN DE"
click at [192, 54] on td "Cayden De sme" at bounding box center [166, 54] width 80 height 14
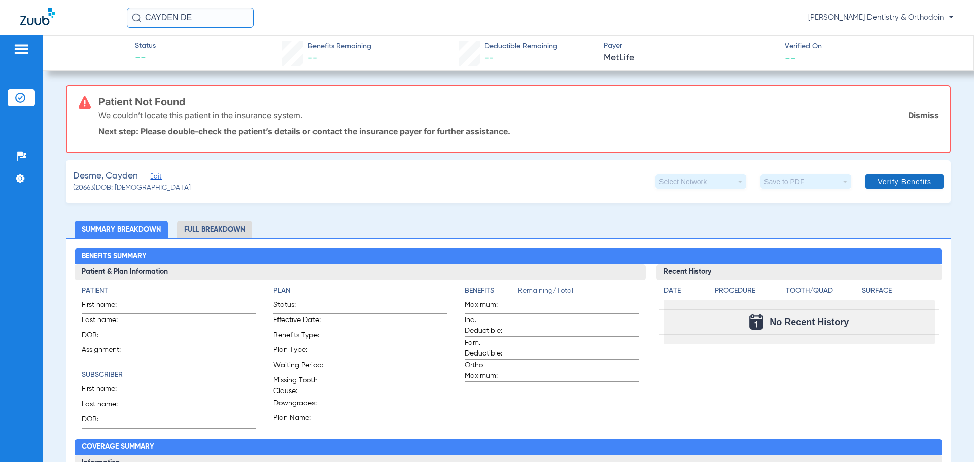
click at [901, 185] on span "Verify Benefits" at bounding box center [904, 181] width 54 height 8
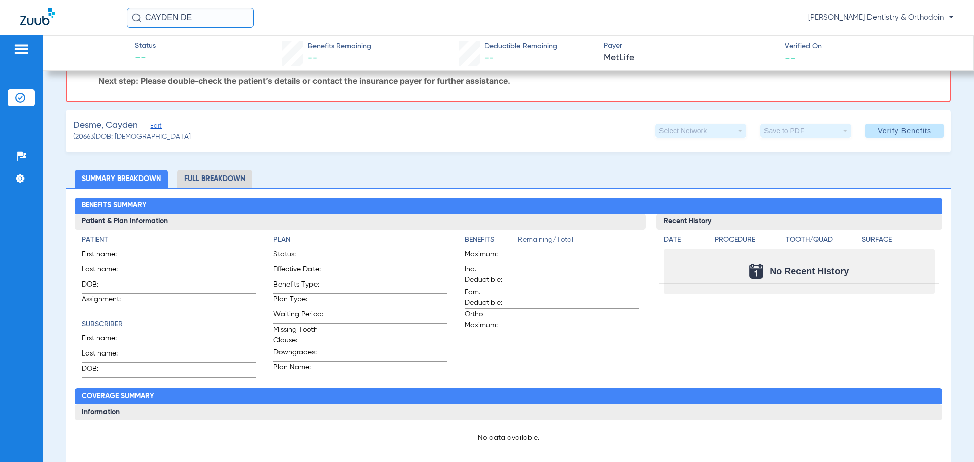
scroll to position [126, 0]
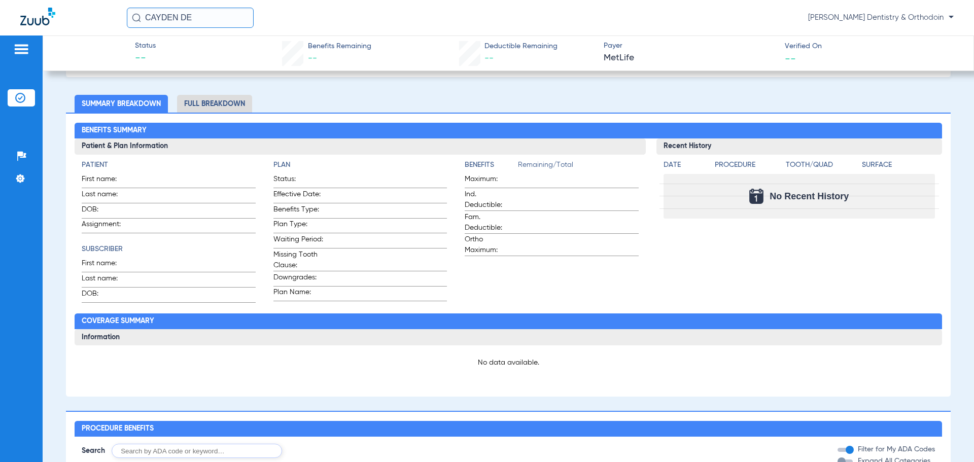
click at [25, 21] on img at bounding box center [37, 17] width 35 height 18
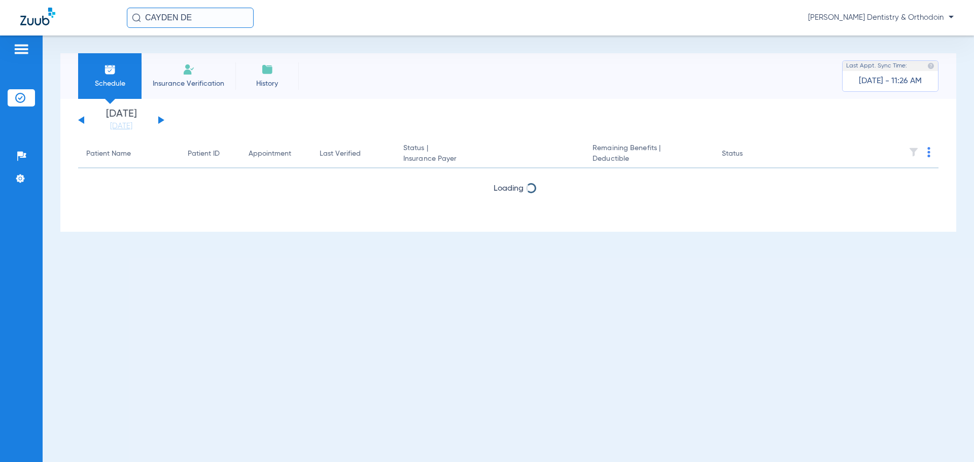
click at [160, 119] on button at bounding box center [161, 120] width 6 height 8
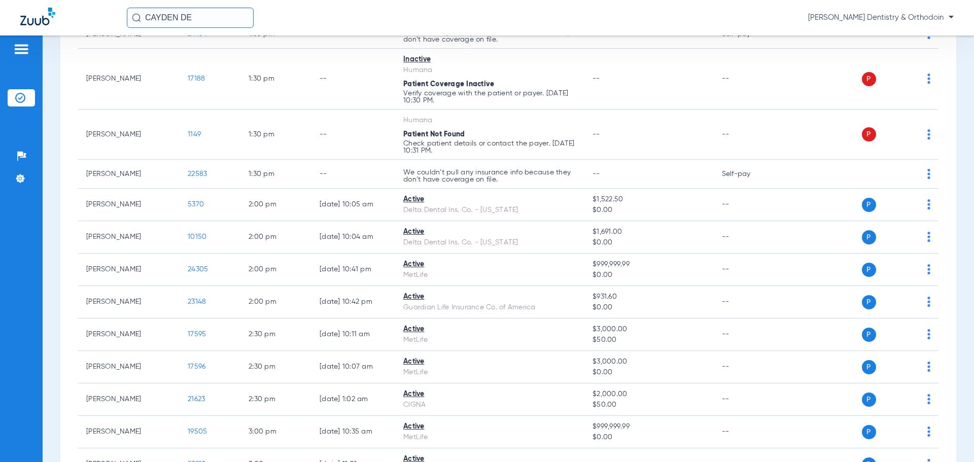
scroll to position [1521, 0]
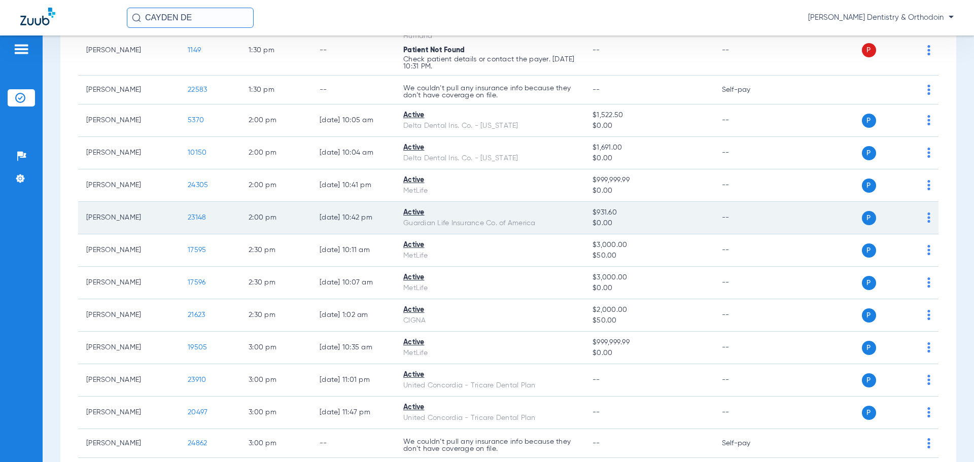
click at [202, 217] on span "23148" at bounding box center [197, 217] width 18 height 7
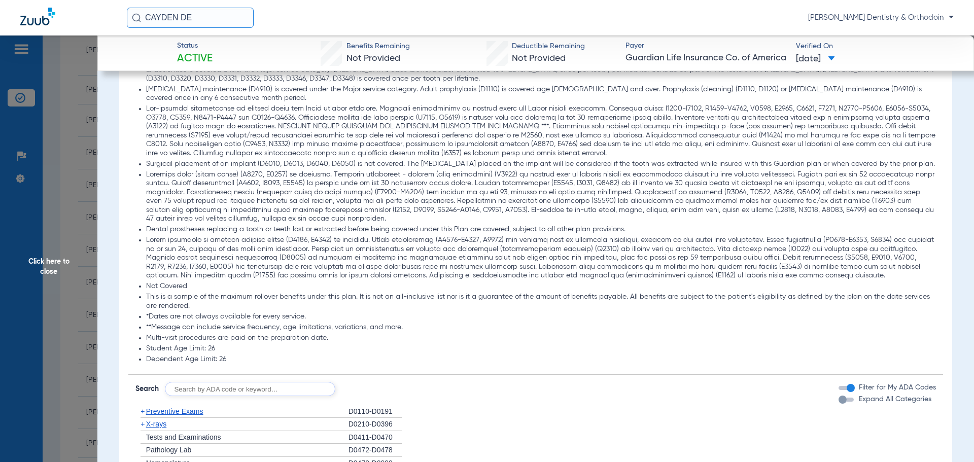
scroll to position [1065, 0]
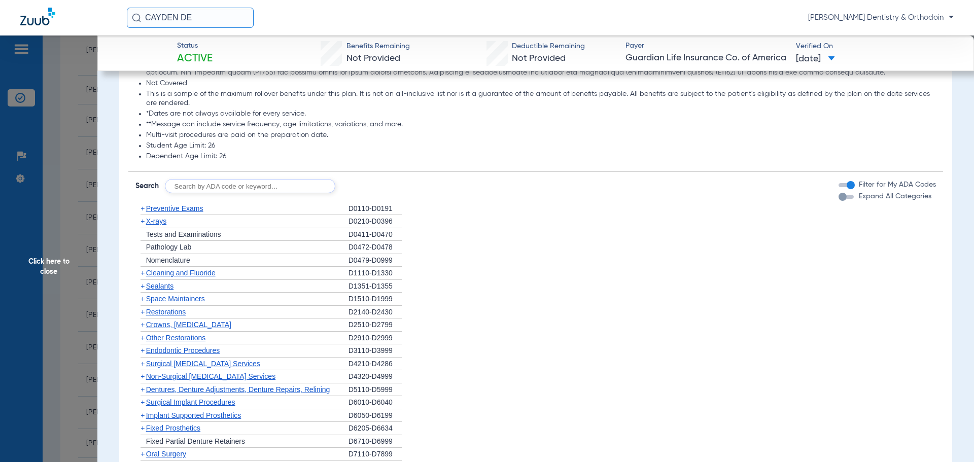
click at [170, 277] on span "Cleaning and Fluoride" at bounding box center [180, 273] width 69 height 8
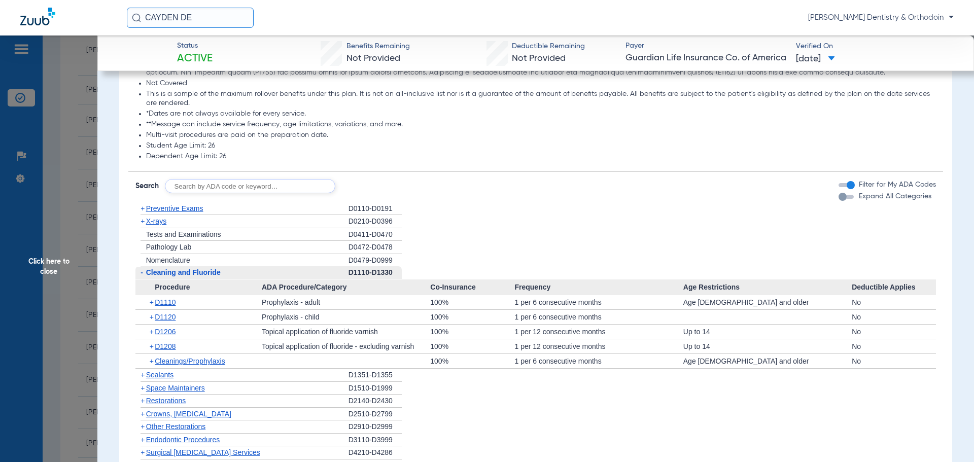
click at [170, 379] on span "Sealants" at bounding box center [159, 375] width 27 height 8
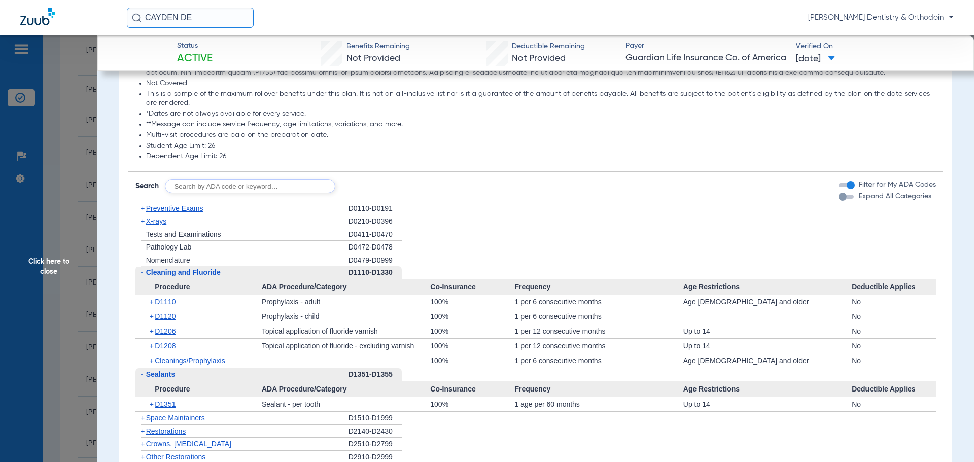
scroll to position [1166, 0]
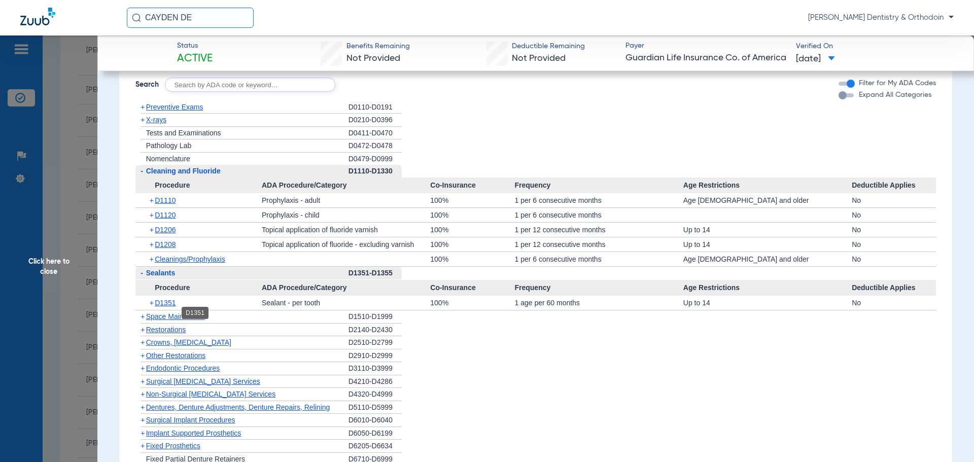
click at [173, 307] on span "D1351" at bounding box center [165, 303] width 21 height 8
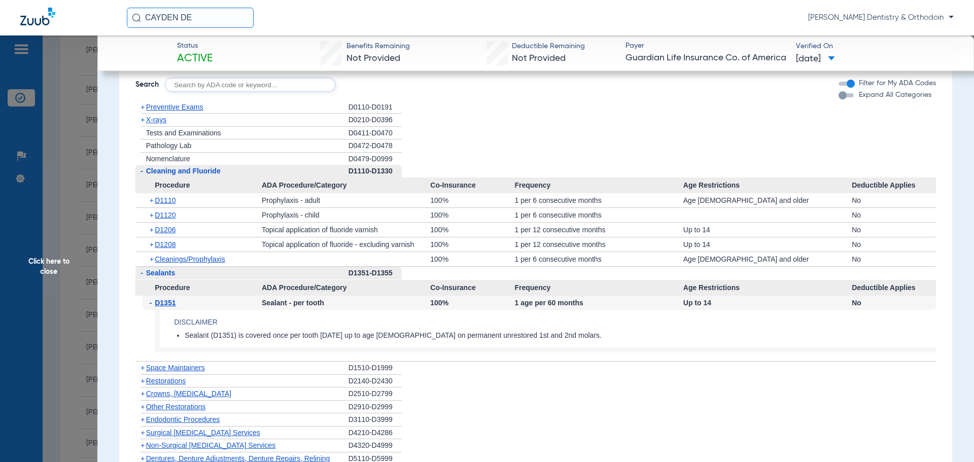
click at [151, 124] on span "X-rays" at bounding box center [156, 120] width 20 height 8
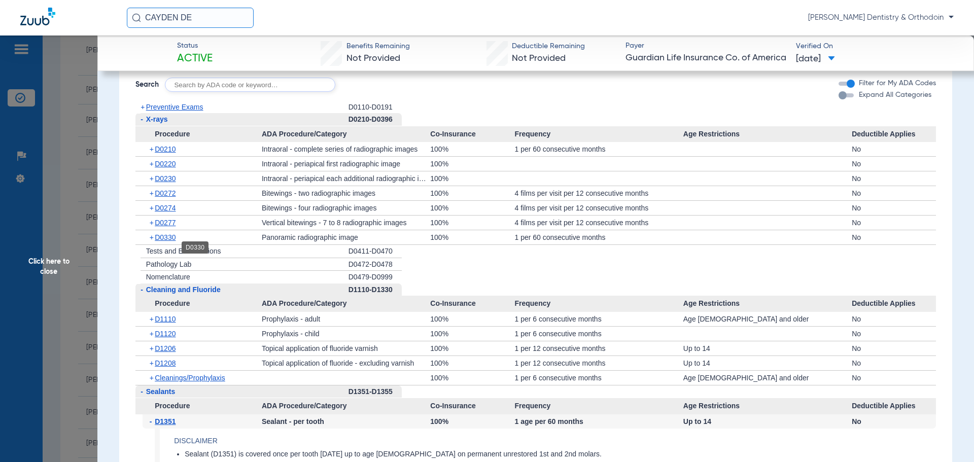
click at [173, 241] on span "D0330" at bounding box center [165, 237] width 21 height 8
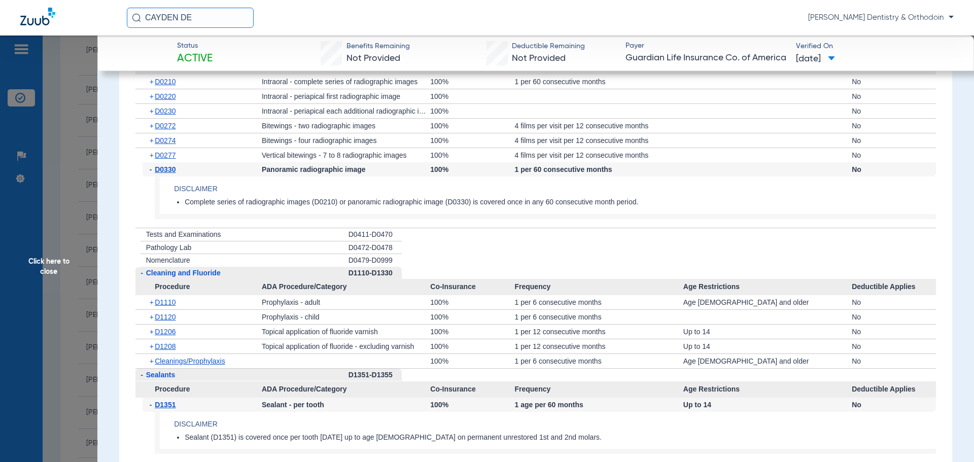
scroll to position [1031, 0]
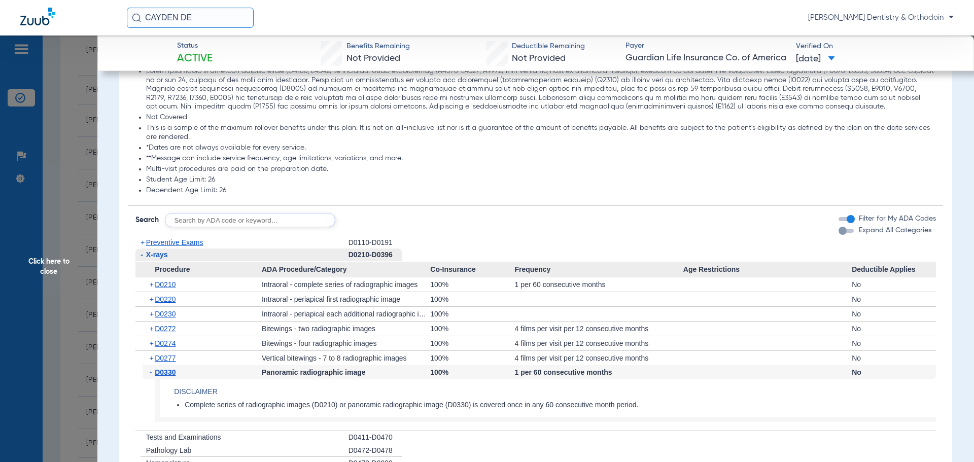
click at [175, 333] on span "D0272" at bounding box center [165, 329] width 21 height 8
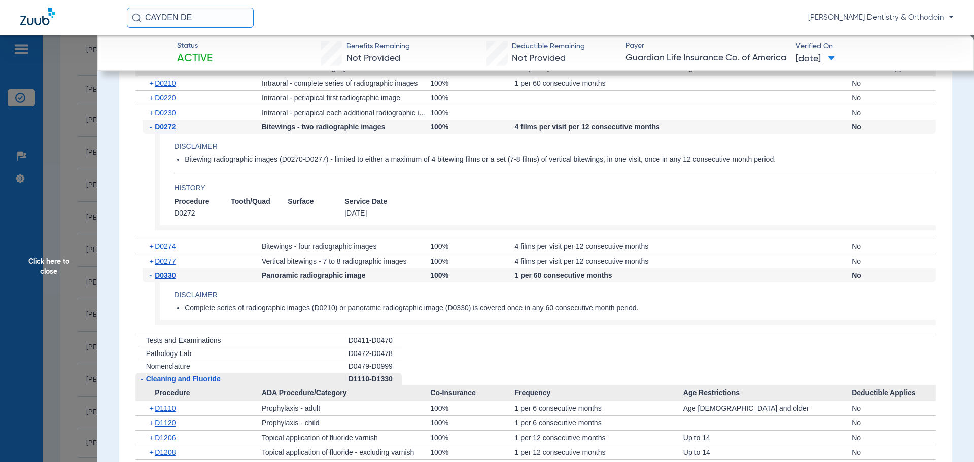
scroll to position [1234, 0]
click at [167, 455] on span "D1208" at bounding box center [165, 451] width 21 height 8
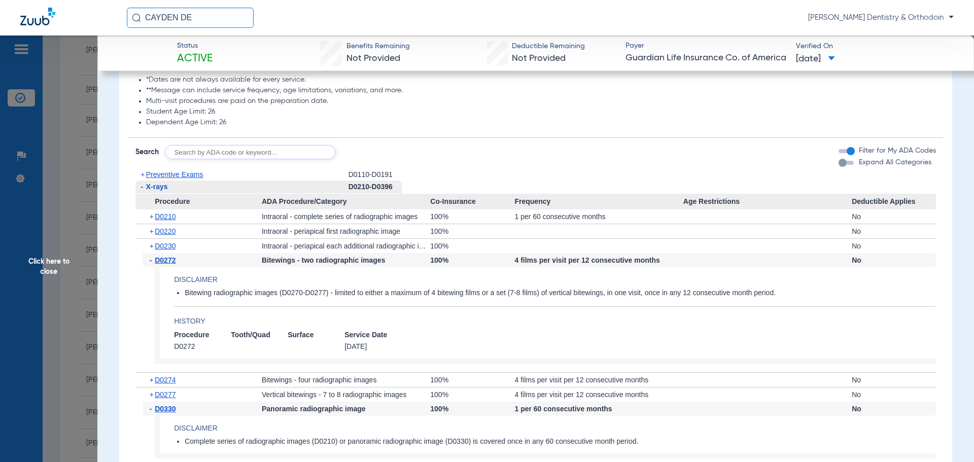
scroll to position [1031, 0]
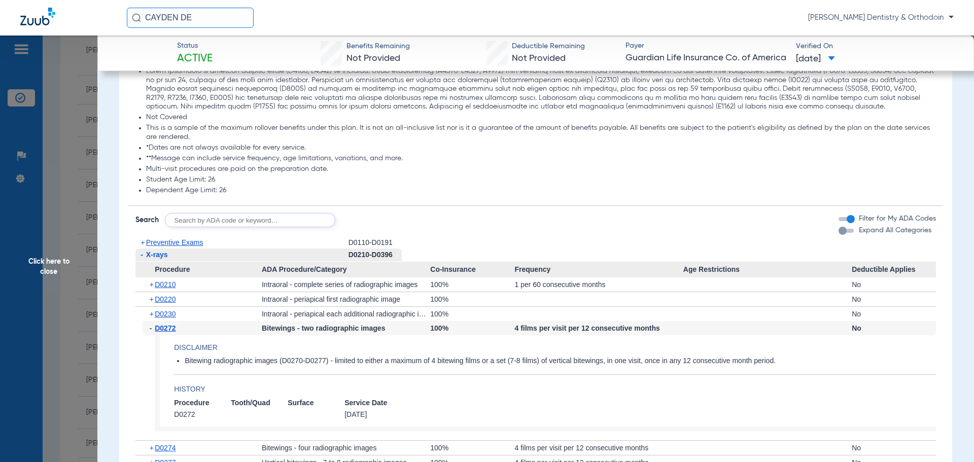
click at [58, 261] on span "Click here to close" at bounding box center [48, 266] width 97 height 462
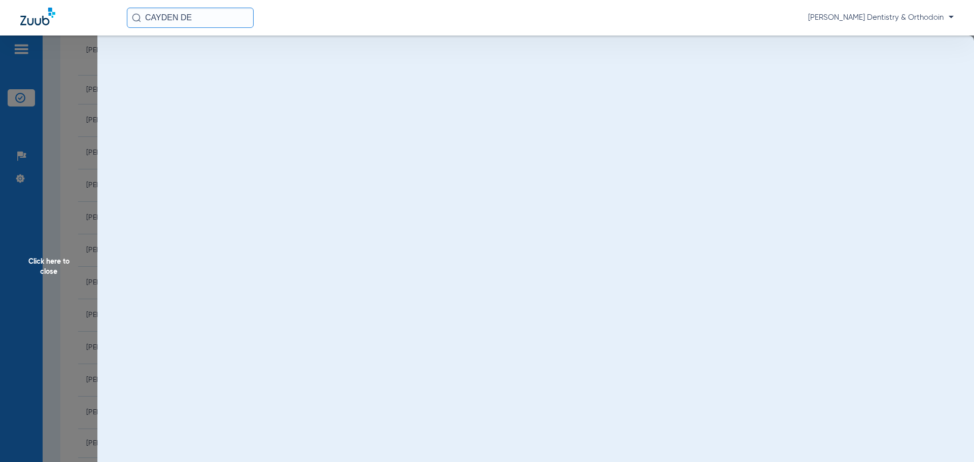
scroll to position [0, 0]
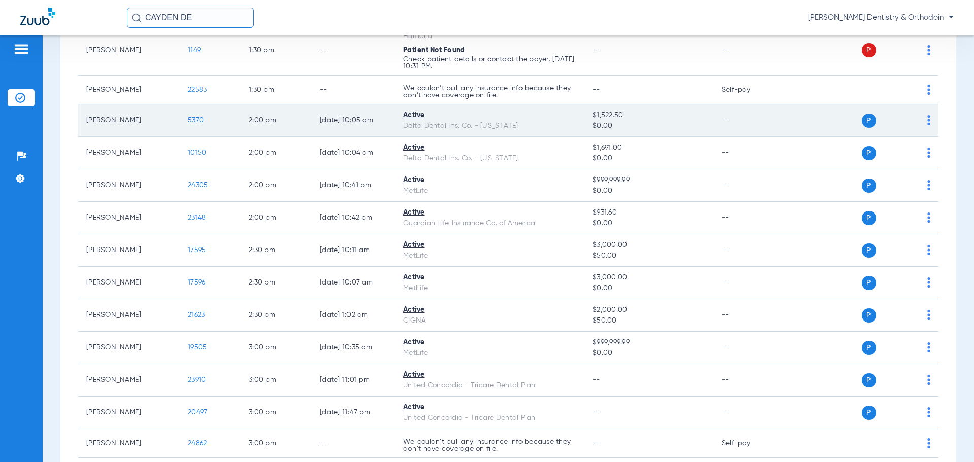
click at [192, 117] on span "5370" at bounding box center [196, 120] width 16 height 7
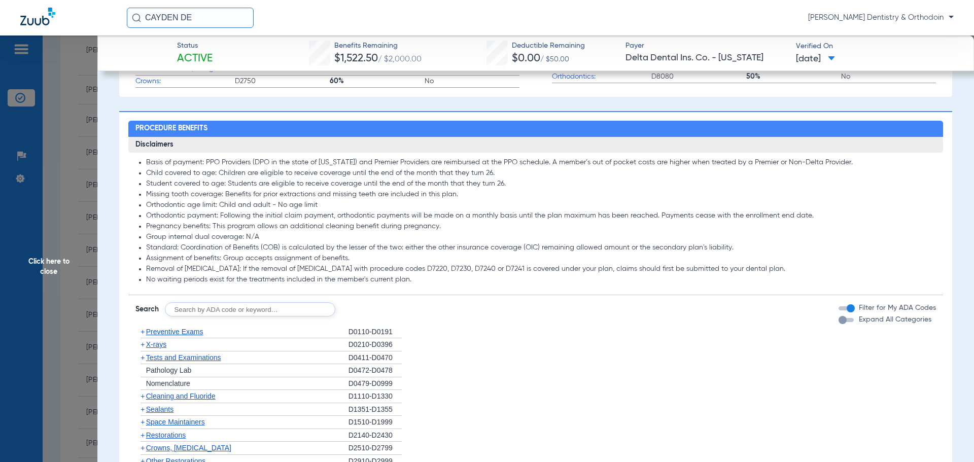
scroll to position [710, 0]
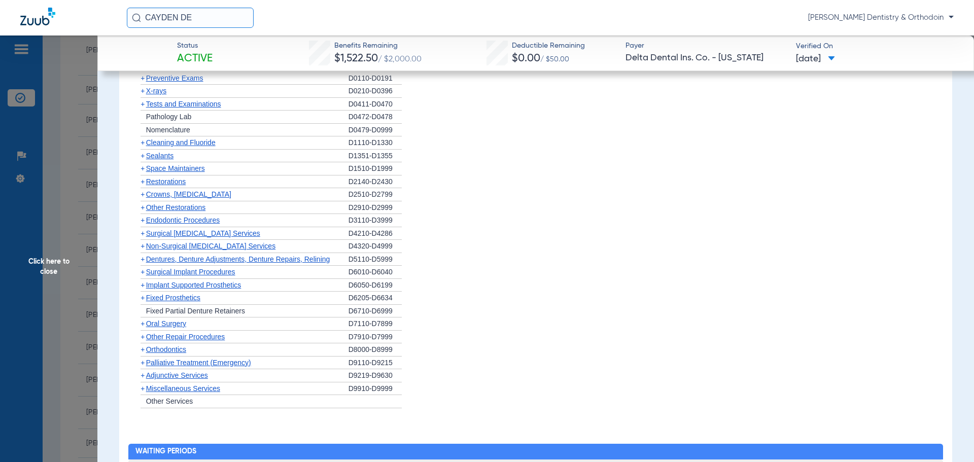
click at [157, 91] on span "X-rays" at bounding box center [156, 91] width 20 height 8
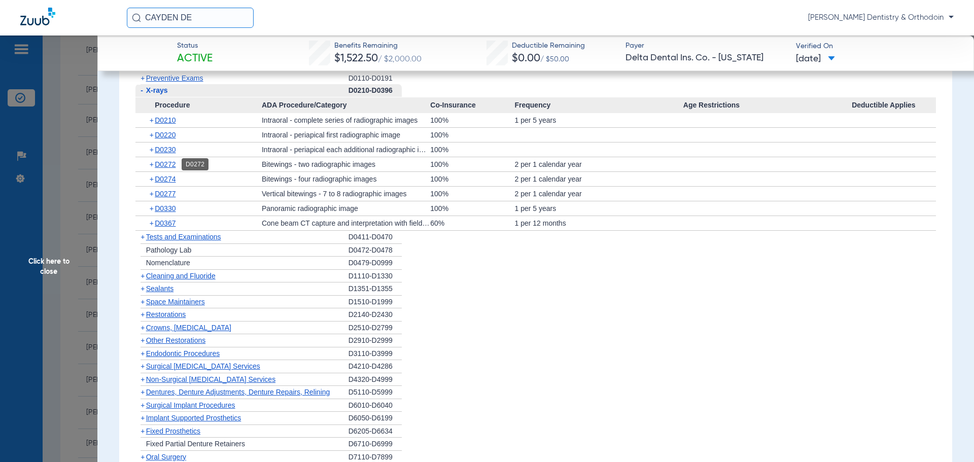
click at [172, 163] on span "D0272" at bounding box center [165, 164] width 21 height 8
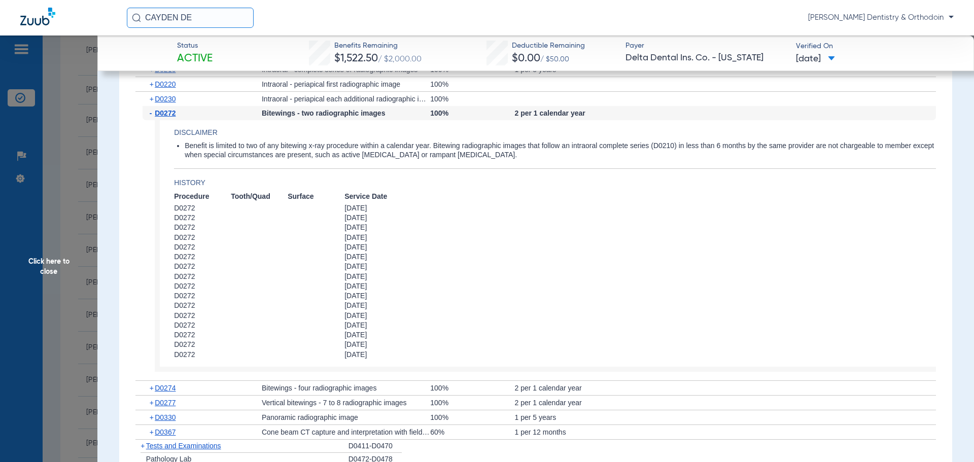
scroll to position [913, 0]
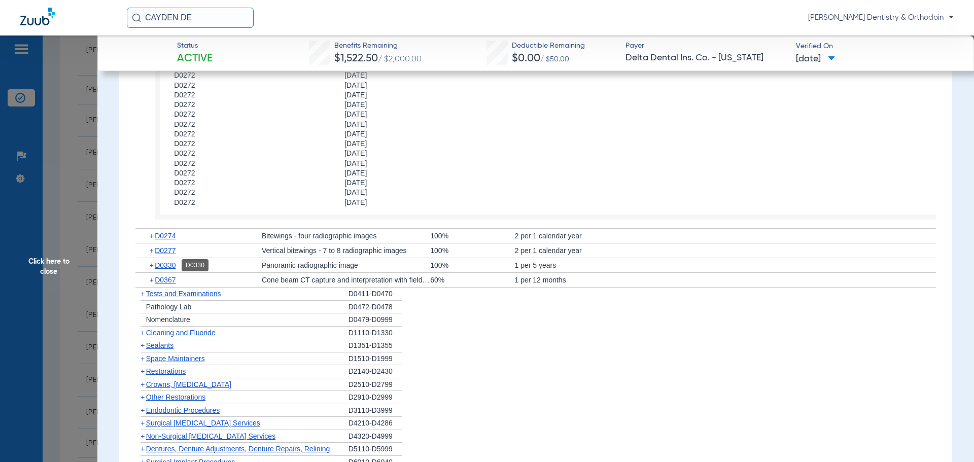
click at [168, 266] on span "D0330" at bounding box center [165, 265] width 21 height 8
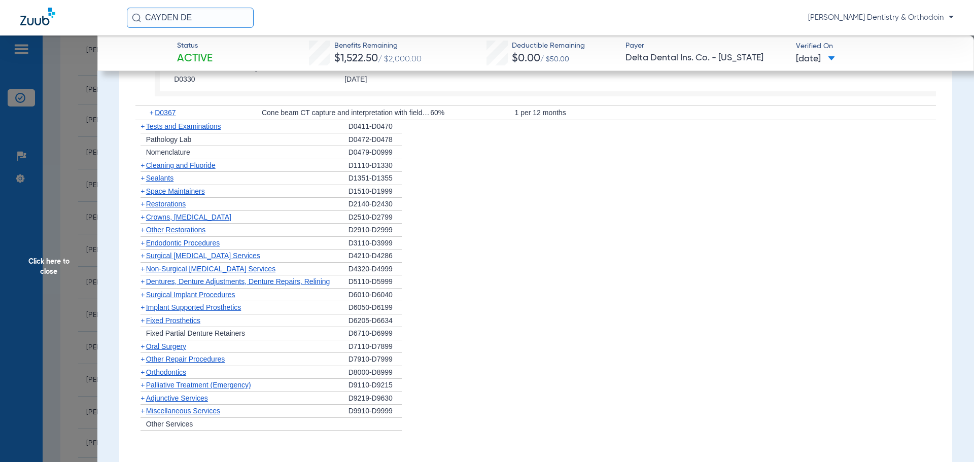
scroll to position [1115, 0]
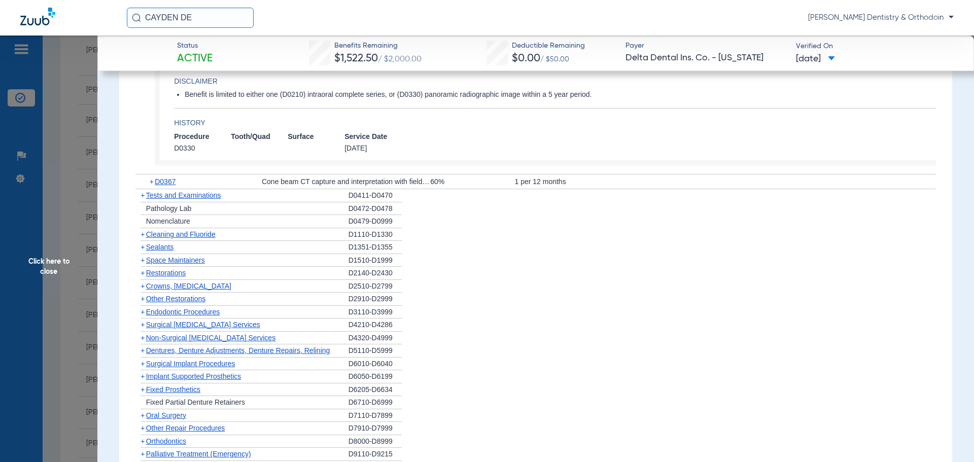
click at [178, 236] on span "Cleaning and Fluoride" at bounding box center [180, 234] width 69 height 8
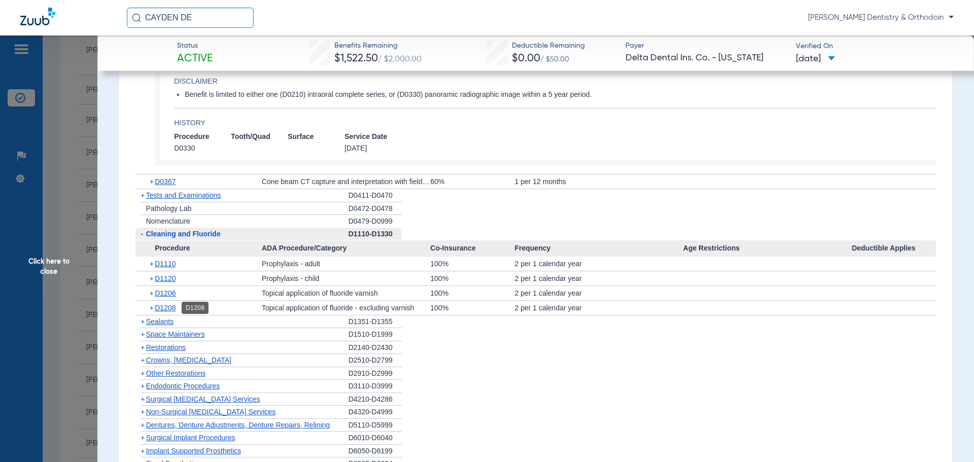
click at [165, 306] on span "D1208" at bounding box center [165, 308] width 21 height 8
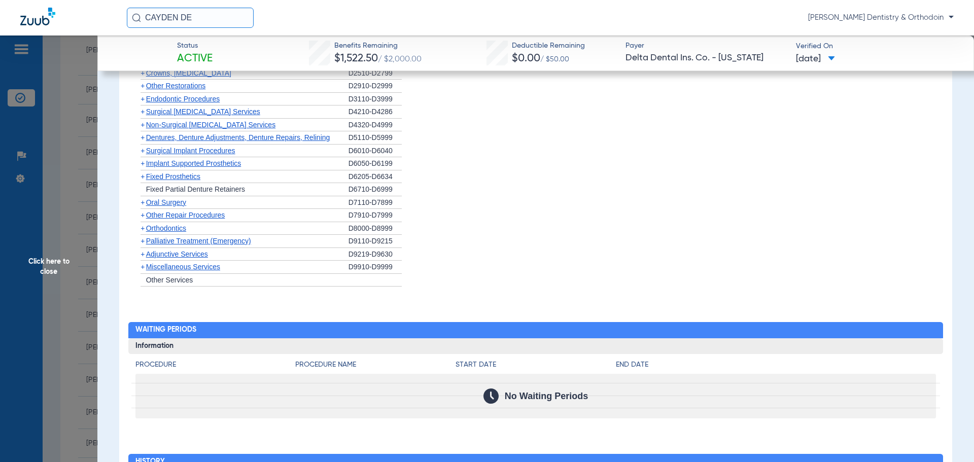
scroll to position [1977, 0]
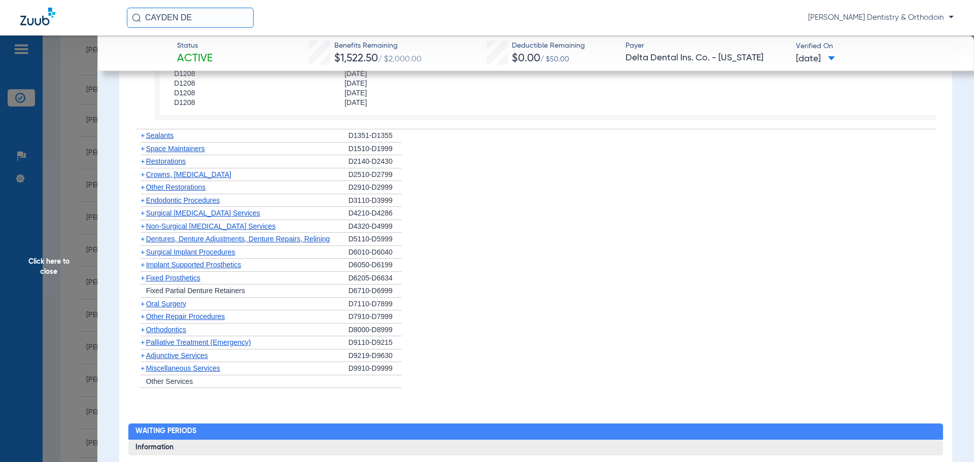
click at [165, 132] on span "Sealants" at bounding box center [159, 135] width 27 height 8
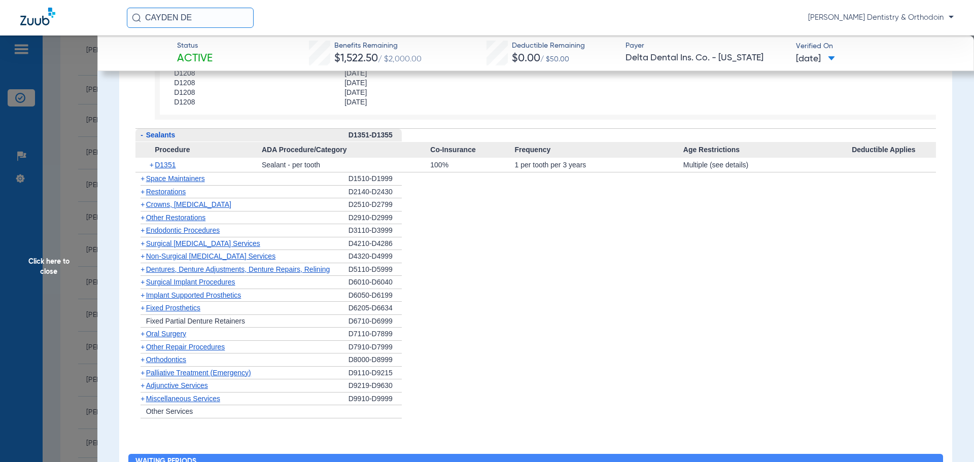
scroll to position [1571, 0]
click at [168, 168] on span "D1351" at bounding box center [165, 165] width 21 height 8
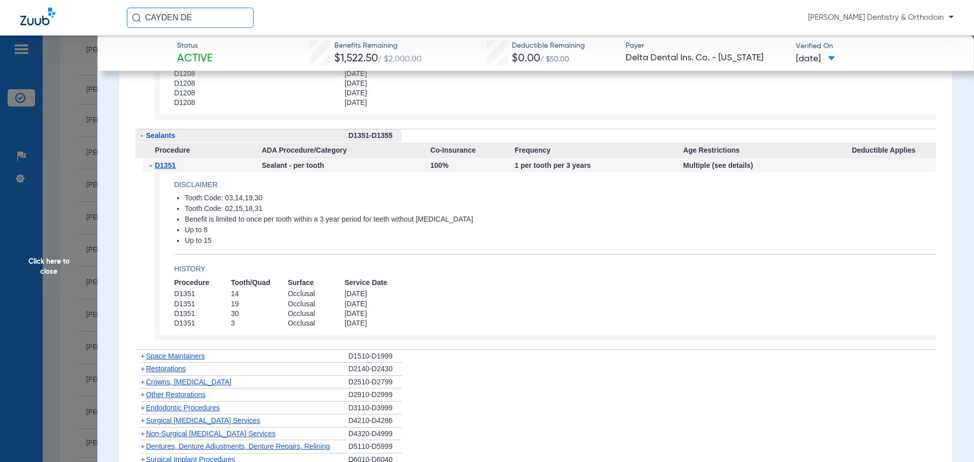
drag, startPoint x: 57, startPoint y: 249, endPoint x: 46, endPoint y: 263, distance: 18.0
click at [57, 249] on span "Click here to close" at bounding box center [48, 266] width 97 height 462
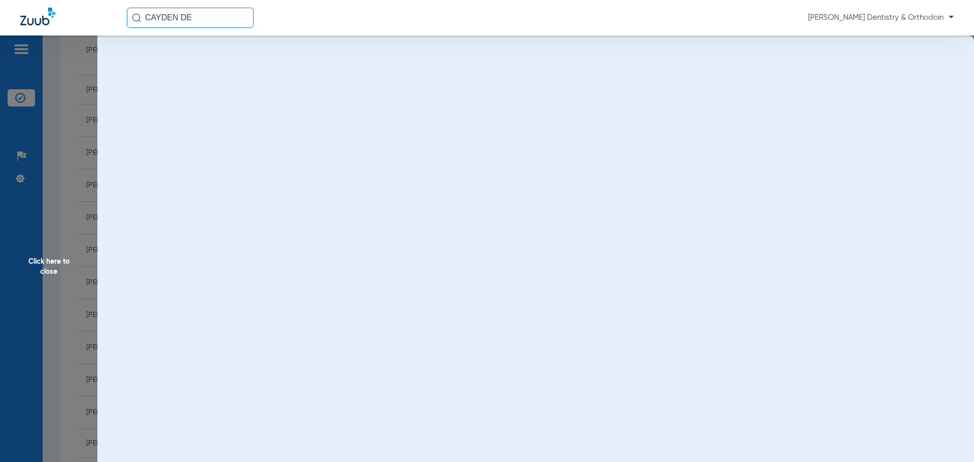
click at [46, 263] on span "Click here to close" at bounding box center [48, 266] width 97 height 462
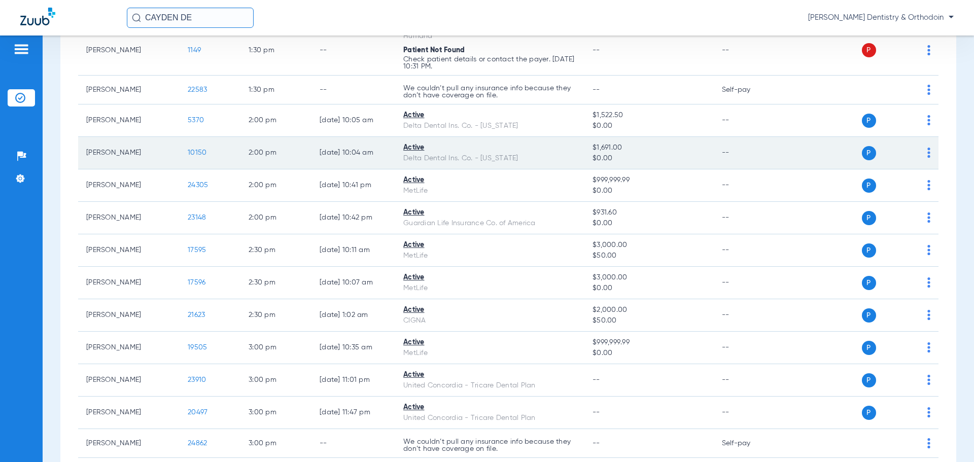
click at [202, 151] on span "10150" at bounding box center [197, 152] width 19 height 7
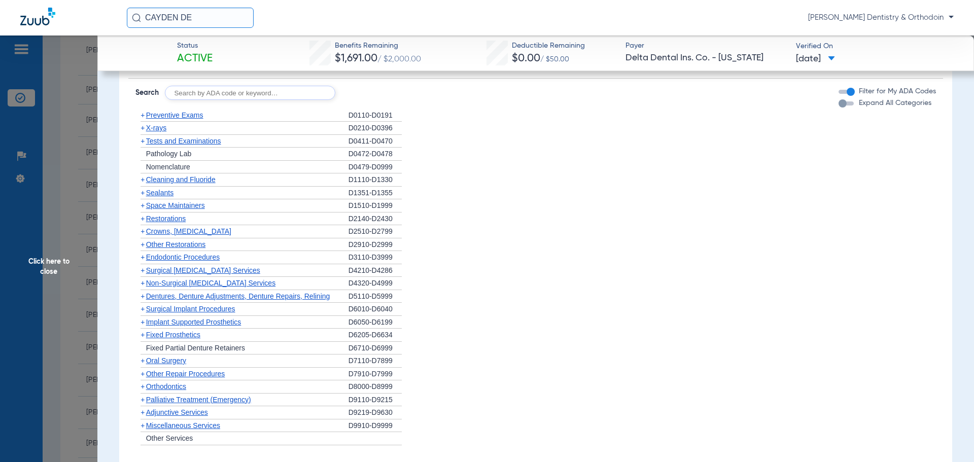
scroll to position [659, 0]
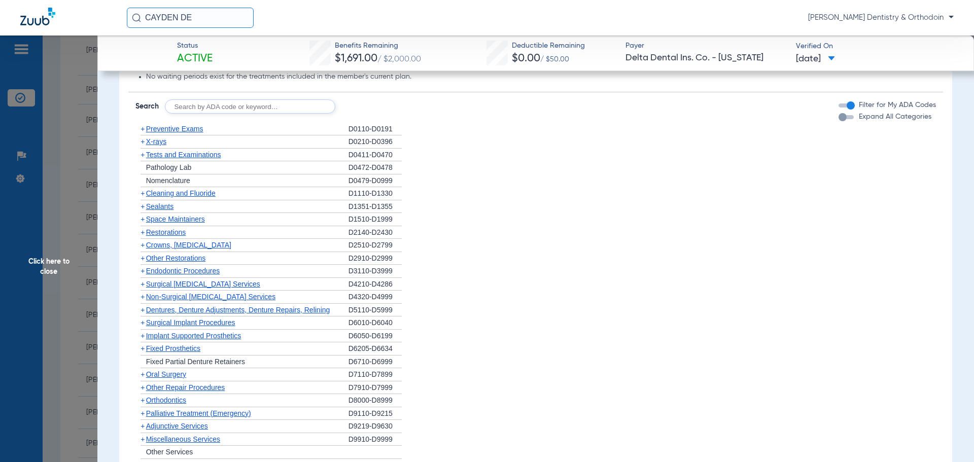
click at [164, 142] on span "X-rays" at bounding box center [156, 141] width 20 height 8
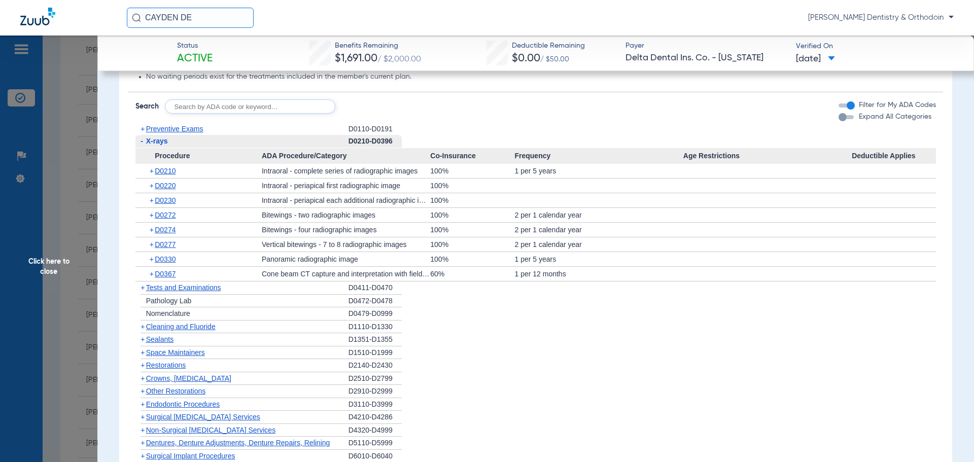
click at [165, 340] on span "Sealants" at bounding box center [159, 339] width 27 height 8
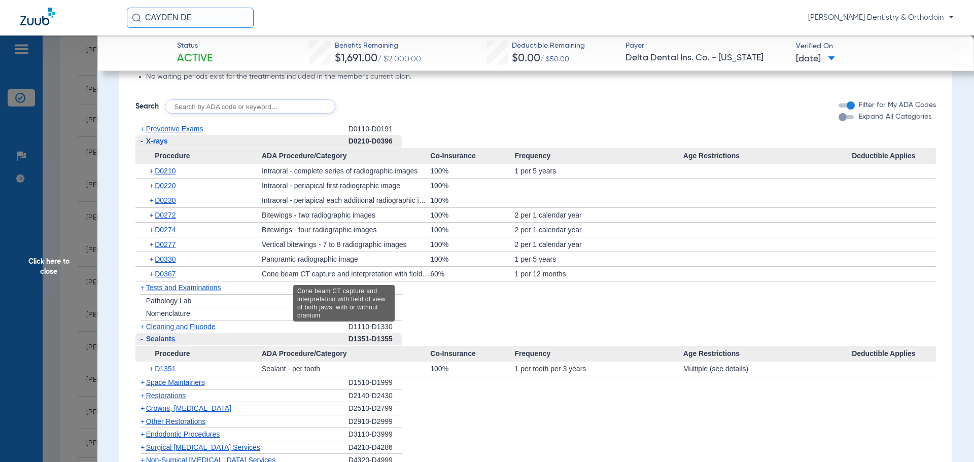
scroll to position [811, 0]
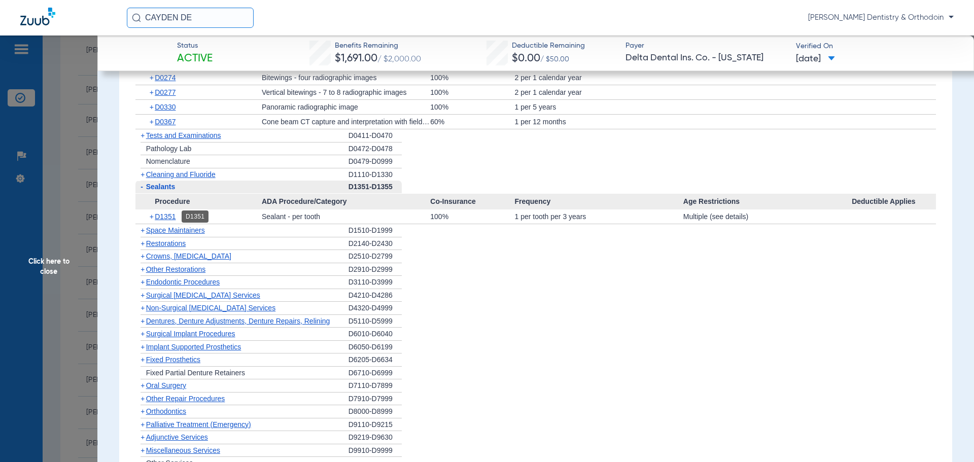
click at [163, 217] on span "D1351" at bounding box center [165, 216] width 21 height 8
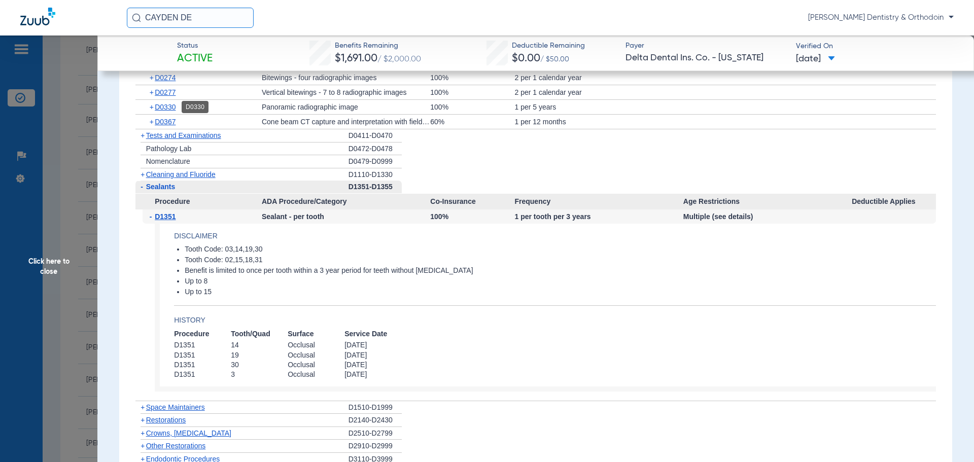
click at [160, 105] on span "D0330" at bounding box center [165, 107] width 21 height 8
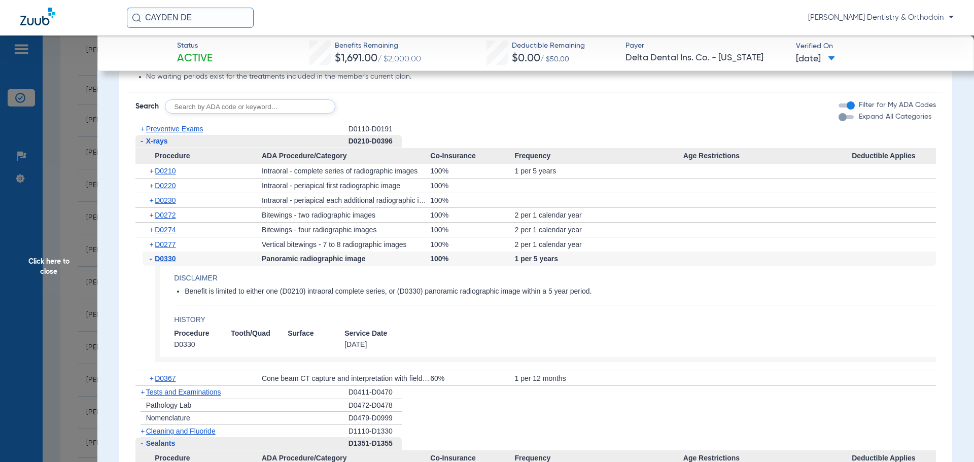
scroll to position [963, 0]
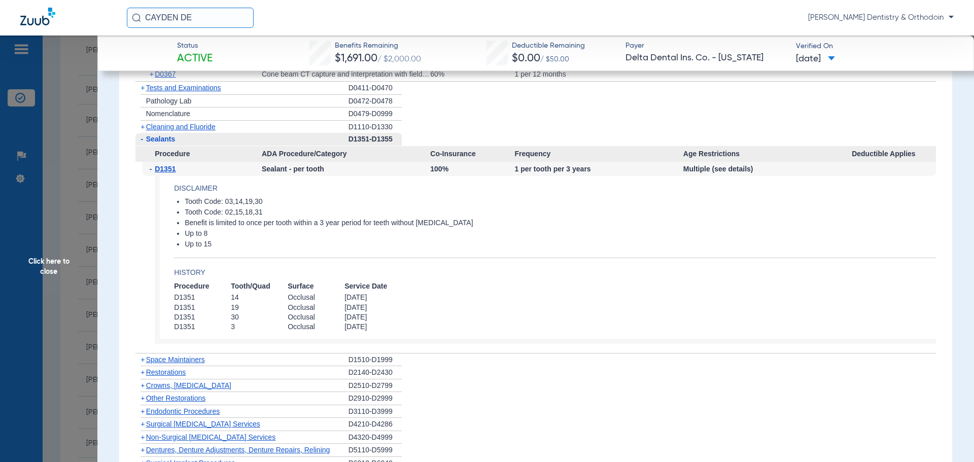
click at [214, 128] on span "Cleaning and Fluoride" at bounding box center [180, 127] width 69 height 8
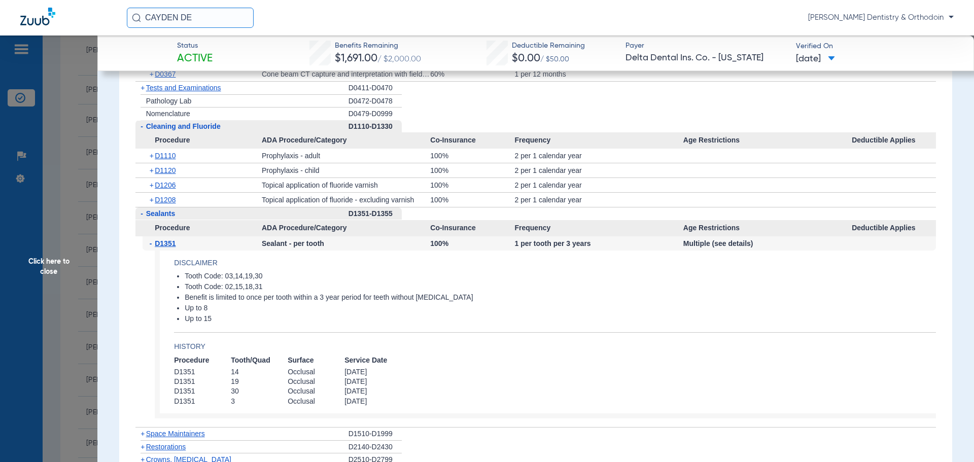
click at [45, 263] on span "Click here to close" at bounding box center [48, 266] width 97 height 462
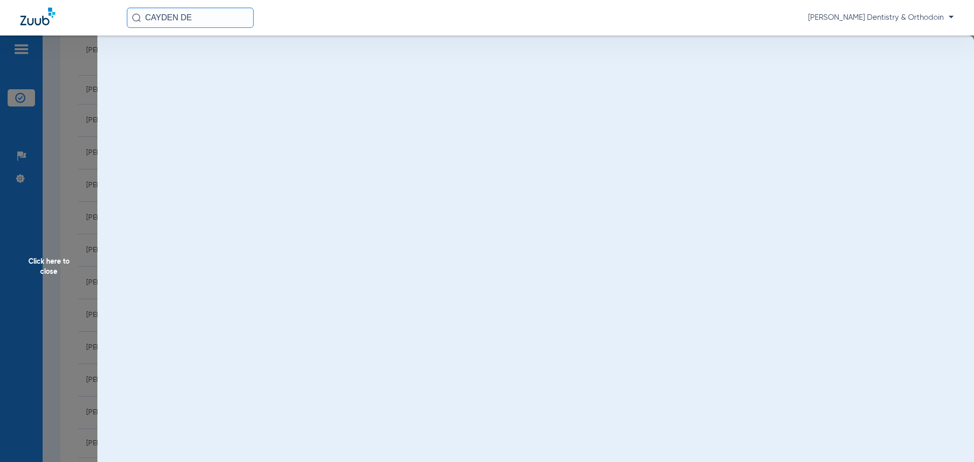
scroll to position [0, 0]
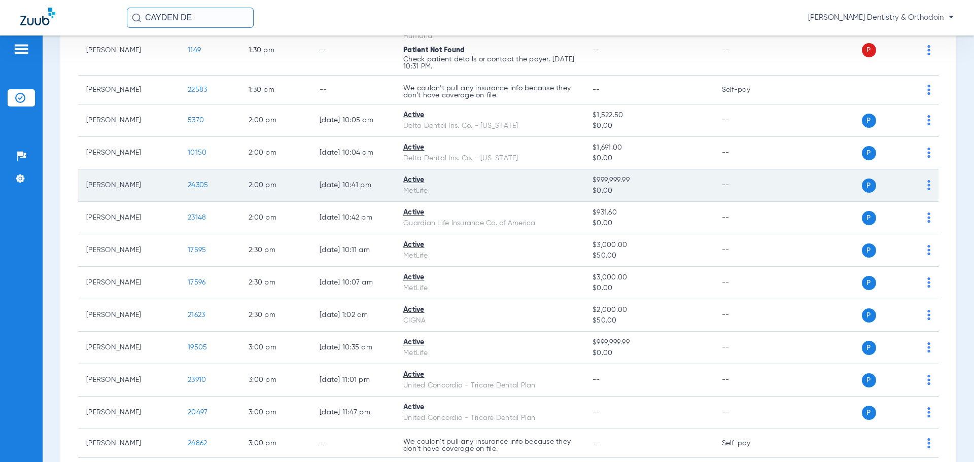
click at [202, 182] on span "24305" at bounding box center [198, 185] width 20 height 7
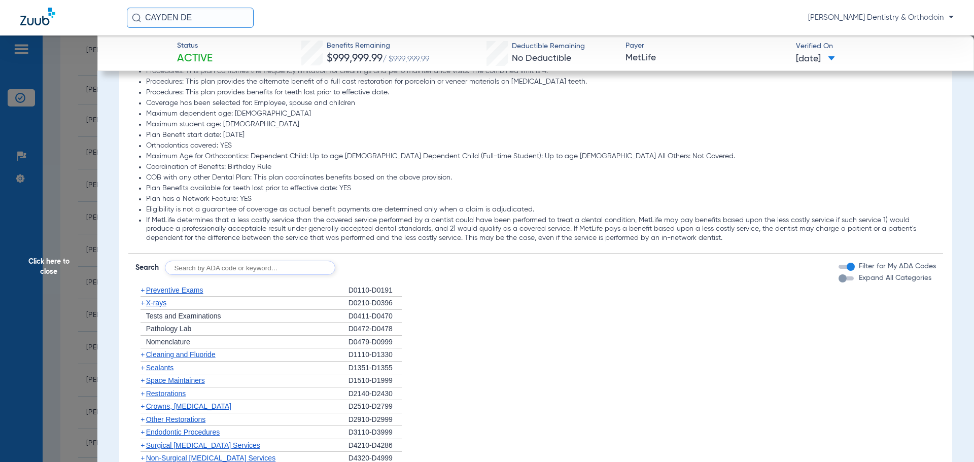
scroll to position [1014, 0]
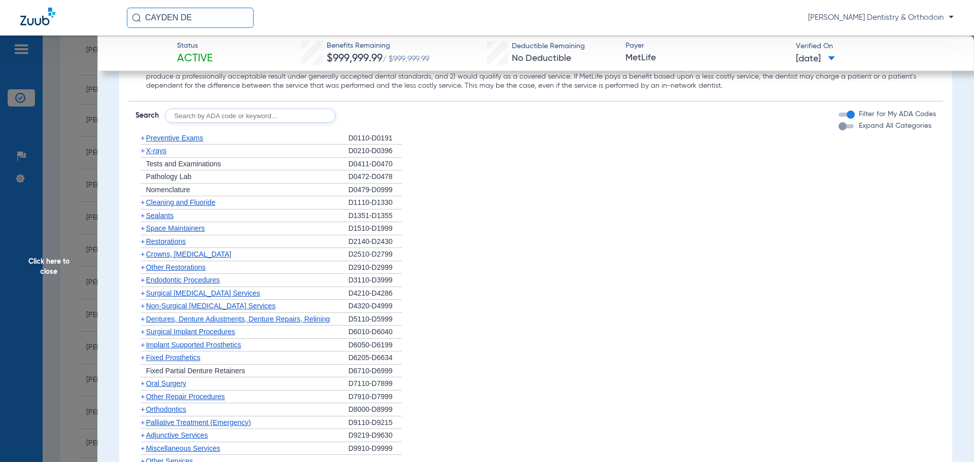
click at [150, 151] on span "X-rays" at bounding box center [156, 151] width 20 height 8
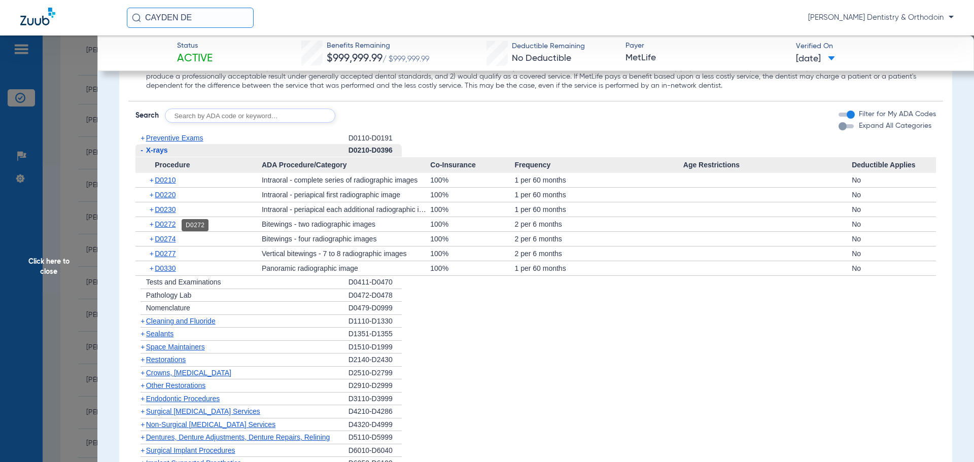
click at [170, 224] on span "D0272" at bounding box center [165, 224] width 21 height 8
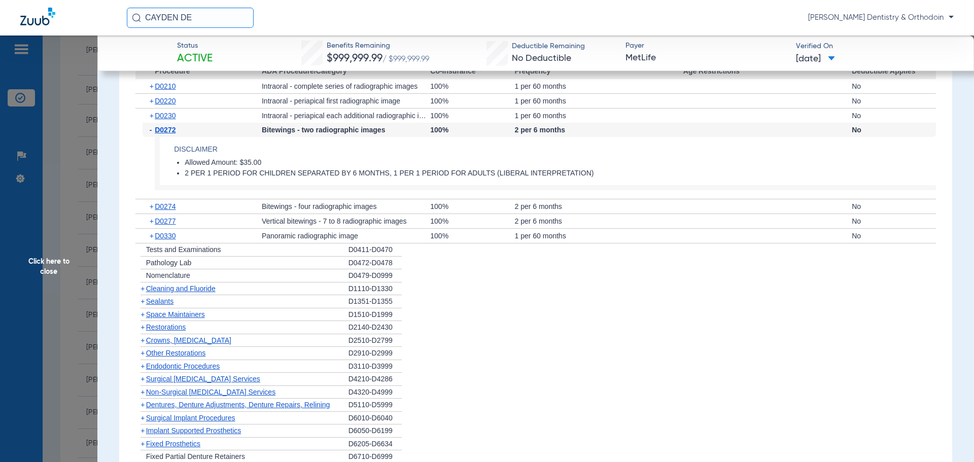
scroll to position [1115, 0]
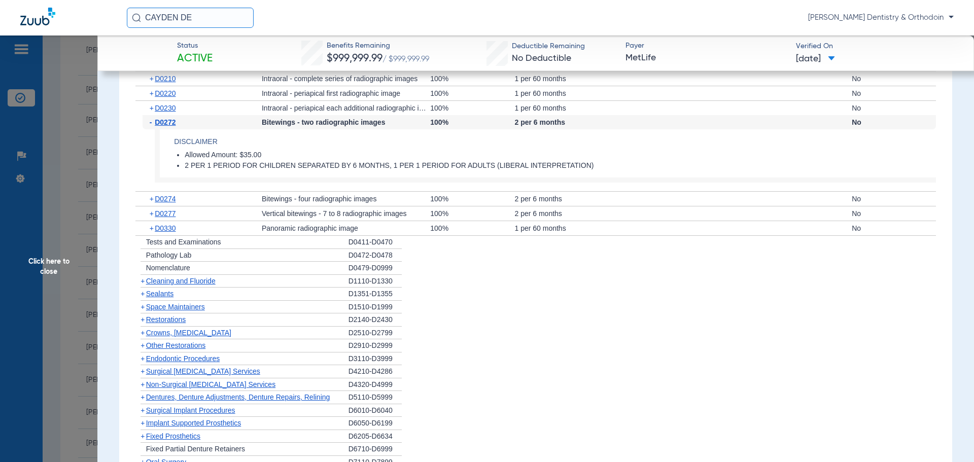
click at [203, 281] on span "Cleaning and Fluoride" at bounding box center [180, 281] width 69 height 8
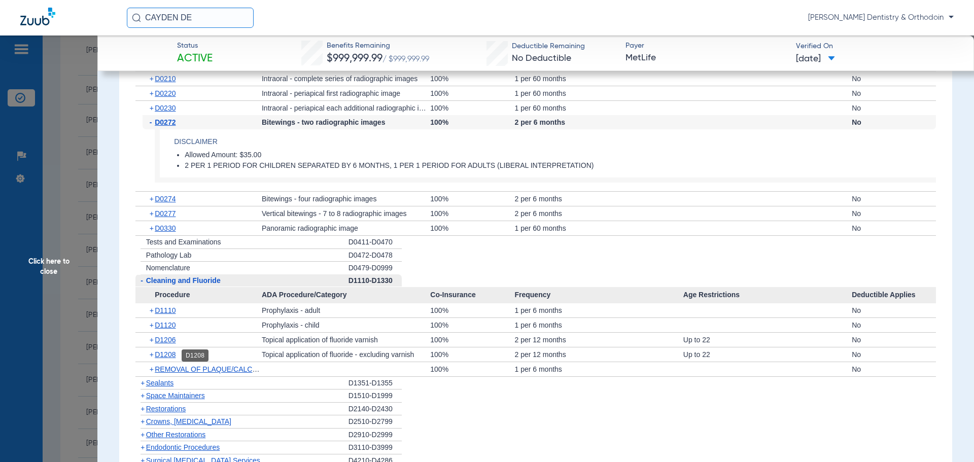
click at [167, 357] on span "D1208" at bounding box center [165, 354] width 21 height 8
